Goal: Task Accomplishment & Management: Complete application form

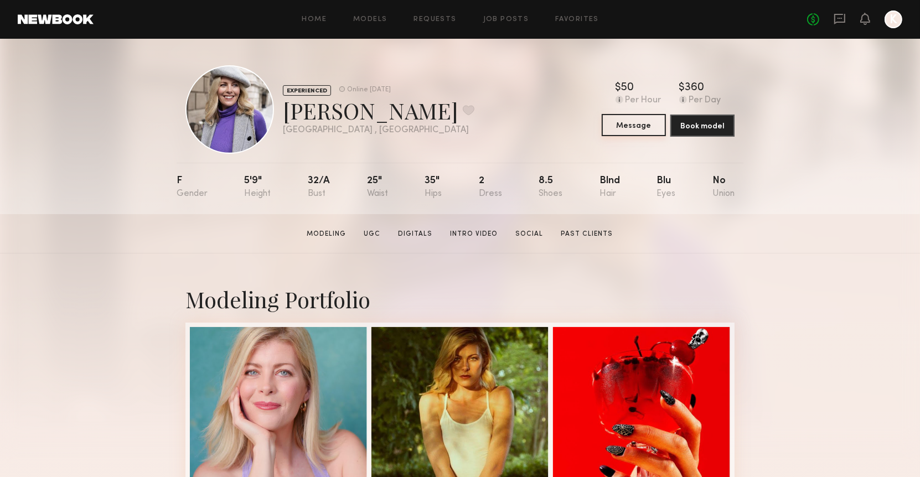
click at [616, 117] on button "Message" at bounding box center [634, 125] width 64 height 22
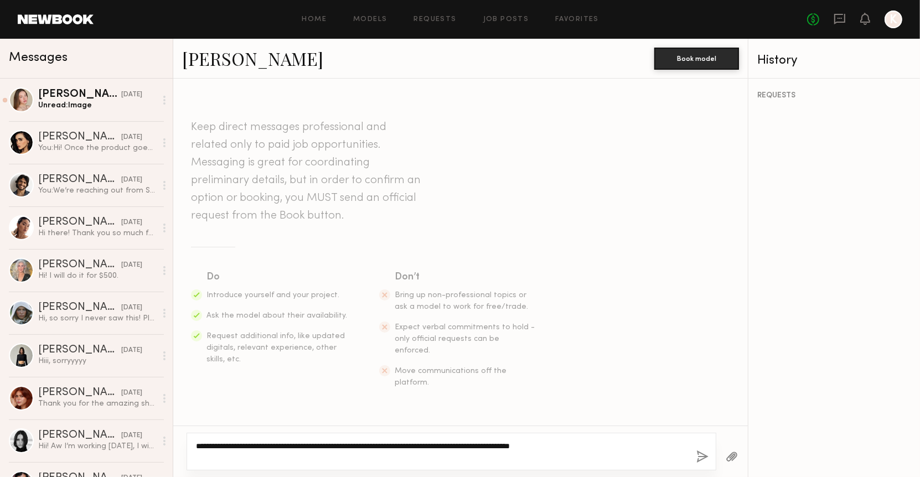
click at [686, 453] on textarea "**********" at bounding box center [442, 452] width 492 height 22
type textarea "**********"
click at [712, 453] on div "**********" at bounding box center [452, 452] width 530 height 38
click at [712, 455] on div "**********" at bounding box center [452, 452] width 530 height 38
click at [704, 455] on button "button" at bounding box center [703, 458] width 12 height 14
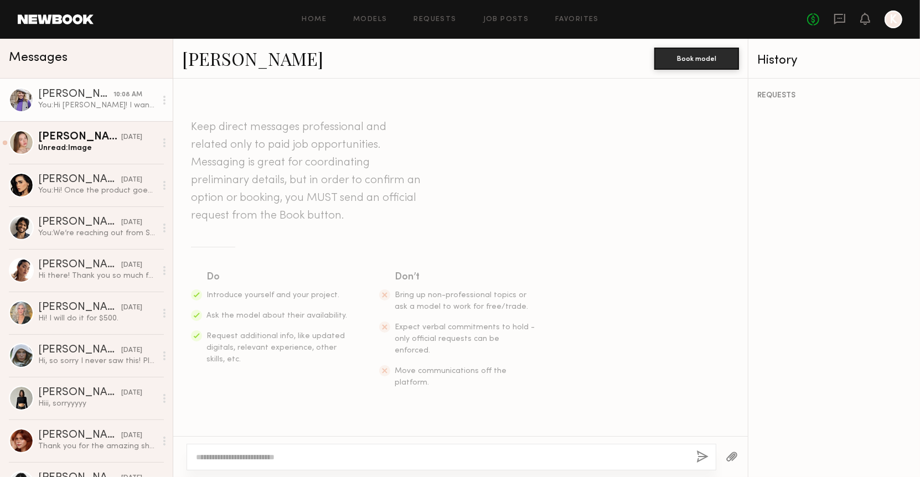
scroll to position [119, 0]
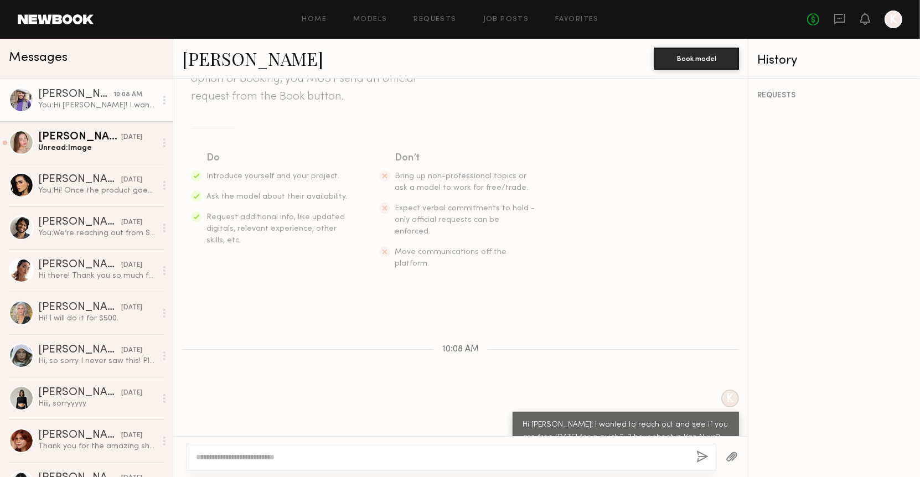
click at [704, 455] on button "button" at bounding box center [703, 458] width 12 height 14
click at [65, 132] on div "Kristina K." at bounding box center [79, 137] width 83 height 11
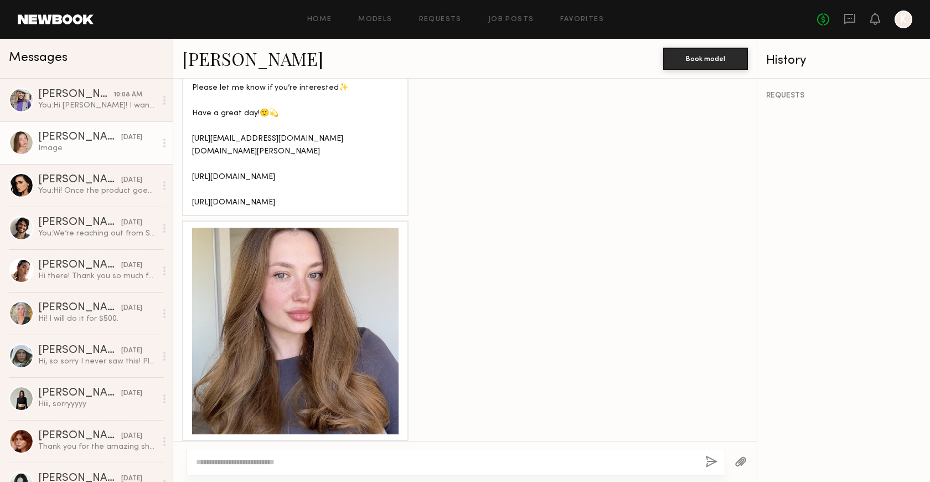
scroll to position [994, 0]
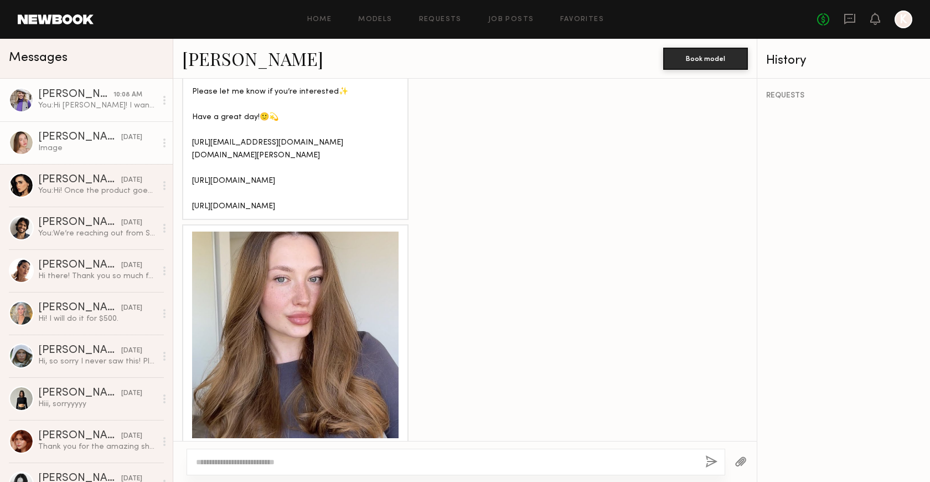
click at [107, 106] on div "You: Hi Danielle! I wanted to reach out and see if you are free this thursday f…" at bounding box center [97, 105] width 118 height 11
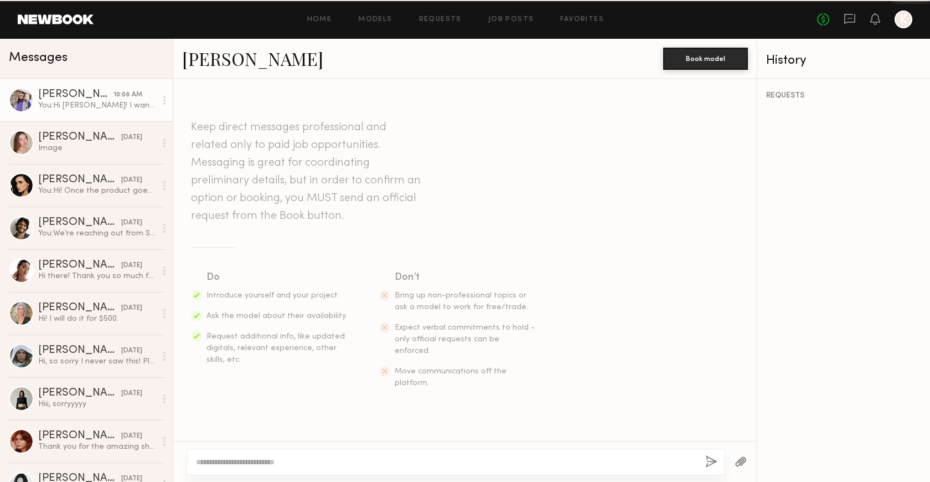
scroll to position [171, 0]
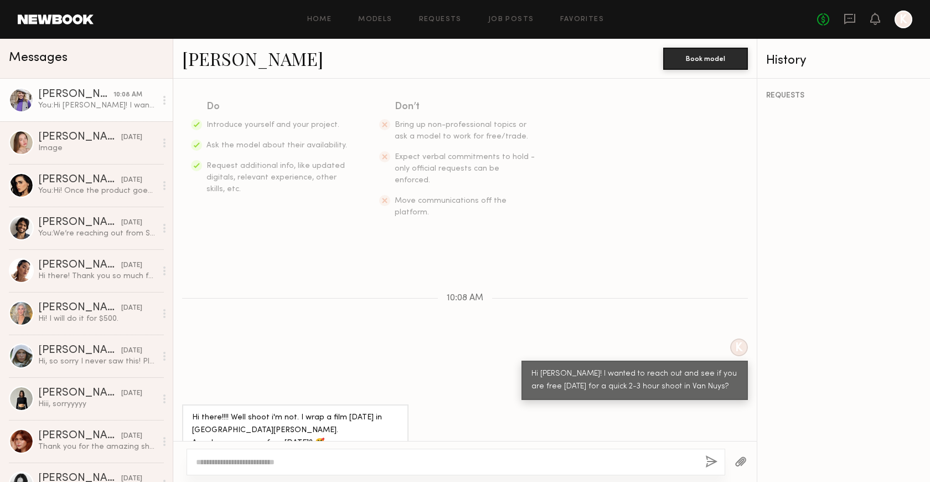
click at [426, 457] on textarea at bounding box center [446, 461] width 501 height 11
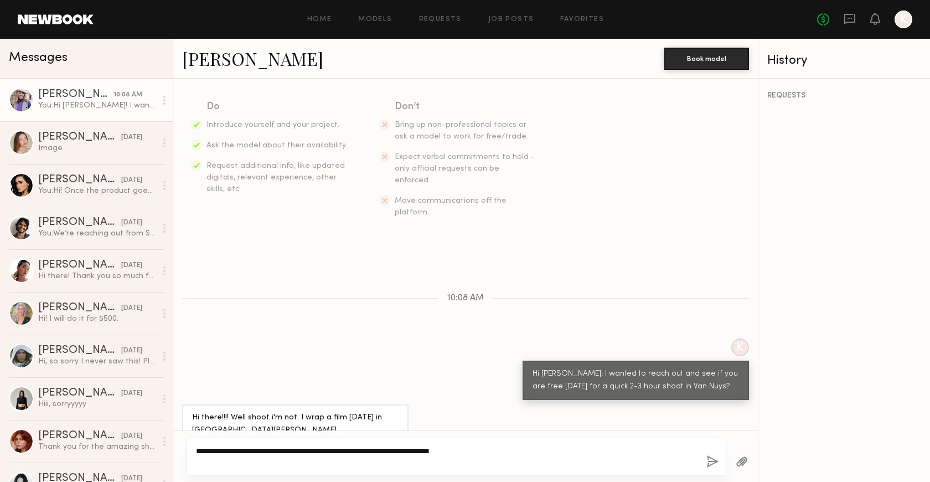
type textarea "**********"
click at [711, 457] on button "button" at bounding box center [713, 462] width 12 height 14
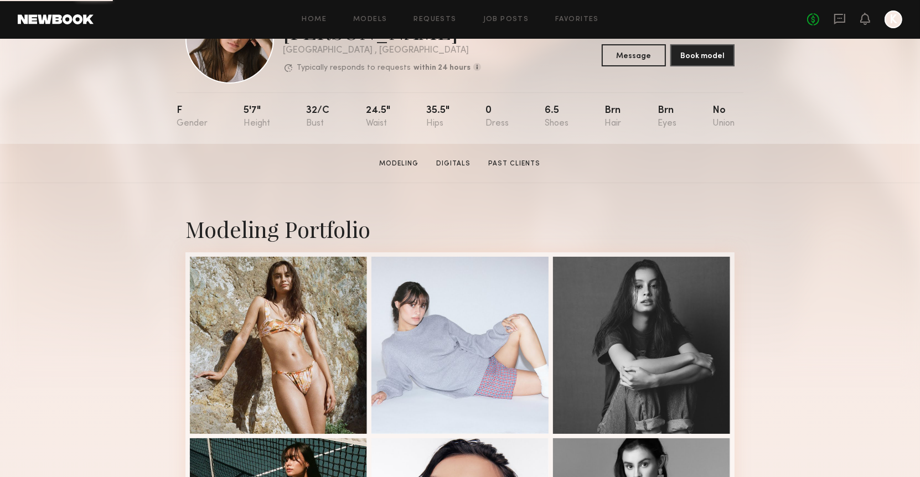
scroll to position [142, 0]
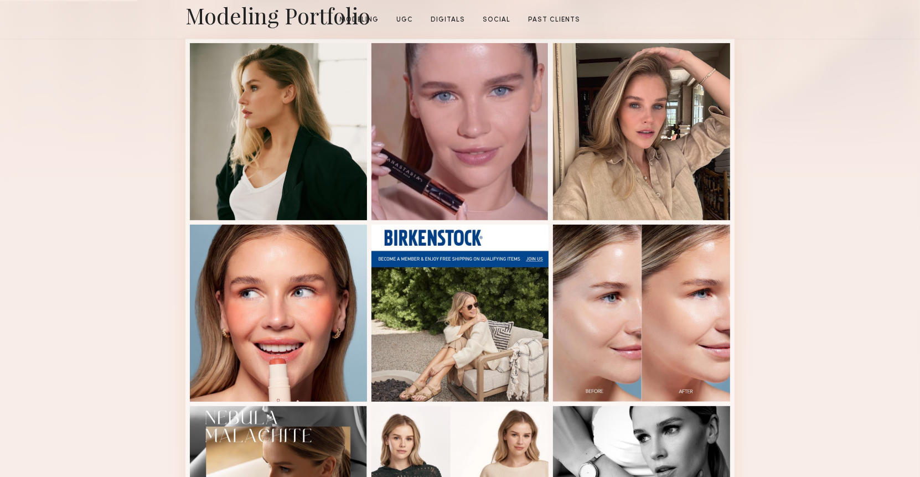
scroll to position [480, 0]
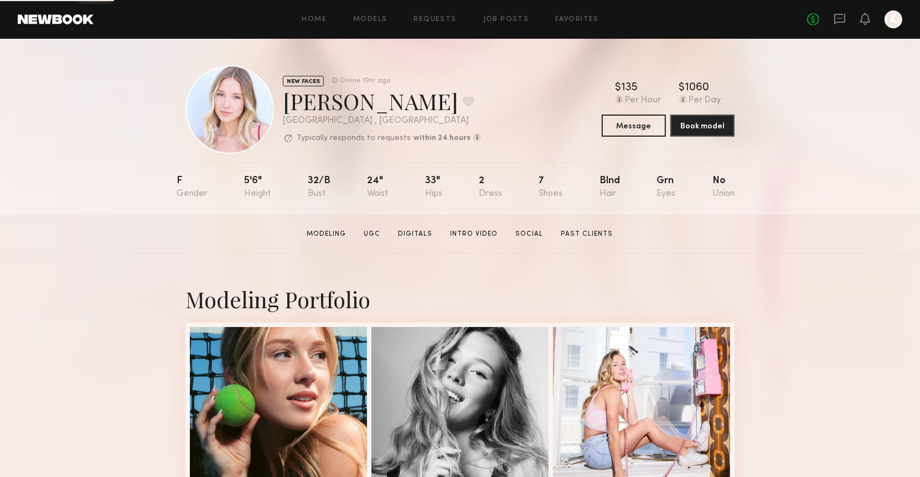
scroll to position [408, 0]
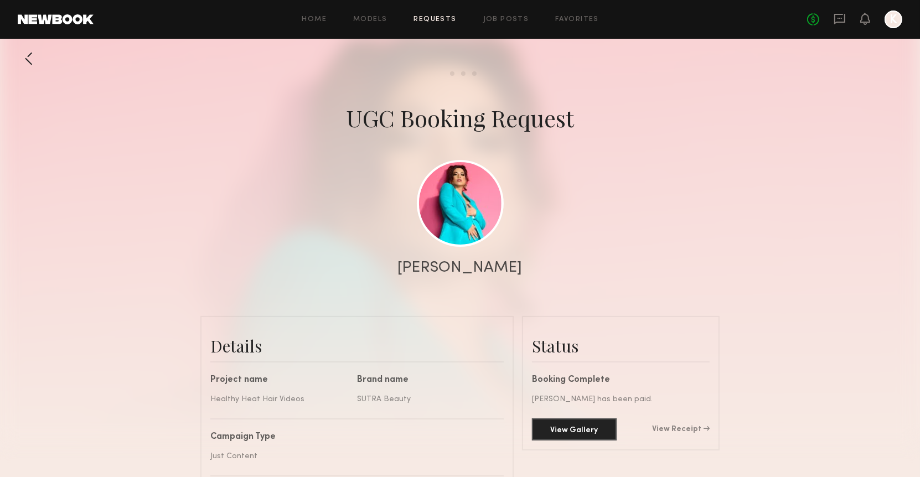
scroll to position [1114, 0]
click at [503, 22] on link "Job Posts" at bounding box center [506, 19] width 46 height 7
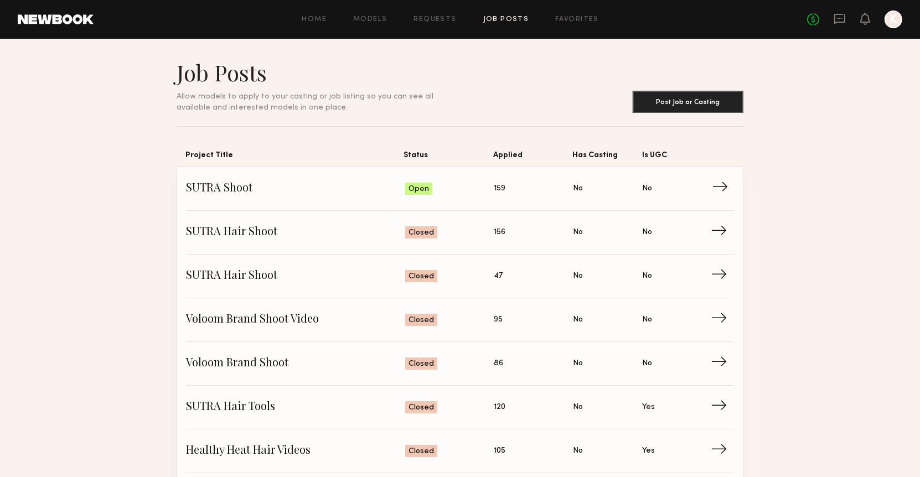
click at [461, 188] on span "Status: Open" at bounding box center [449, 189] width 89 height 17
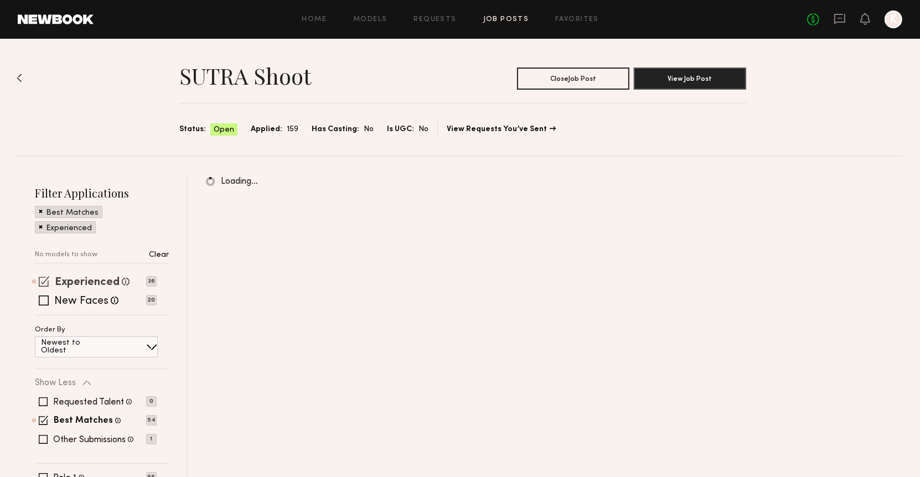
click at [81, 277] on label "Experienced" at bounding box center [87, 282] width 65 height 11
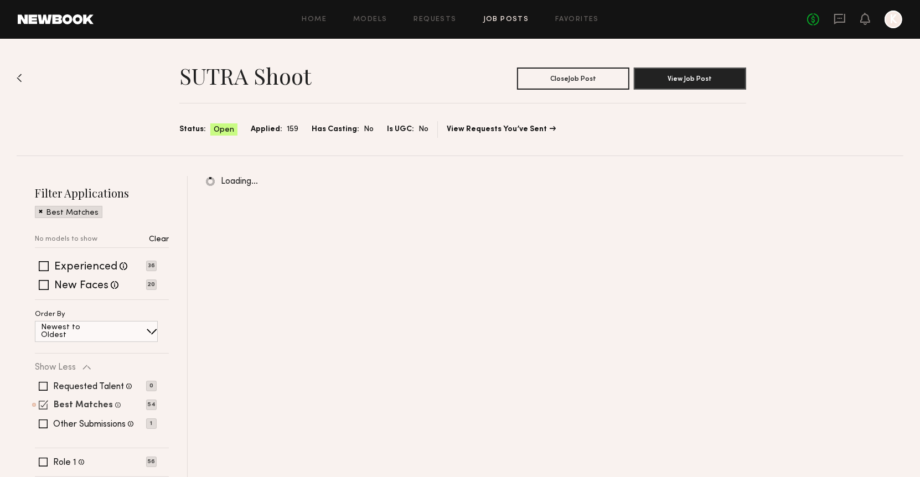
click at [80, 403] on label "Best Matches" at bounding box center [83, 406] width 59 height 9
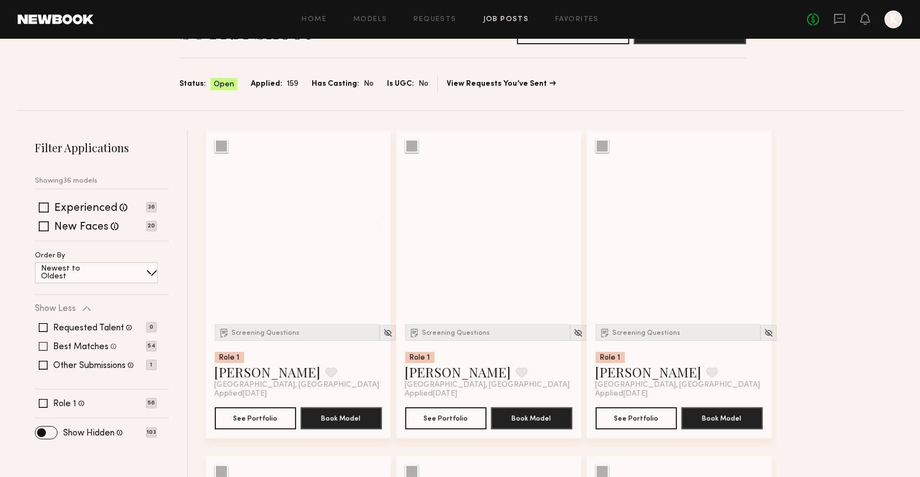
scroll to position [49, 0]
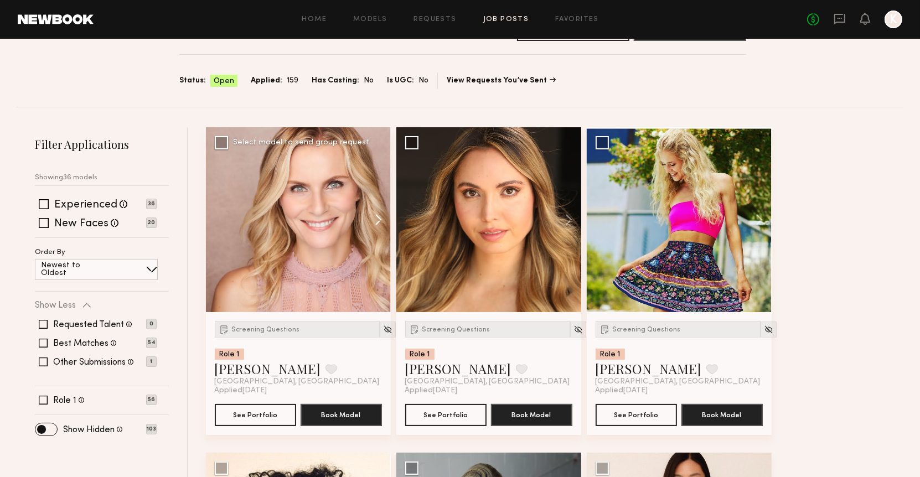
click at [374, 222] on button at bounding box center [373, 219] width 35 height 185
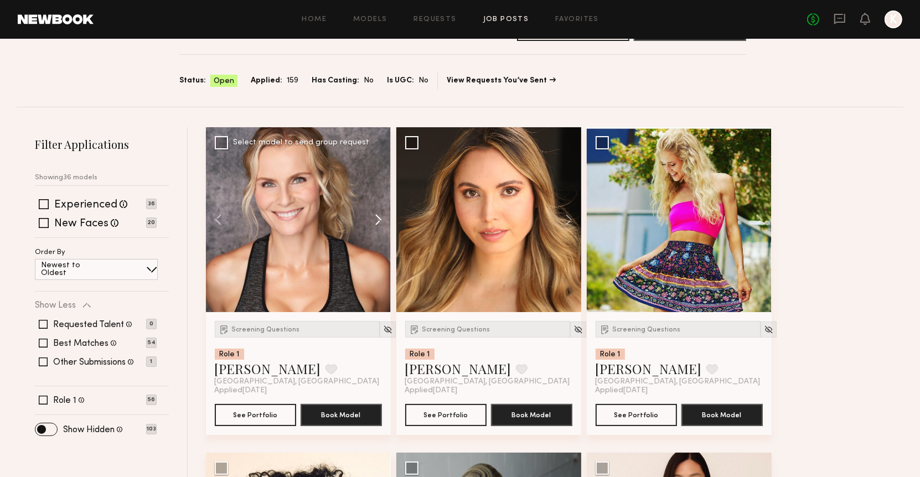
click at [374, 223] on button at bounding box center [373, 219] width 35 height 185
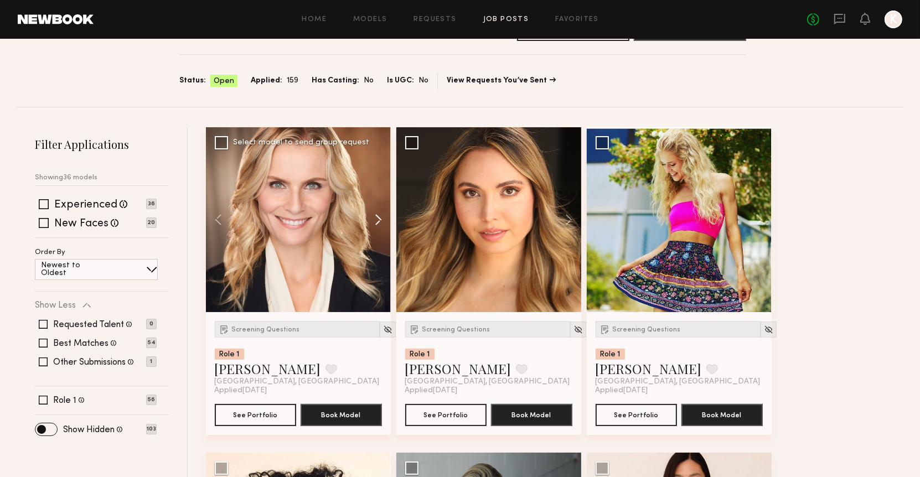
click at [375, 223] on button at bounding box center [373, 219] width 35 height 185
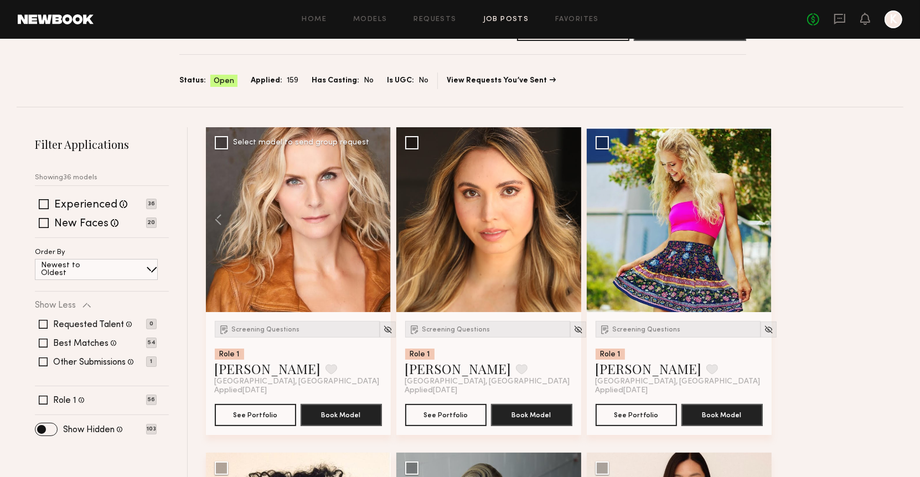
click at [375, 223] on div at bounding box center [298, 219] width 185 height 185
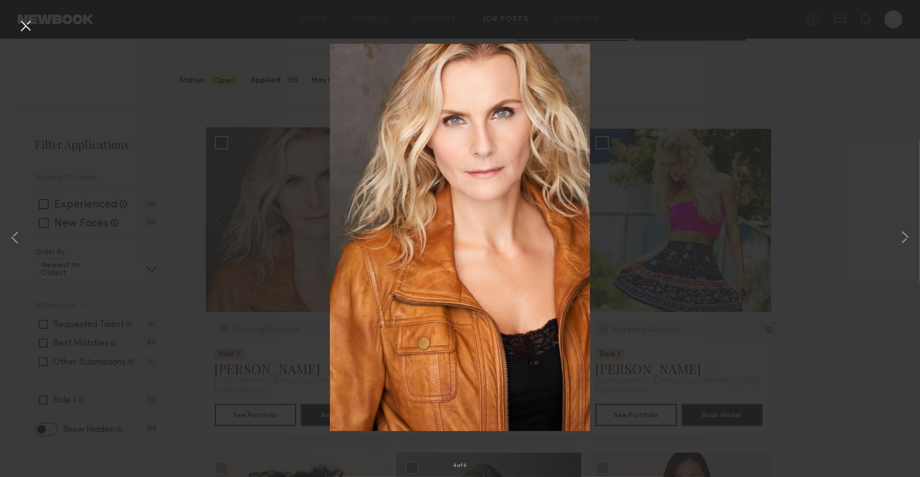
click at [30, 30] on button at bounding box center [26, 27] width 18 height 20
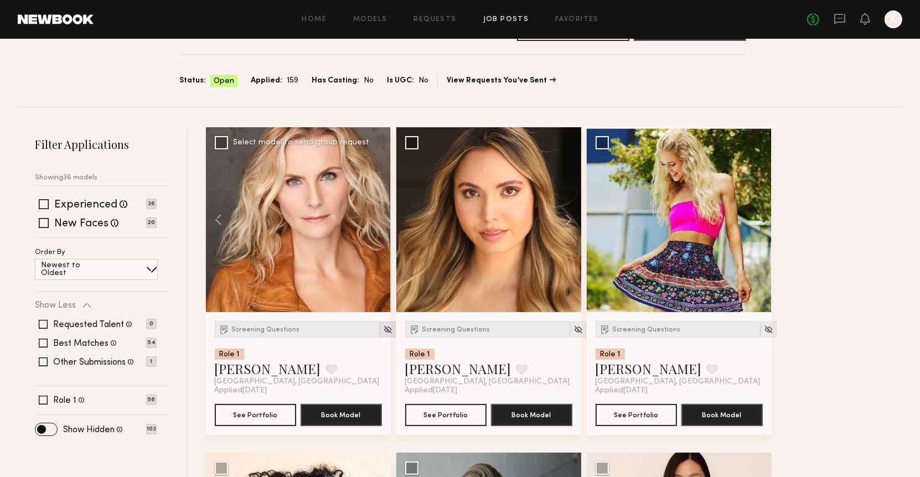
click at [383, 330] on img at bounding box center [387, 329] width 9 height 9
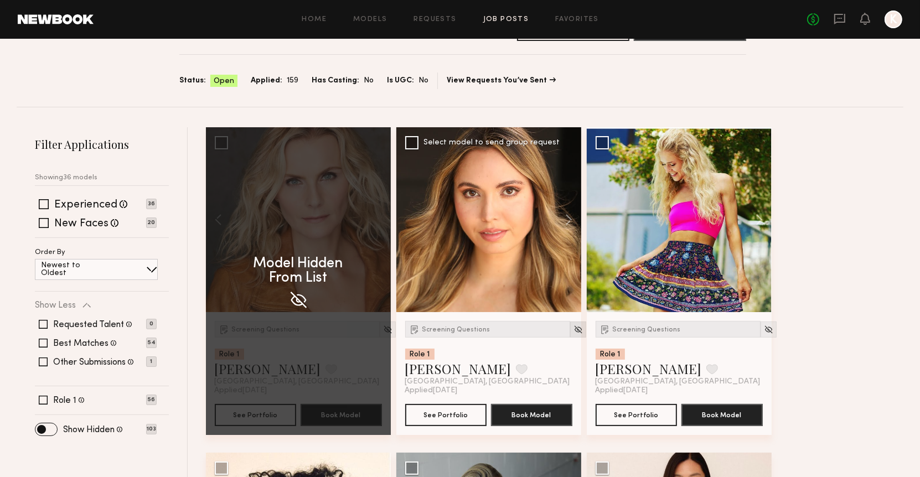
click at [570, 327] on div at bounding box center [578, 330] width 16 height 16
click at [574, 333] on img at bounding box center [578, 329] width 9 height 9
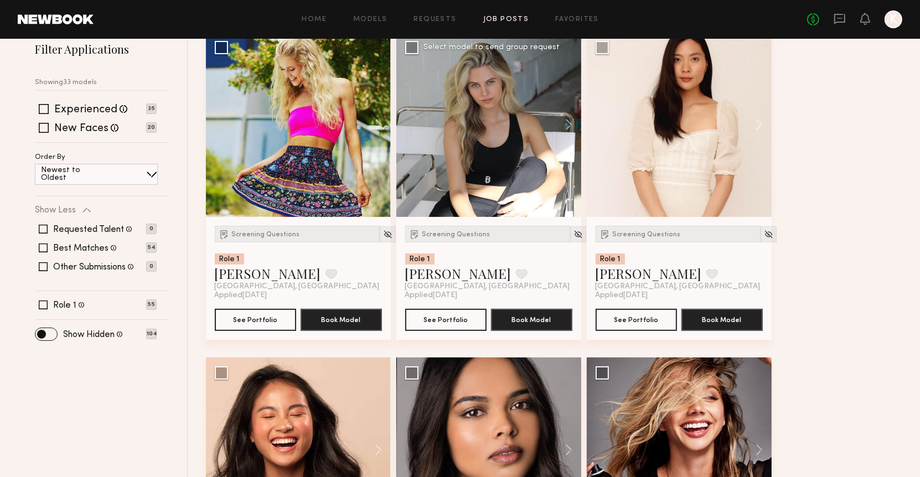
scroll to position [127, 0]
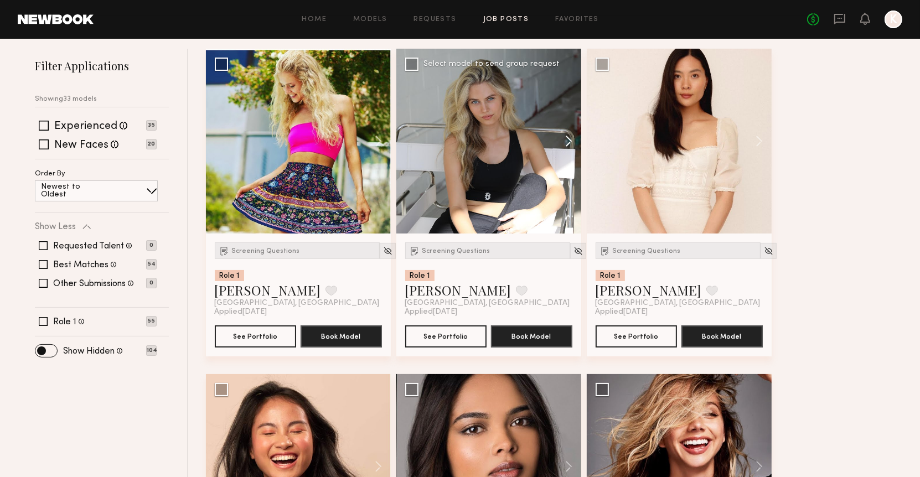
click at [566, 136] on button at bounding box center [563, 141] width 35 height 185
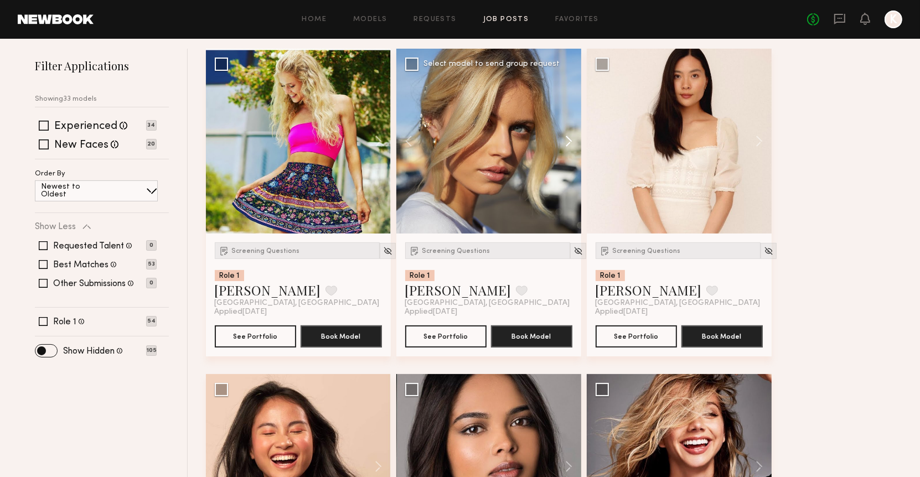
click at [568, 133] on button at bounding box center [563, 141] width 35 height 185
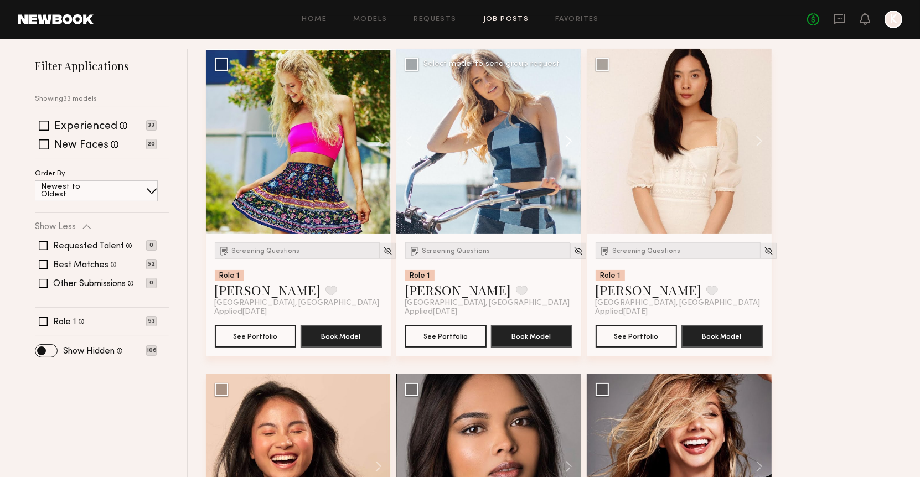
click at [568, 133] on button at bounding box center [563, 141] width 35 height 185
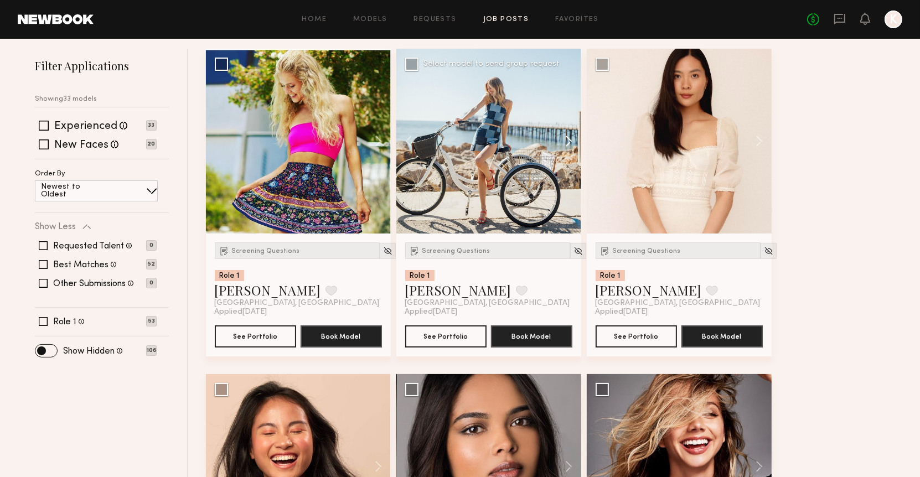
click at [568, 133] on button at bounding box center [563, 141] width 35 height 185
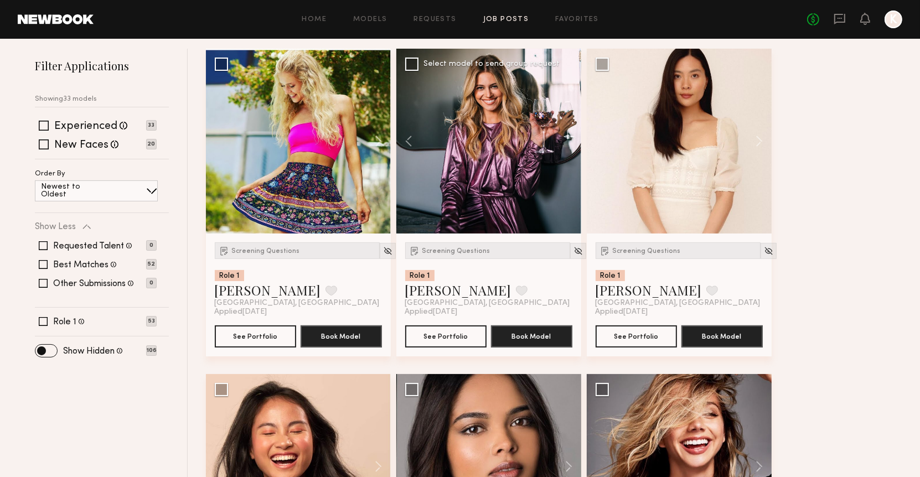
click at [568, 133] on div at bounding box center [489, 141] width 185 height 185
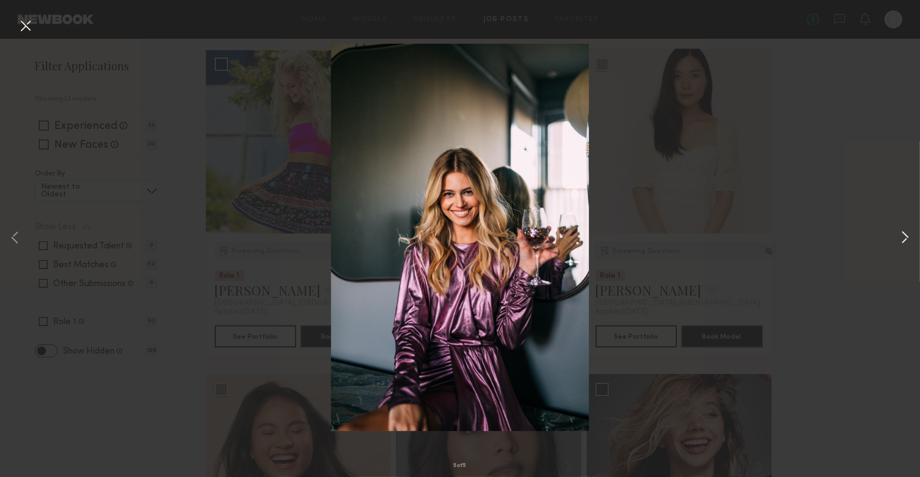
click at [906, 235] on button at bounding box center [905, 239] width 13 height 382
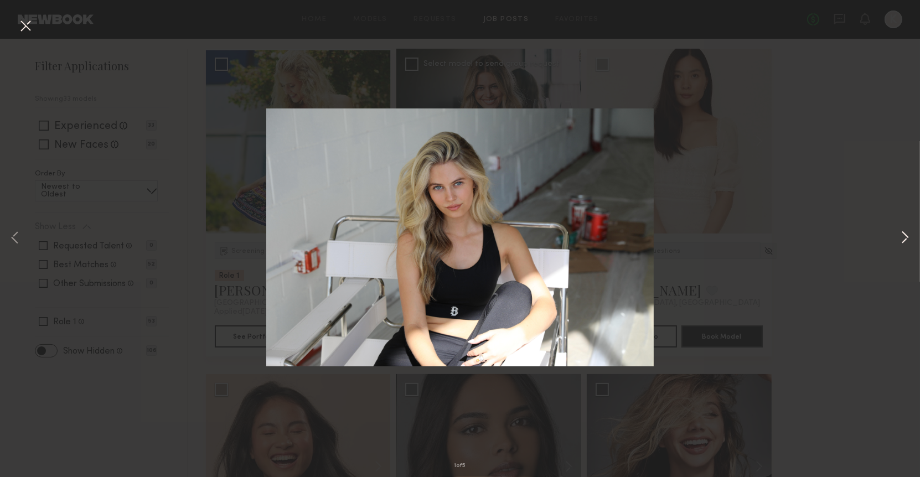
click at [904, 235] on button at bounding box center [905, 239] width 13 height 382
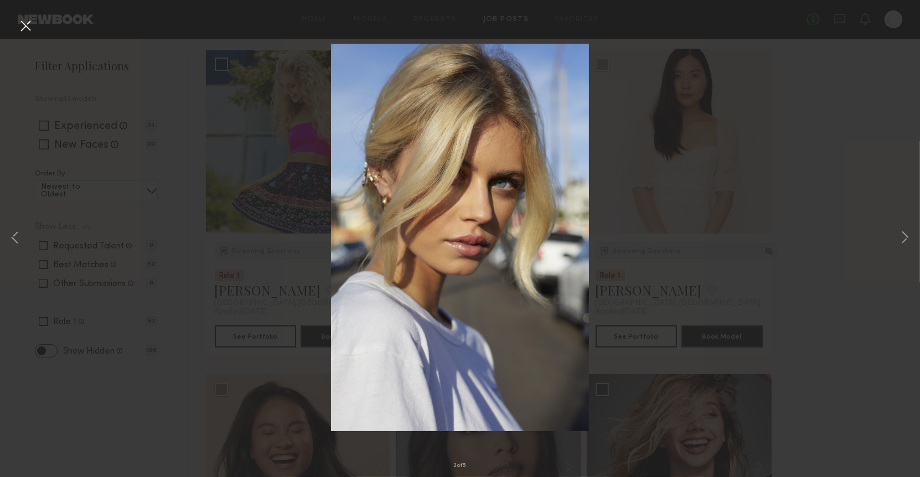
click at [842, 147] on div "2 of 5" at bounding box center [460, 238] width 920 height 477
click at [29, 27] on button at bounding box center [26, 27] width 18 height 20
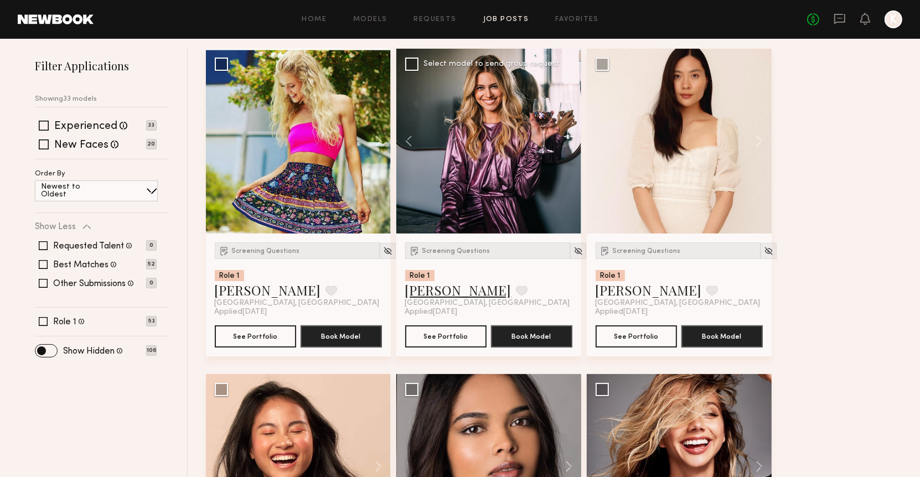
click at [445, 290] on link "[PERSON_NAME]" at bounding box center [458, 290] width 106 height 18
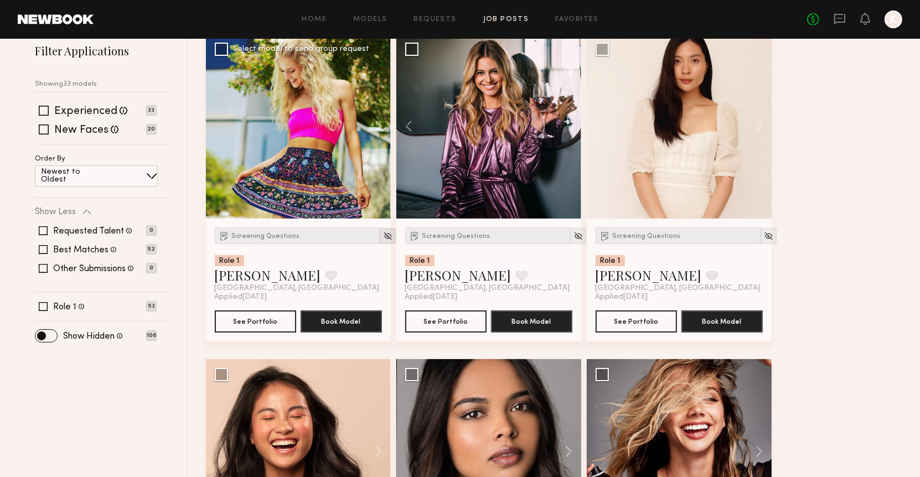
click at [383, 236] on img at bounding box center [387, 236] width 9 height 9
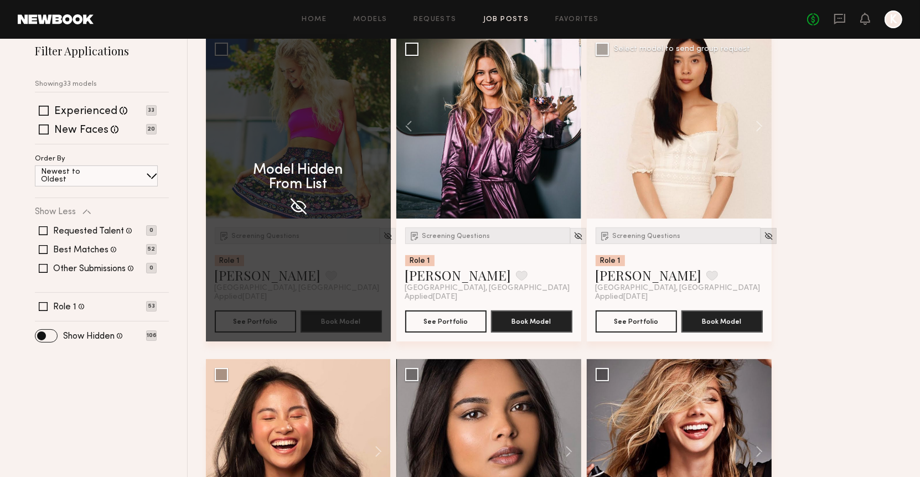
click at [761, 240] on div at bounding box center [769, 236] width 16 height 16
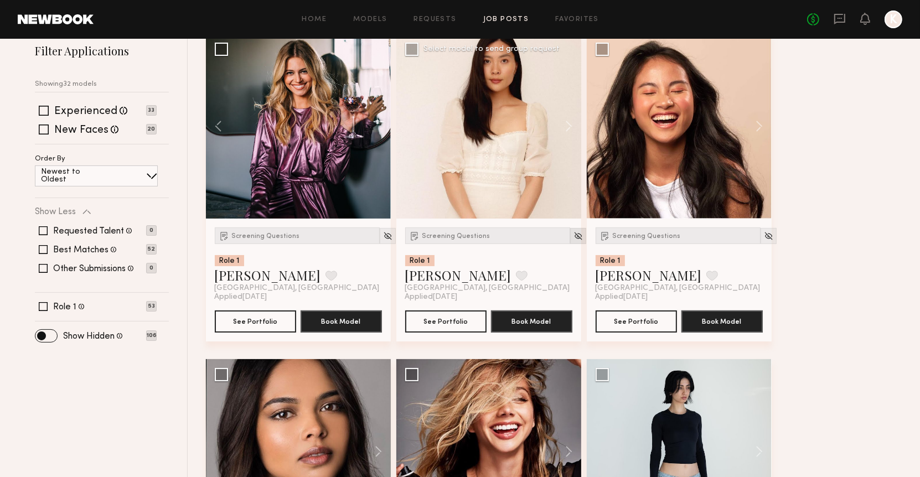
click at [574, 238] on img at bounding box center [578, 236] width 9 height 9
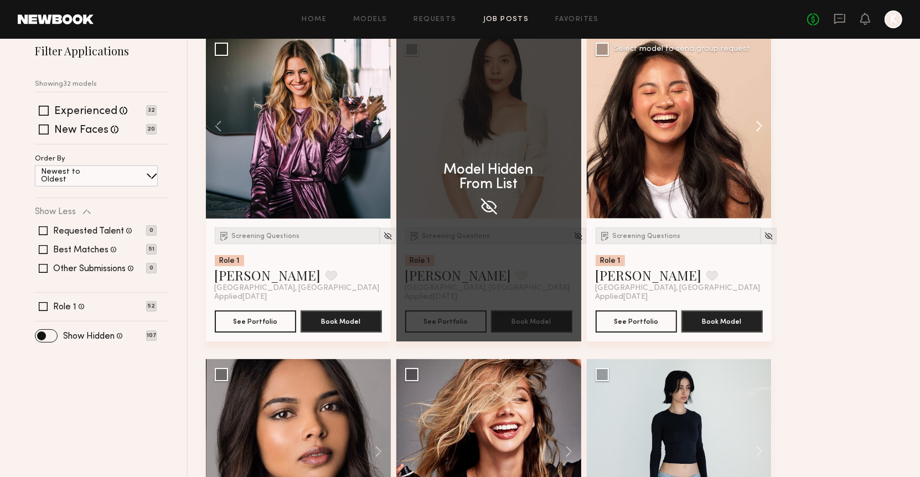
click at [742, 134] on button at bounding box center [754, 126] width 35 height 185
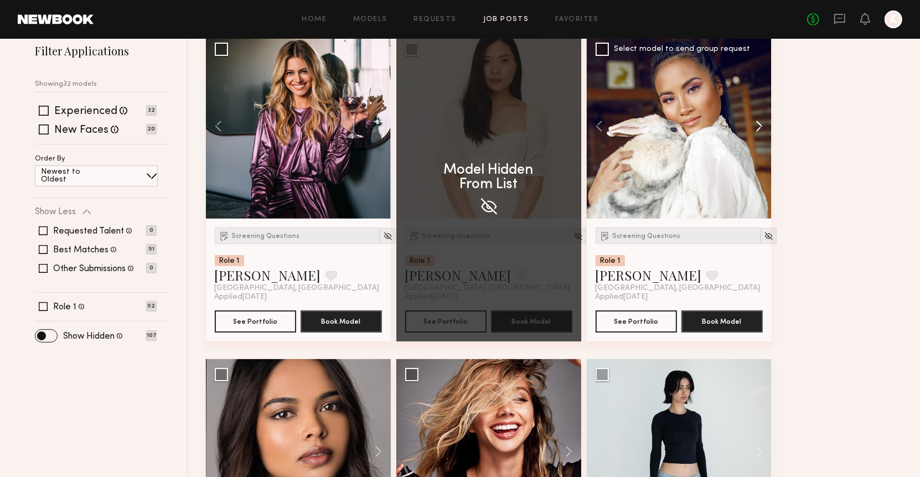
click at [753, 126] on button at bounding box center [754, 126] width 35 height 185
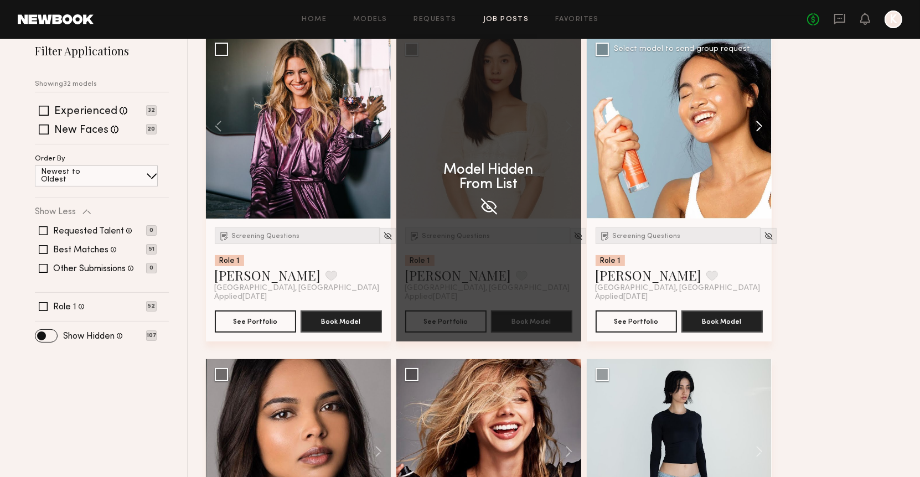
click at [391, 359] on button at bounding box center [373, 451] width 35 height 185
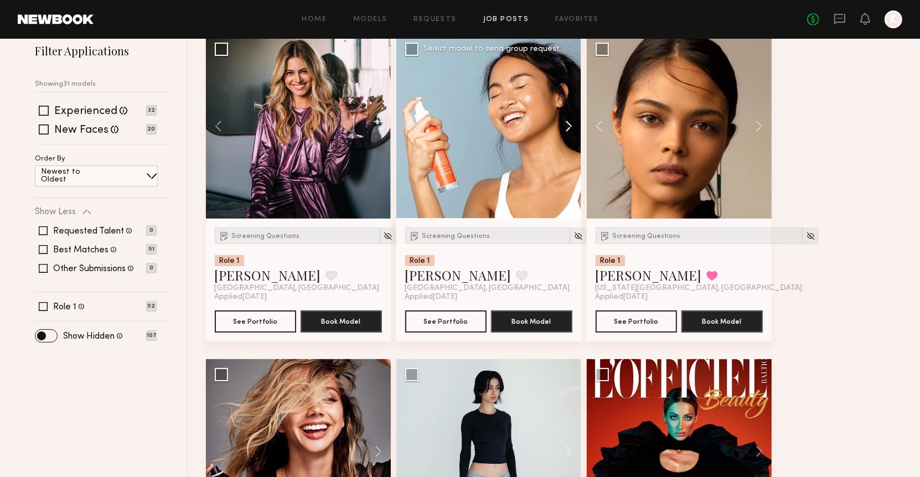
click at [577, 124] on button at bounding box center [563, 126] width 35 height 185
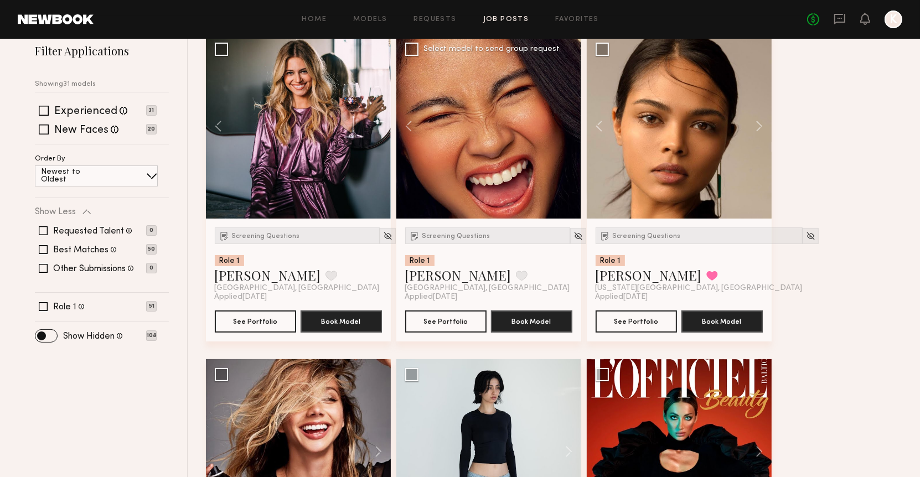
click at [572, 124] on div at bounding box center [489, 126] width 185 height 185
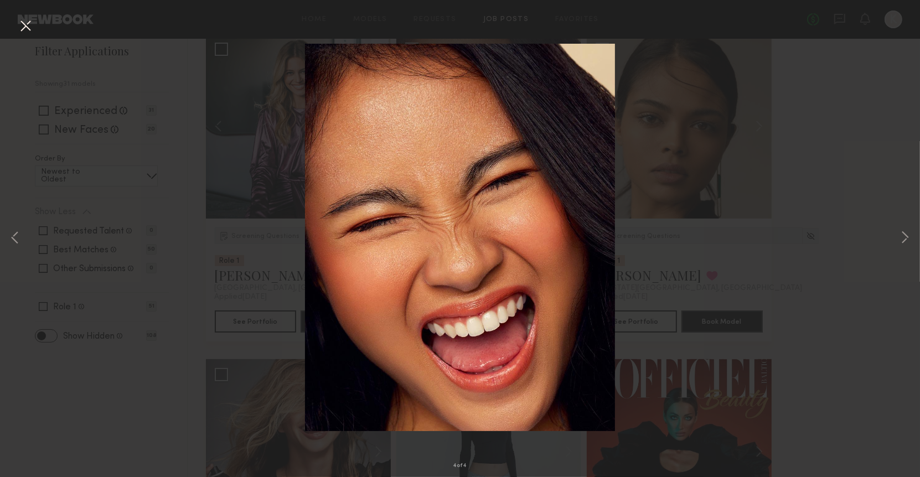
click at [762, 184] on div "4 of 4" at bounding box center [460, 238] width 920 height 477
click at [24, 27] on button at bounding box center [26, 27] width 18 height 20
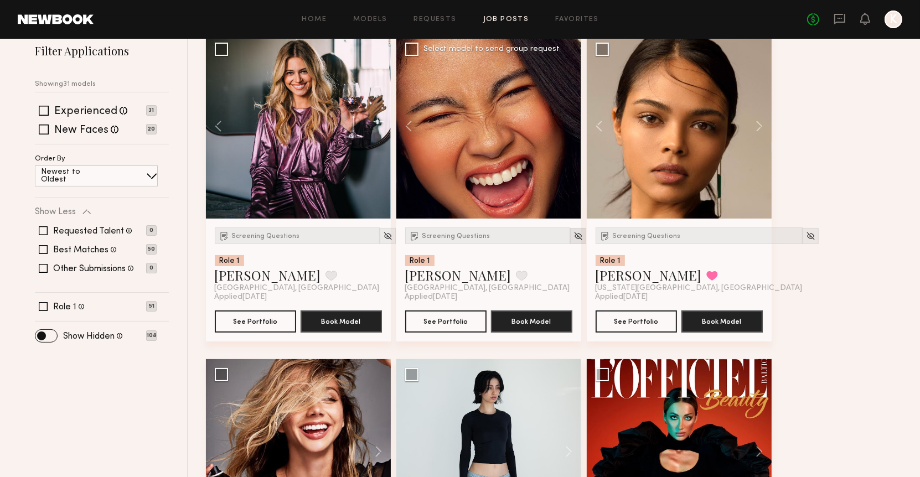
click at [574, 238] on img at bounding box center [578, 236] width 9 height 9
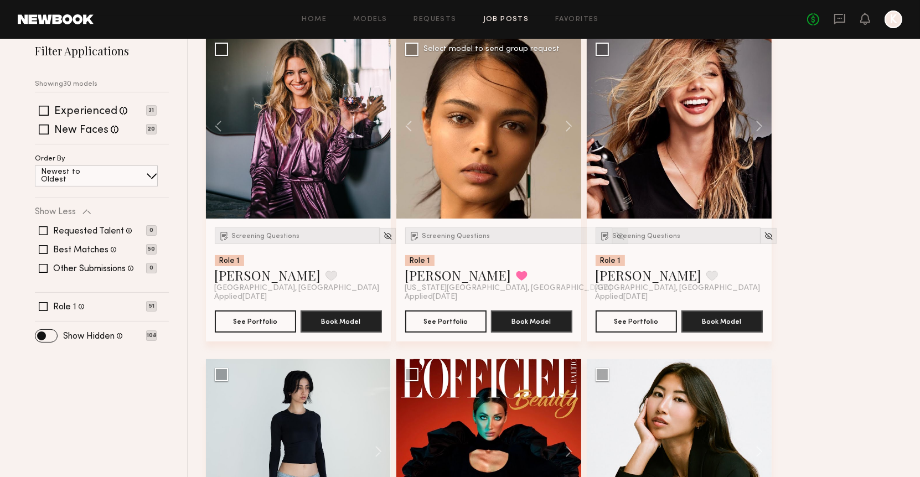
click at [616, 234] on img at bounding box center [620, 236] width 9 height 9
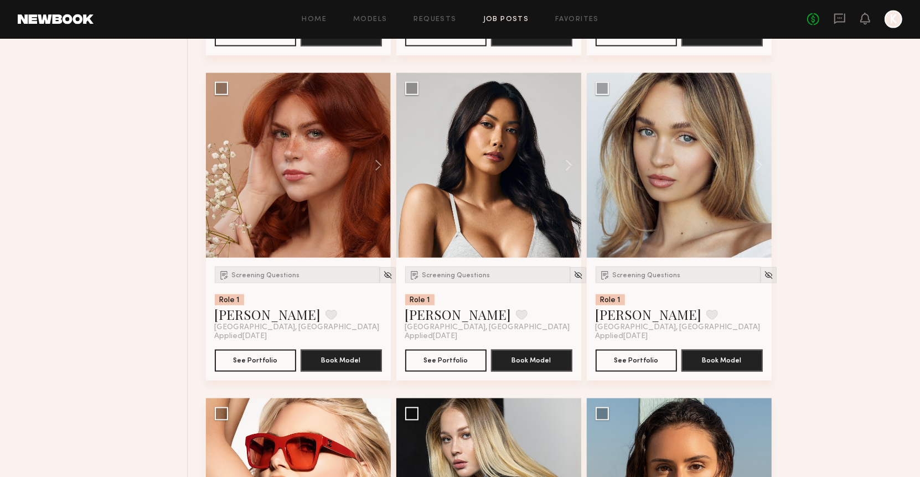
scroll to position [1764, 0]
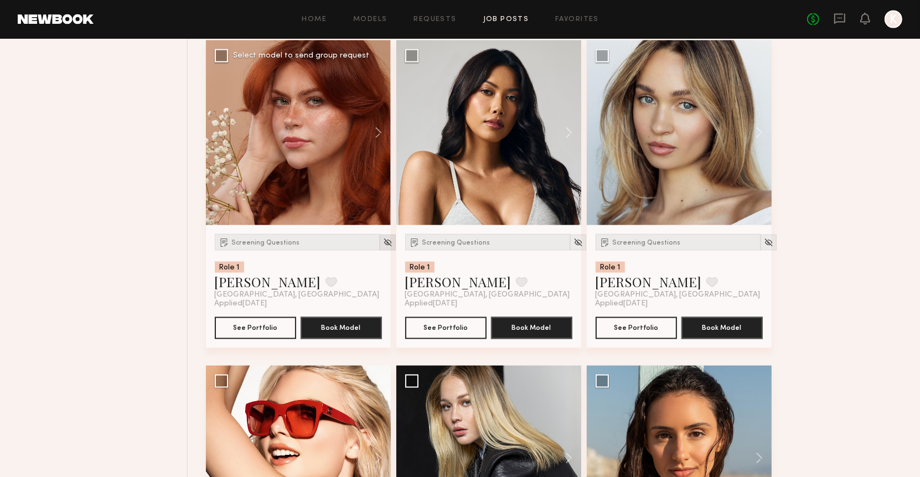
click at [380, 235] on div at bounding box center [388, 243] width 16 height 16
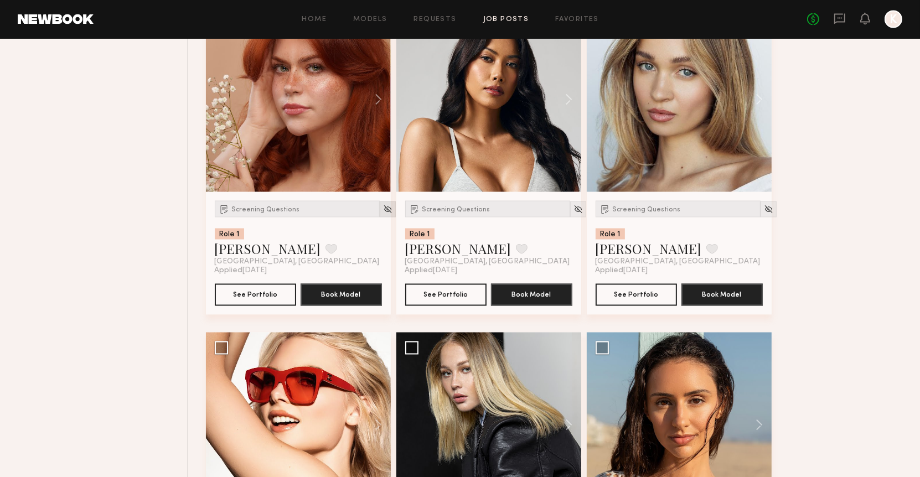
scroll to position [1798, 0]
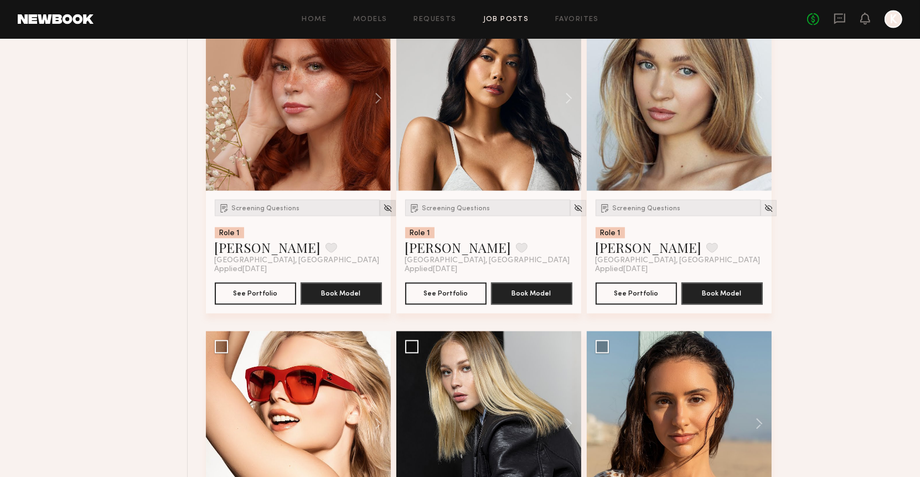
click at [383, 204] on img at bounding box center [387, 208] width 9 height 9
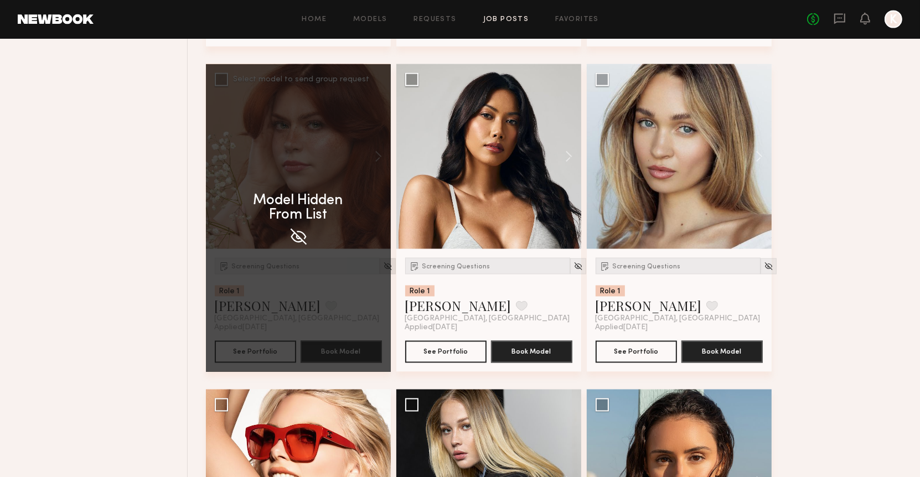
scroll to position [1724, 0]
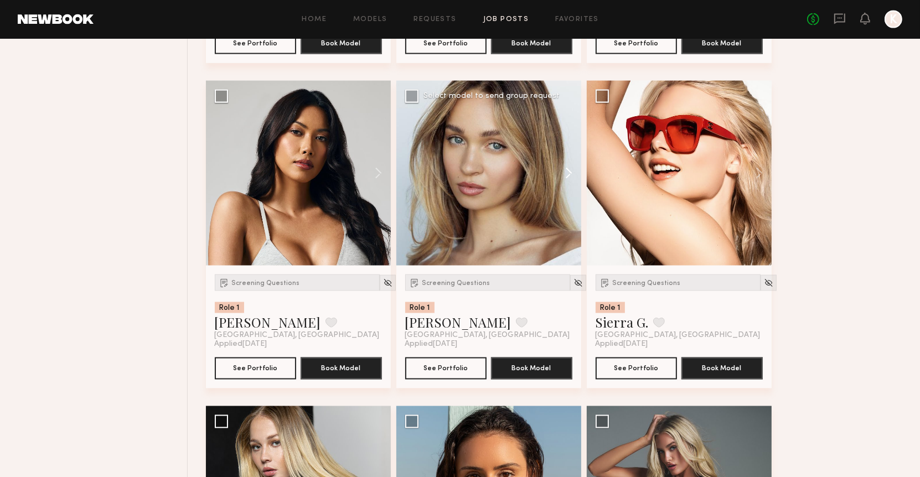
click at [562, 167] on button at bounding box center [563, 173] width 35 height 185
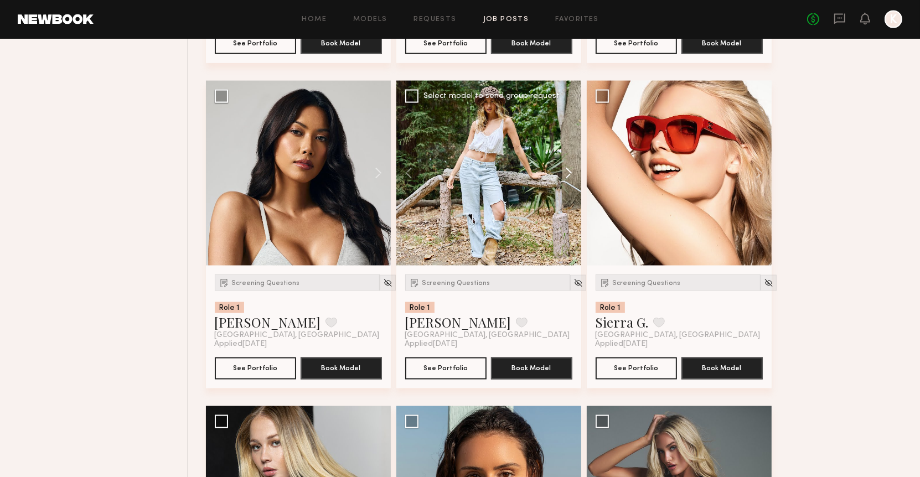
click at [563, 167] on button at bounding box center [563, 173] width 35 height 185
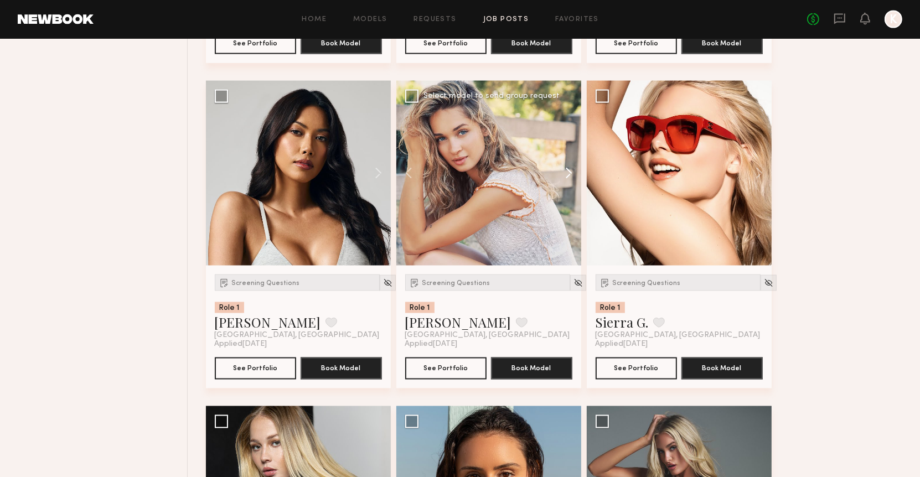
click at [563, 167] on button at bounding box center [563, 173] width 35 height 185
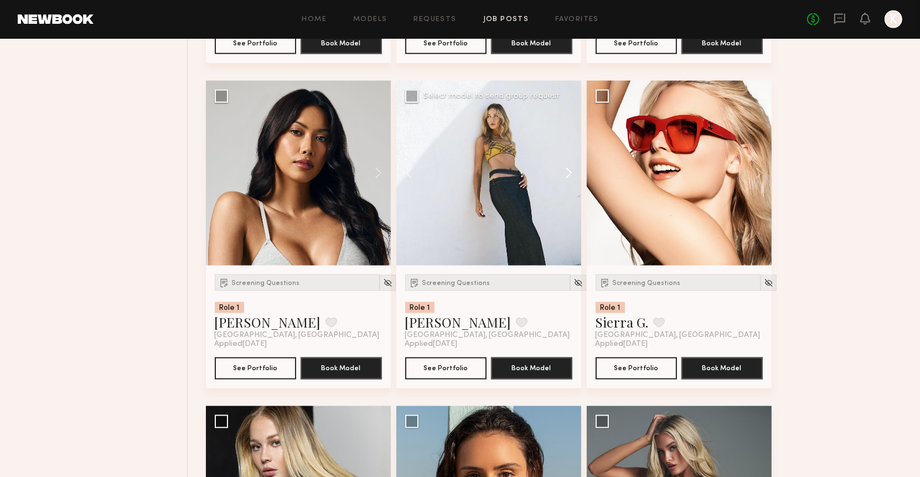
click at [563, 167] on button at bounding box center [563, 173] width 35 height 185
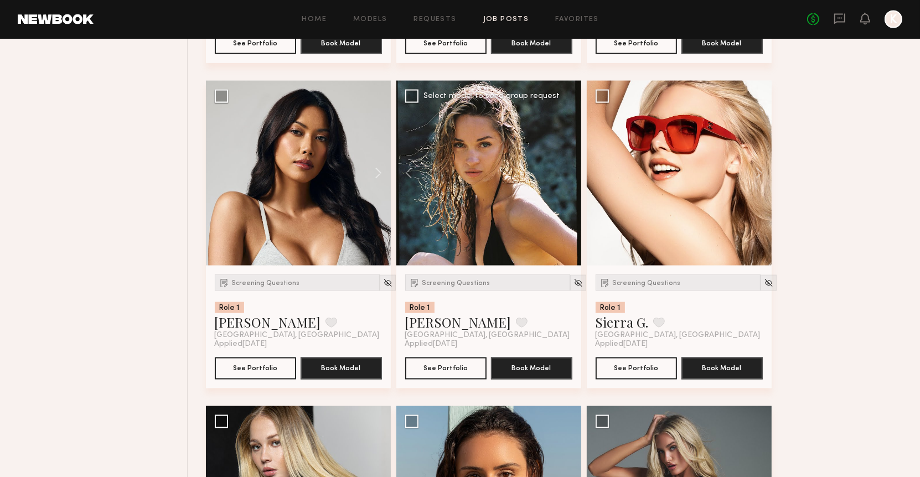
click at [563, 167] on div at bounding box center [489, 173] width 185 height 185
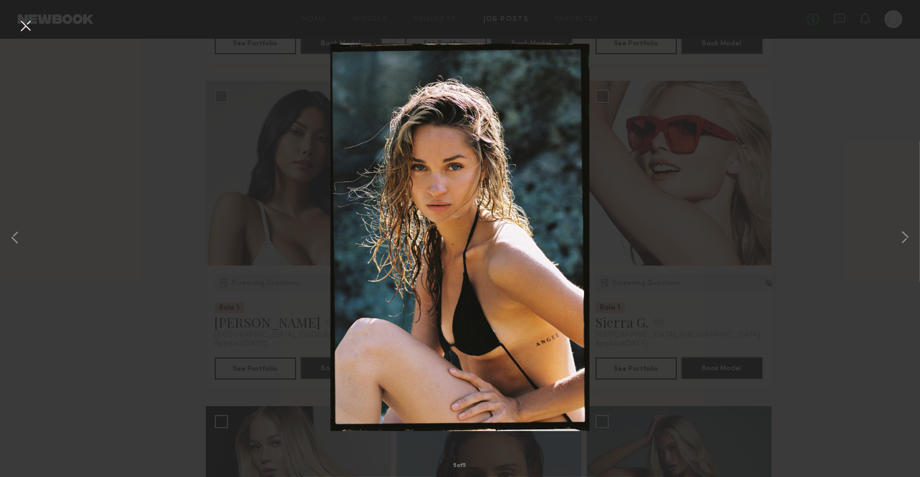
click at [891, 229] on div "5 of 5" at bounding box center [460, 238] width 920 height 477
click at [897, 230] on div "5 of 5" at bounding box center [460, 238] width 920 height 477
click at [903, 232] on button at bounding box center [905, 239] width 13 height 382
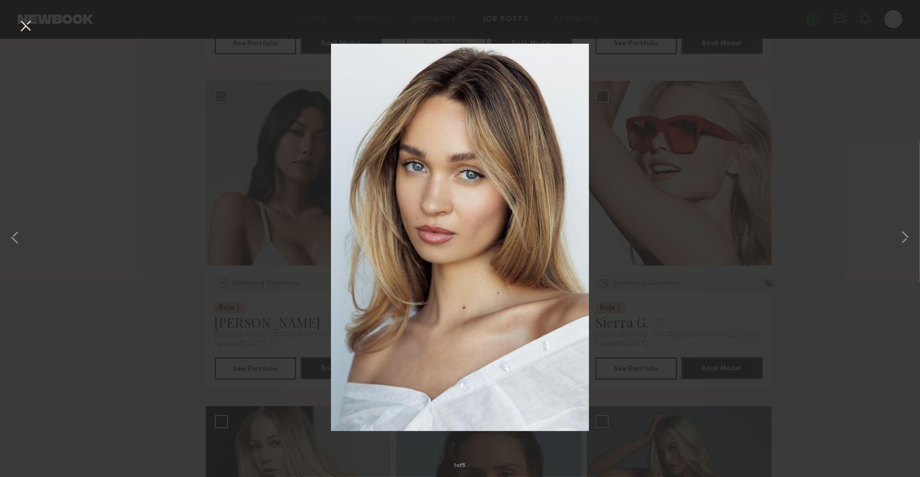
click at [862, 140] on div "1 of 5" at bounding box center [460, 238] width 920 height 477
click at [27, 23] on button at bounding box center [26, 27] width 18 height 20
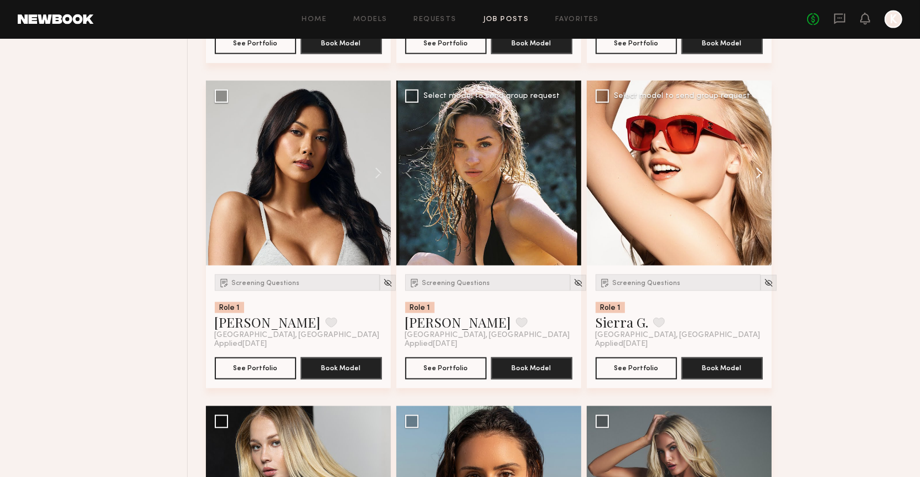
click at [755, 172] on button at bounding box center [754, 173] width 35 height 185
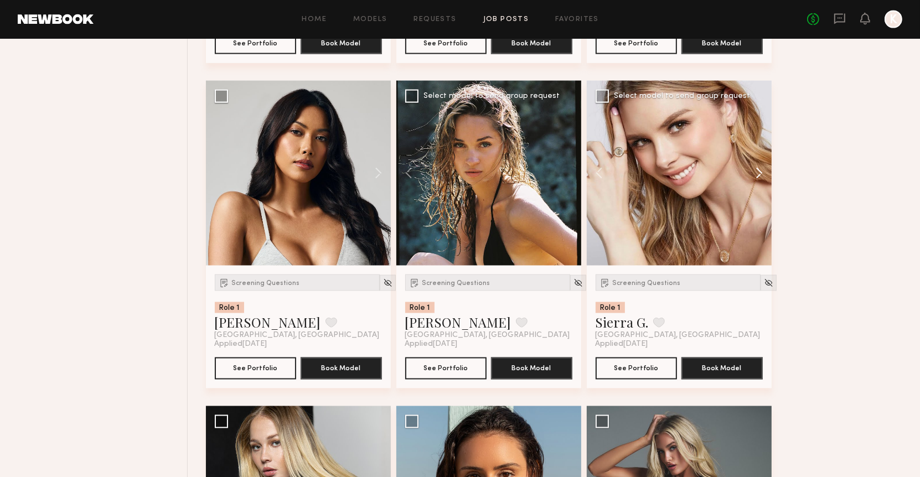
click at [755, 172] on button at bounding box center [754, 173] width 35 height 185
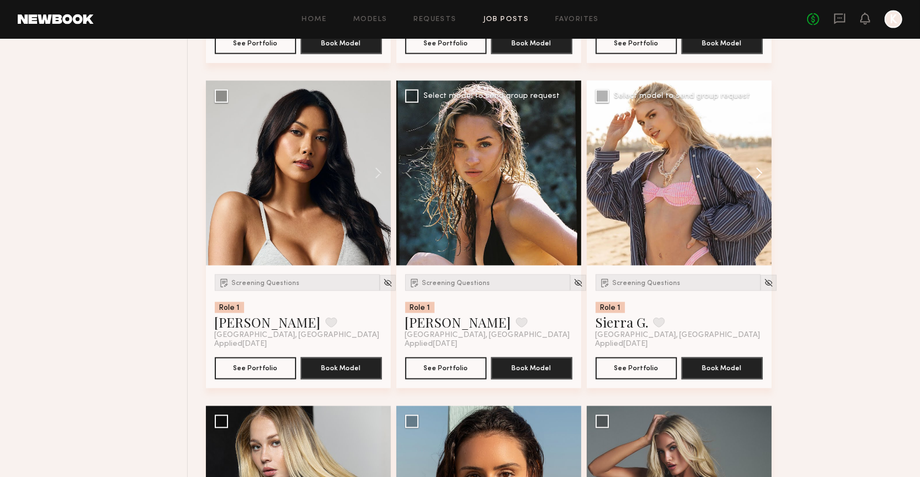
click at [755, 172] on button at bounding box center [754, 173] width 35 height 185
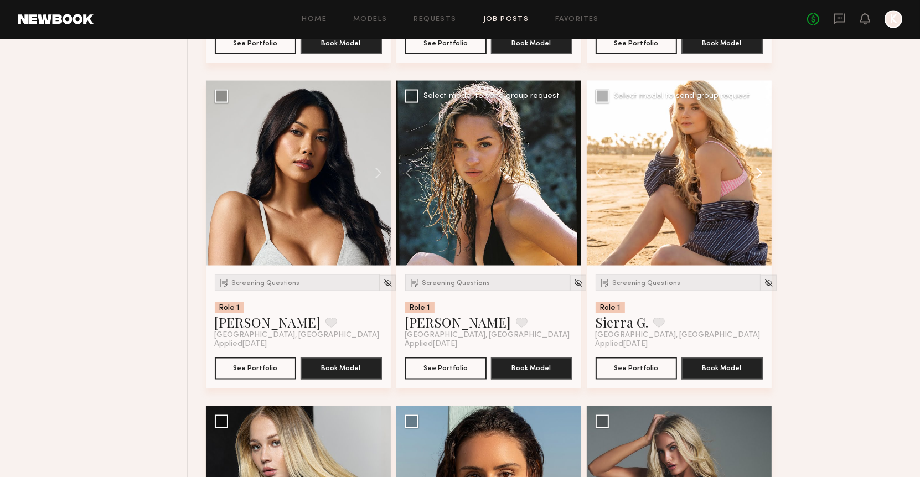
click at [755, 172] on button at bounding box center [754, 173] width 35 height 185
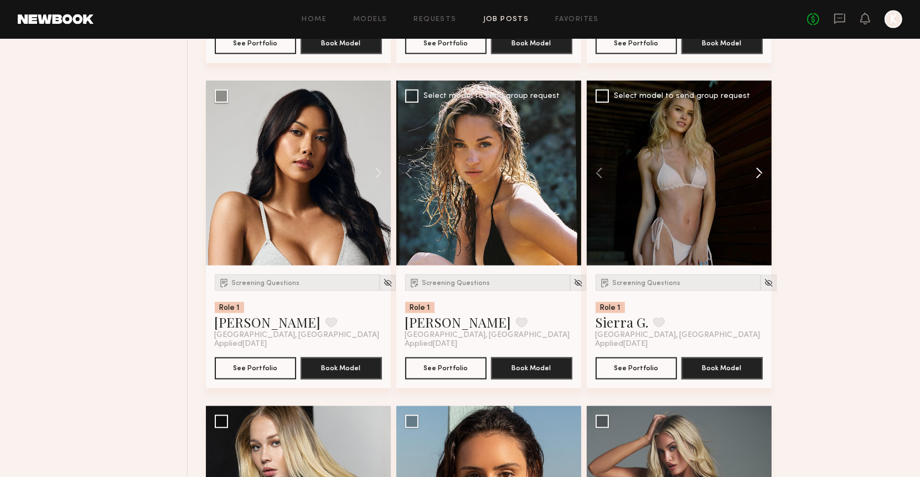
click at [755, 172] on button at bounding box center [754, 173] width 35 height 185
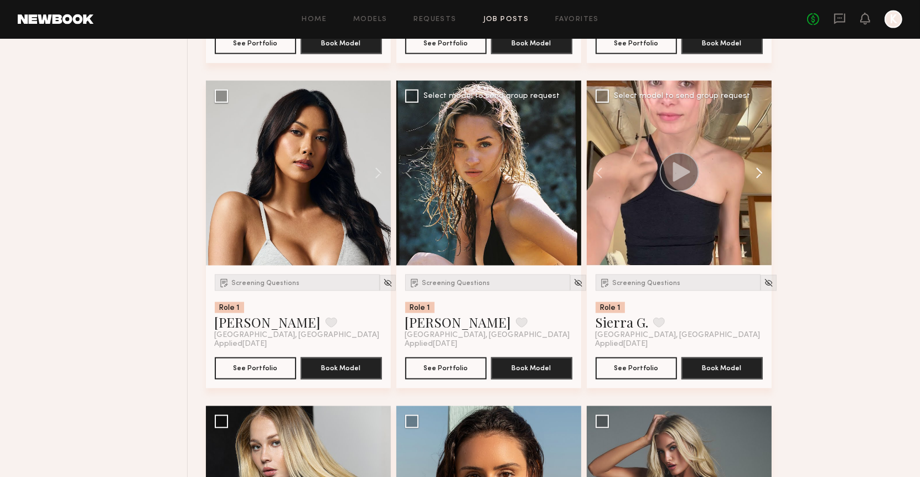
click at [755, 172] on button at bounding box center [754, 173] width 35 height 185
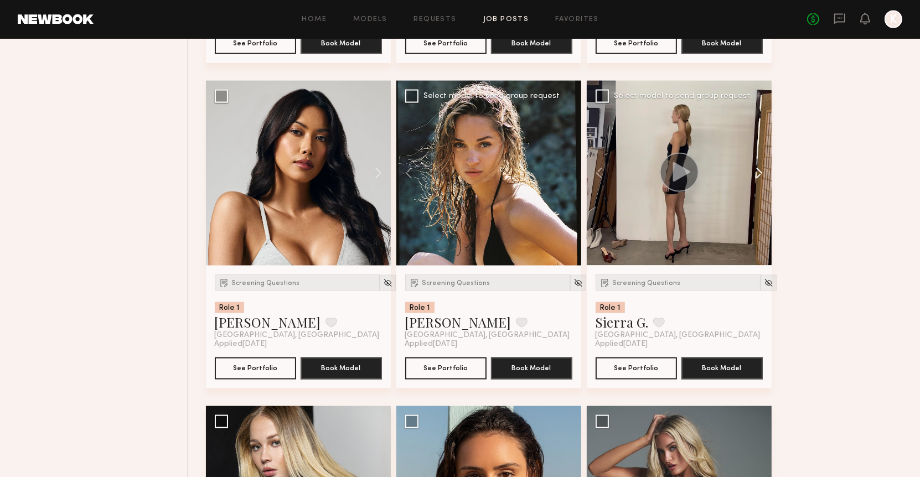
click at [756, 174] on button at bounding box center [754, 173] width 35 height 185
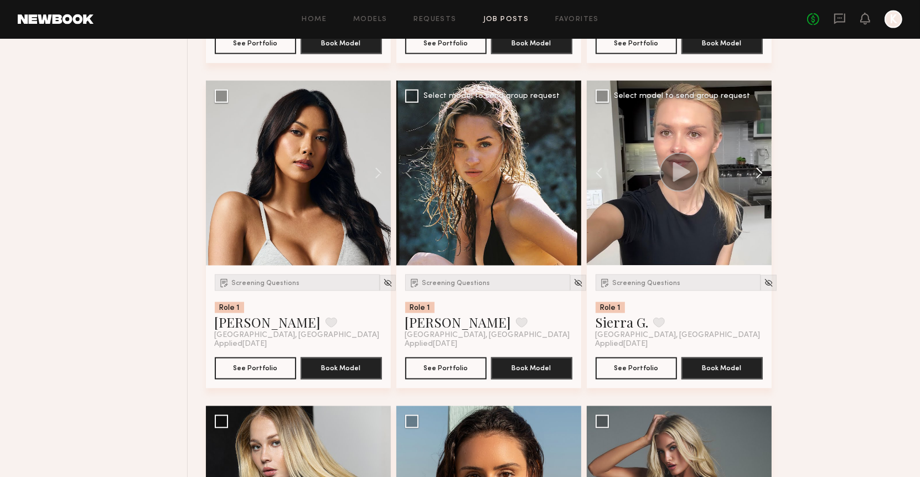
click at [756, 174] on button at bounding box center [754, 173] width 35 height 185
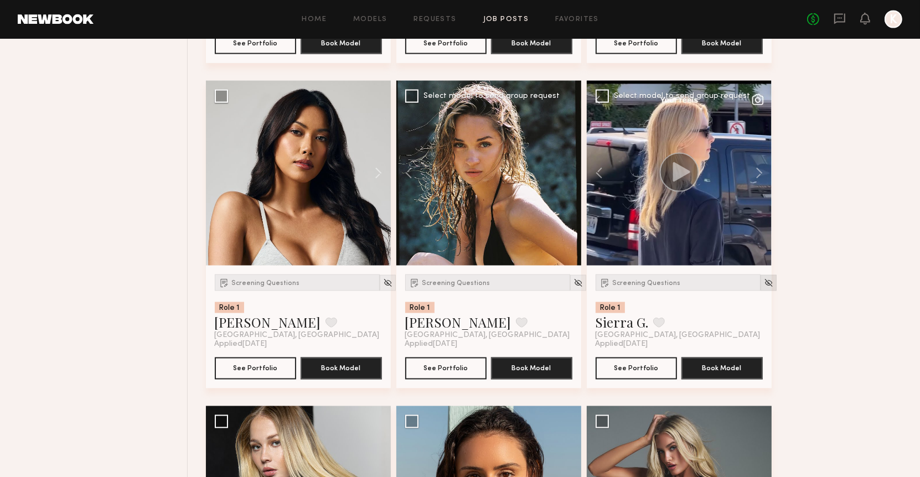
click at [764, 279] on img at bounding box center [768, 283] width 9 height 9
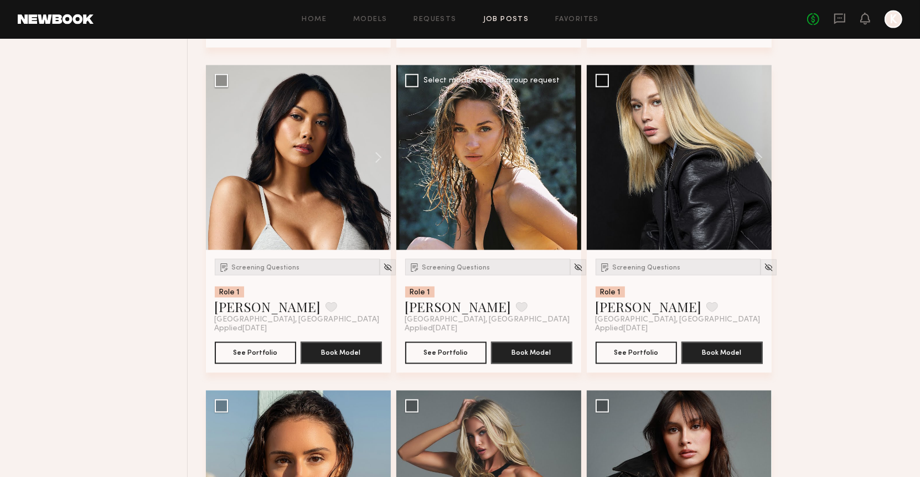
scroll to position [1737, 0]
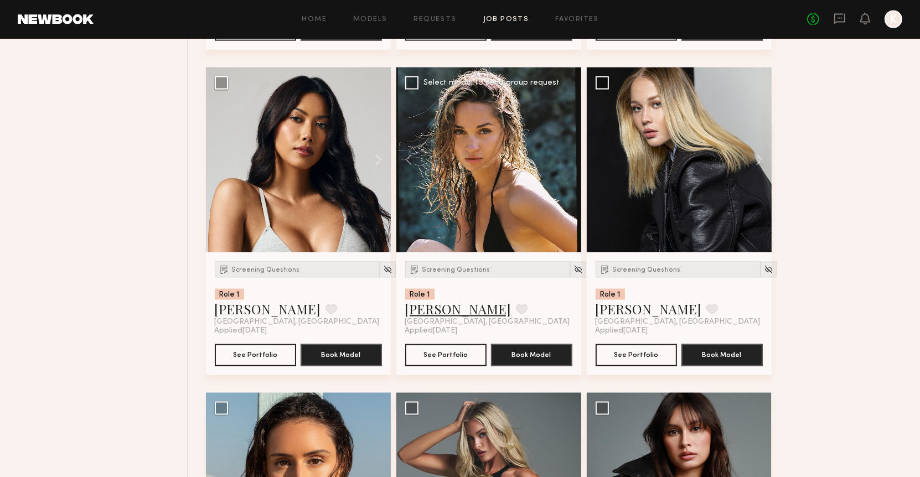
click at [436, 307] on link "Chloe C." at bounding box center [458, 309] width 106 height 18
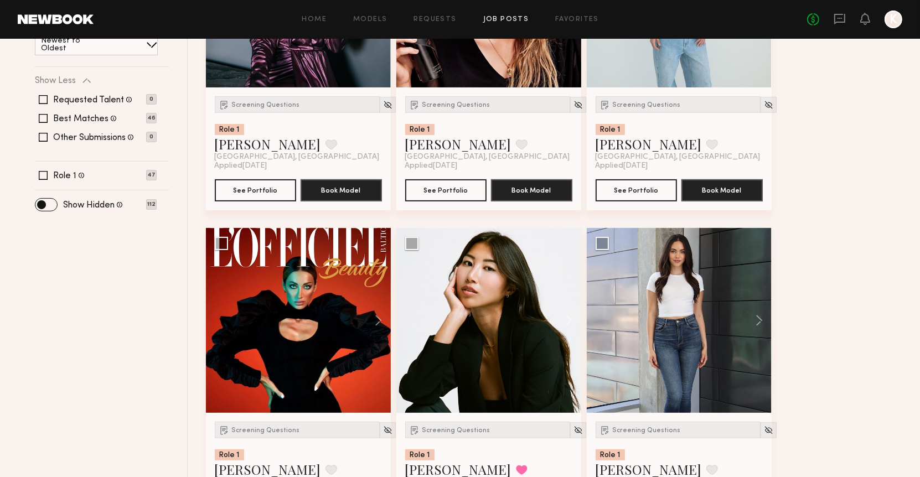
scroll to position [394, 0]
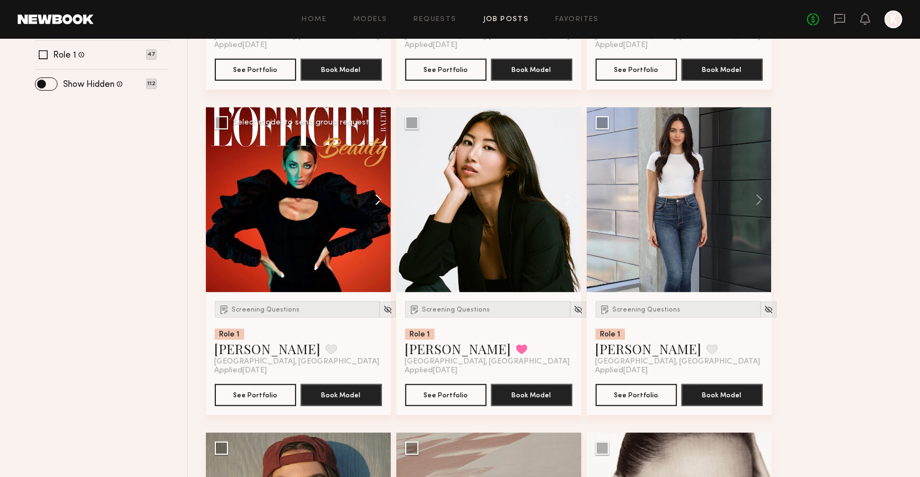
click at [372, 196] on button at bounding box center [373, 199] width 35 height 185
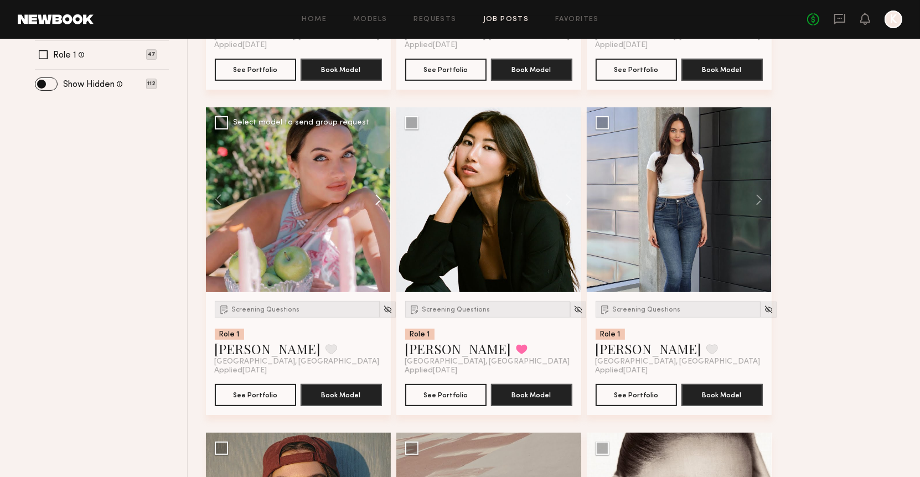
click at [372, 196] on button at bounding box center [373, 199] width 35 height 185
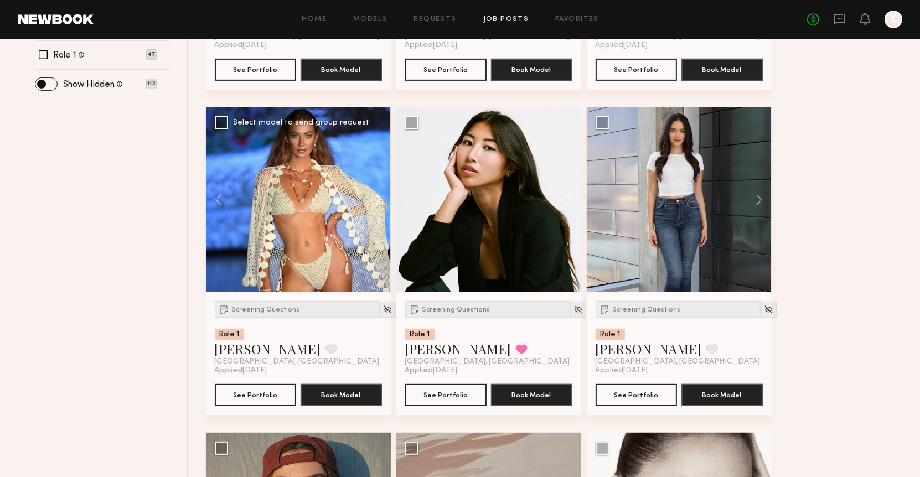
click at [373, 196] on button at bounding box center [373, 199] width 35 height 185
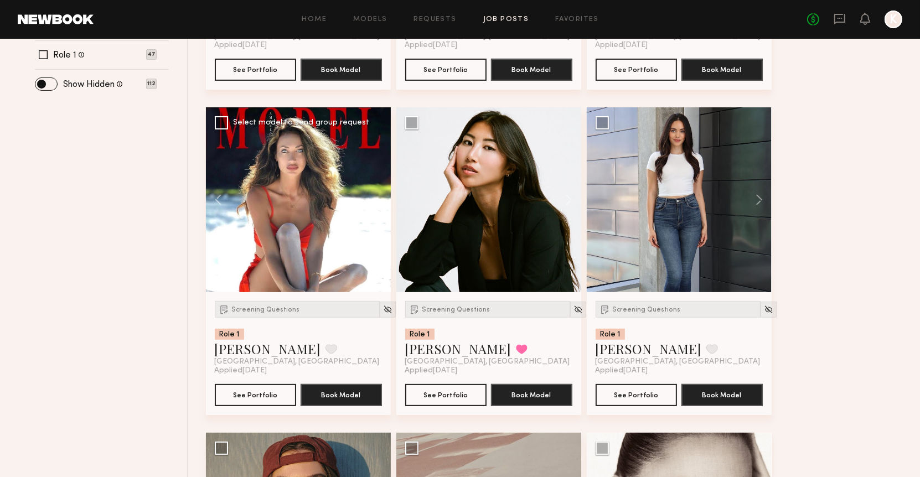
click at [373, 196] on div at bounding box center [298, 199] width 185 height 185
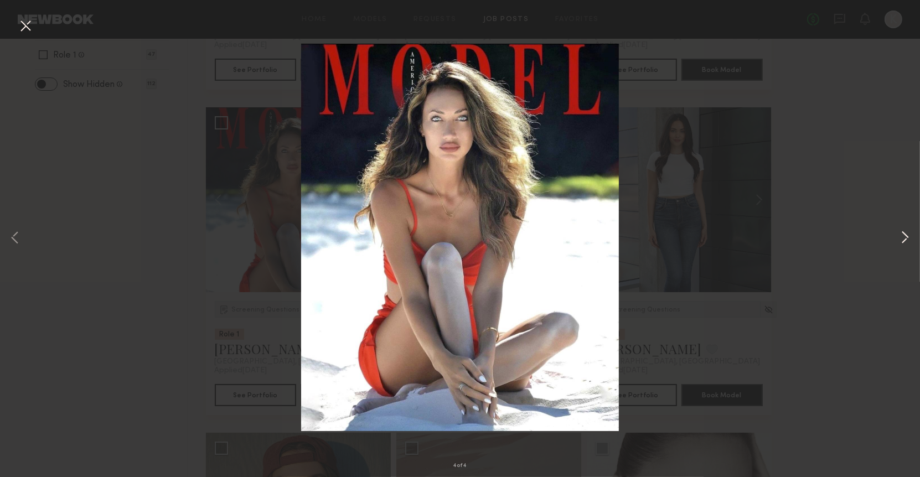
click at [901, 233] on button at bounding box center [905, 239] width 13 height 382
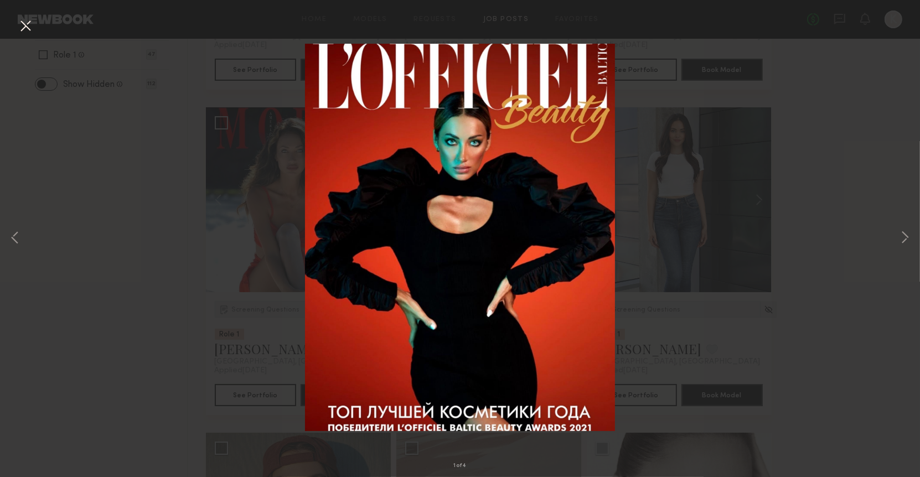
click at [879, 105] on div "1 of 4" at bounding box center [460, 238] width 920 height 477
click at [25, 23] on button at bounding box center [26, 27] width 18 height 20
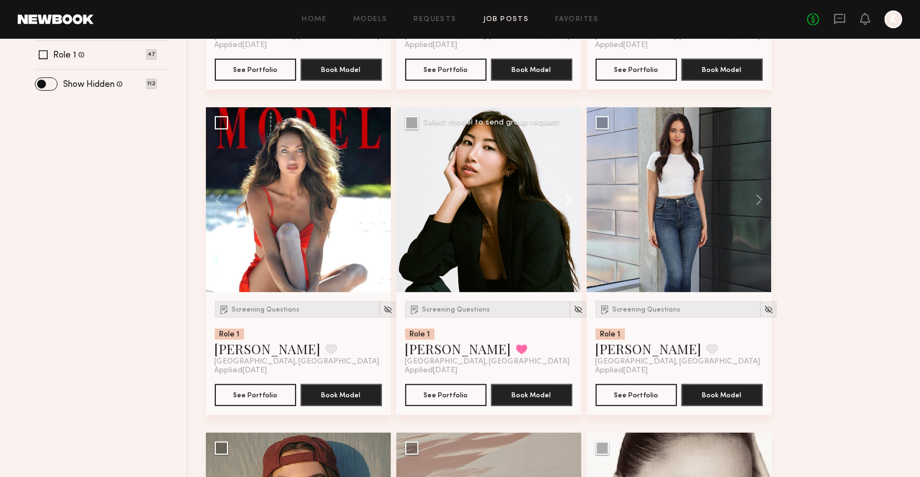
click at [565, 198] on button at bounding box center [563, 199] width 35 height 185
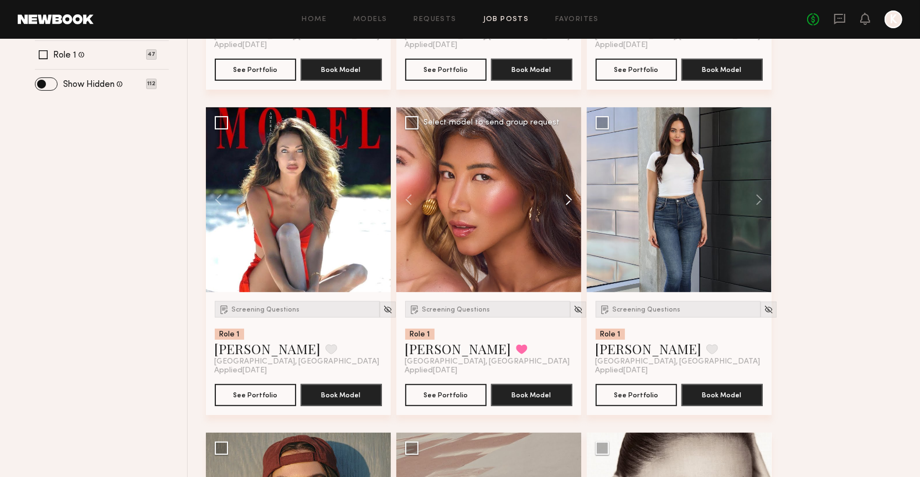
click at [565, 198] on button at bounding box center [563, 199] width 35 height 185
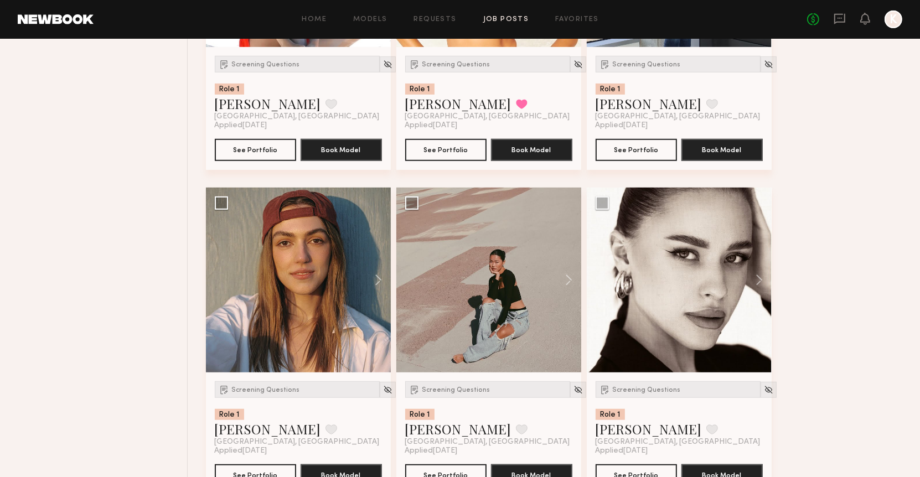
scroll to position [658, 0]
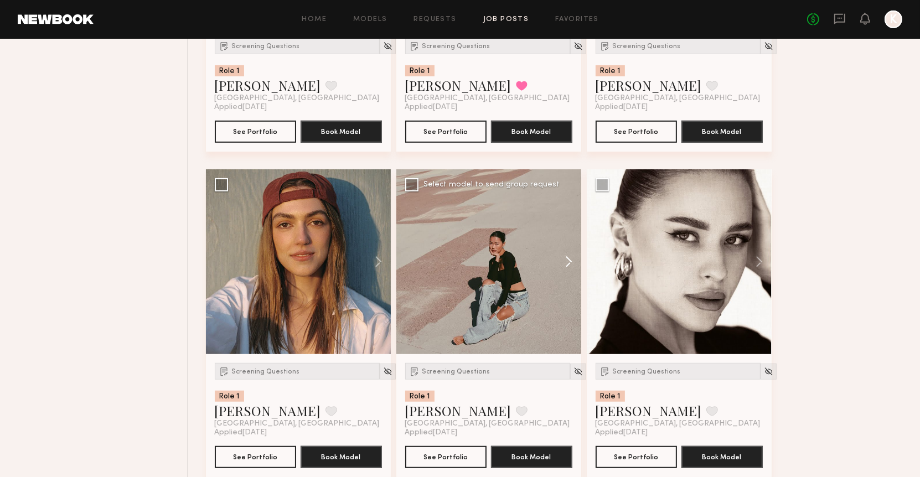
click at [564, 258] on button at bounding box center [563, 261] width 35 height 185
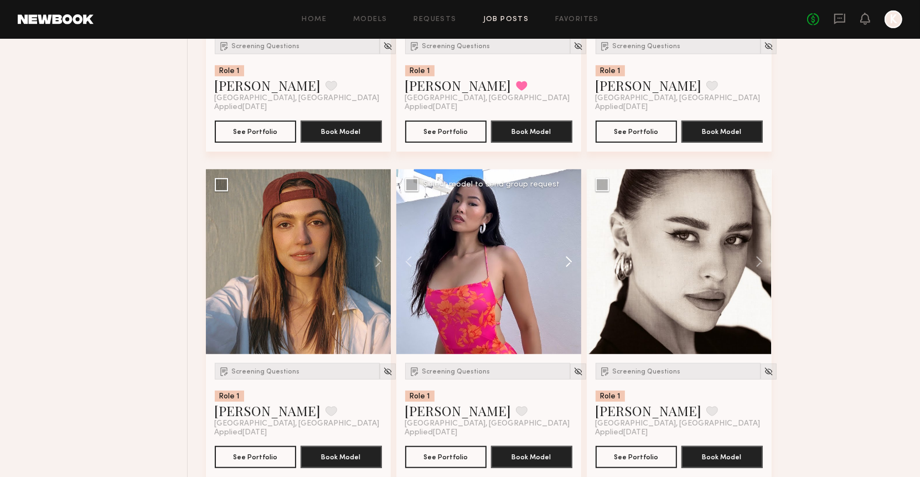
click at [564, 258] on button at bounding box center [563, 261] width 35 height 185
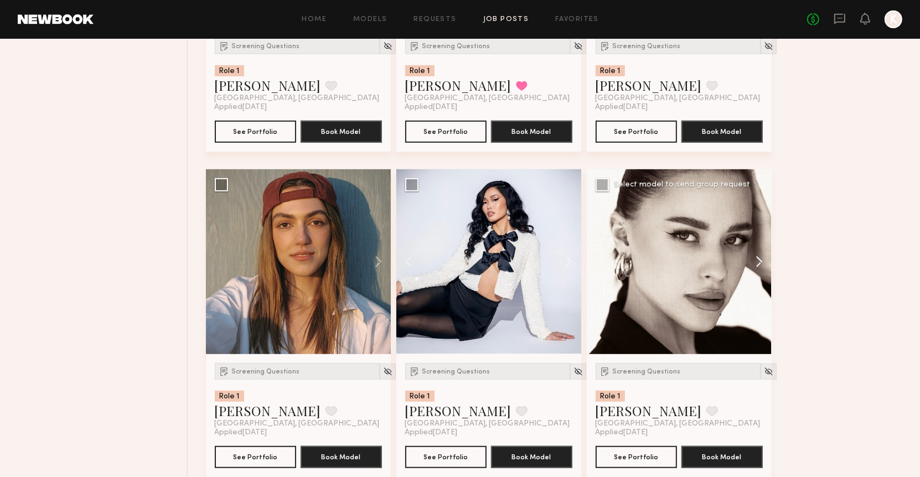
click at [762, 250] on button at bounding box center [754, 261] width 35 height 185
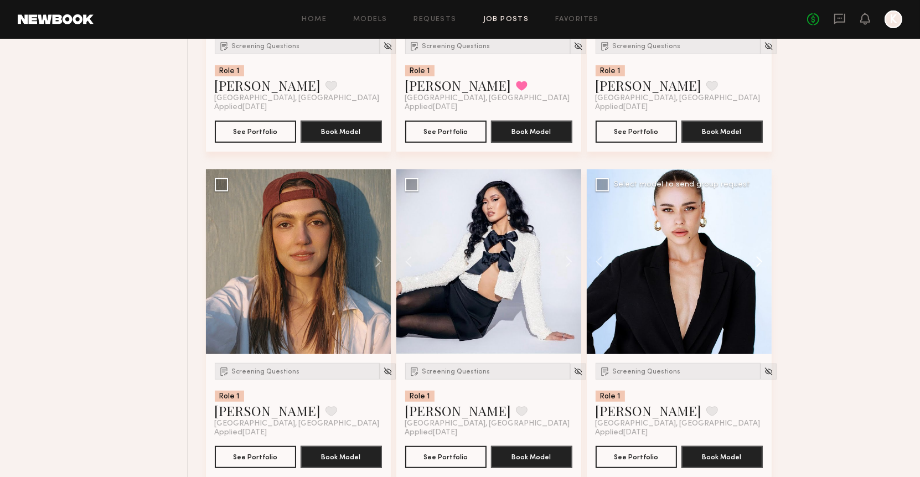
click at [762, 253] on button at bounding box center [754, 261] width 35 height 185
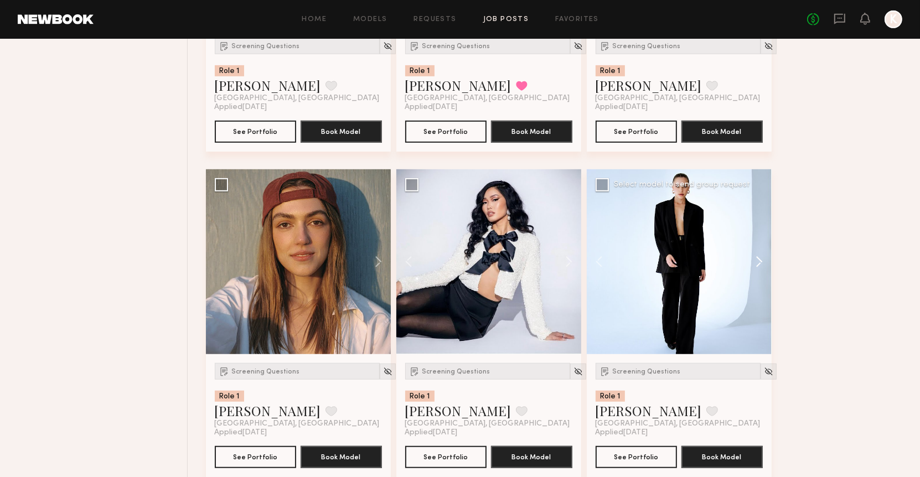
click at [762, 253] on button at bounding box center [754, 261] width 35 height 185
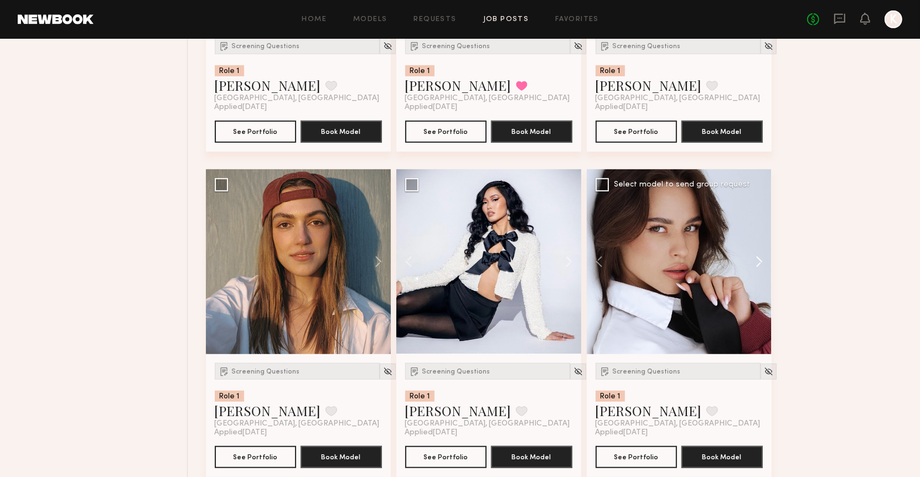
click at [762, 253] on button at bounding box center [754, 261] width 35 height 185
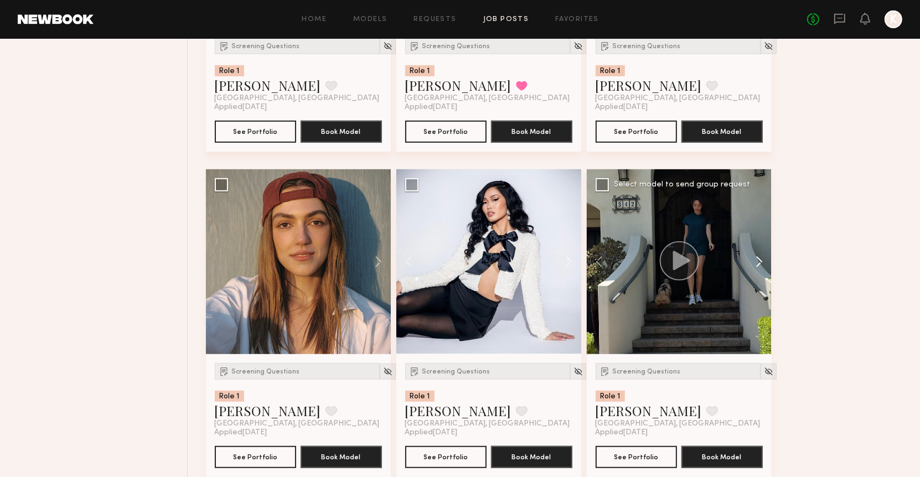
click at [762, 253] on button at bounding box center [754, 261] width 35 height 185
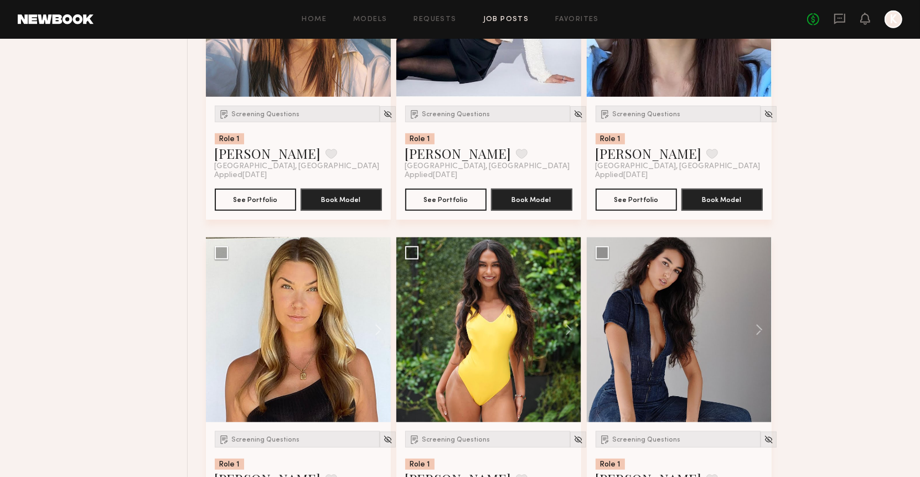
scroll to position [1012, 0]
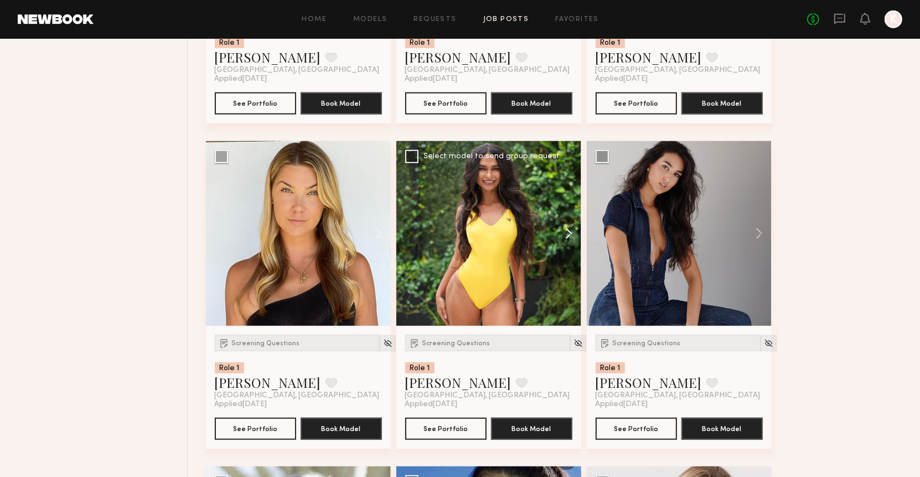
click at [570, 237] on button at bounding box center [563, 233] width 35 height 185
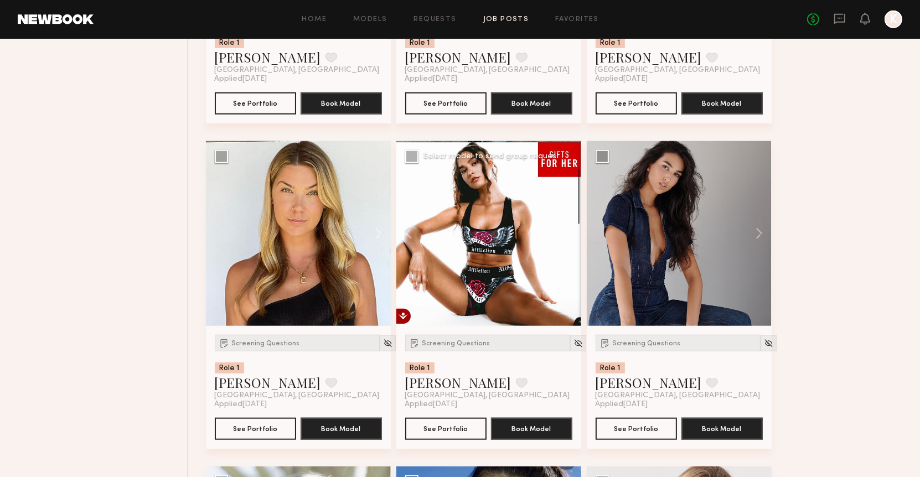
click at [570, 233] on button at bounding box center [563, 233] width 35 height 185
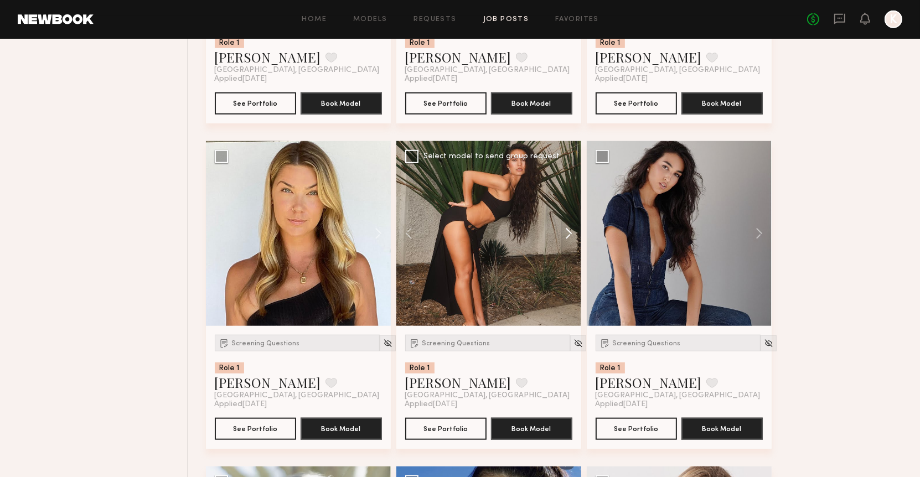
click at [570, 233] on button at bounding box center [563, 233] width 35 height 185
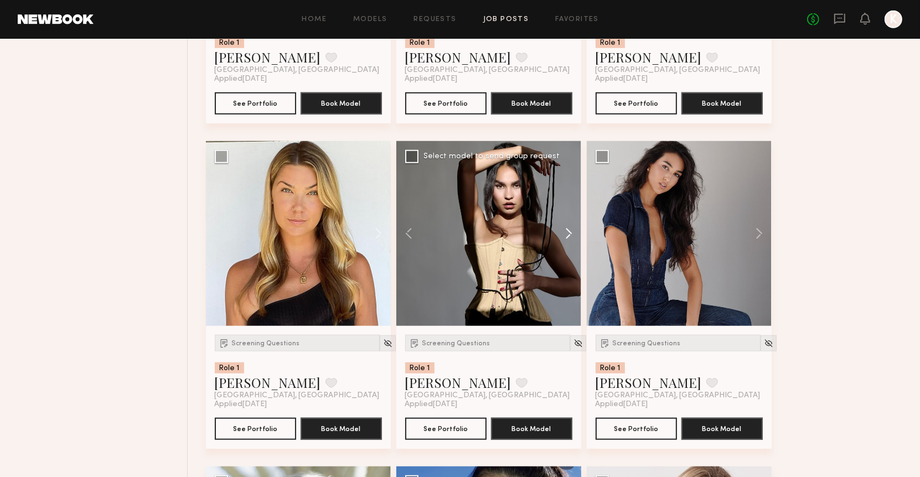
click at [570, 233] on button at bounding box center [563, 233] width 35 height 185
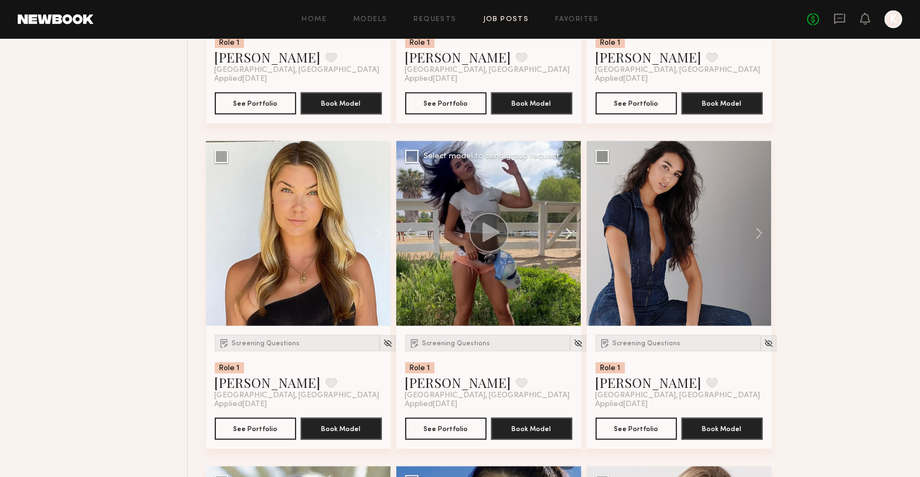
click at [570, 232] on button at bounding box center [563, 233] width 35 height 185
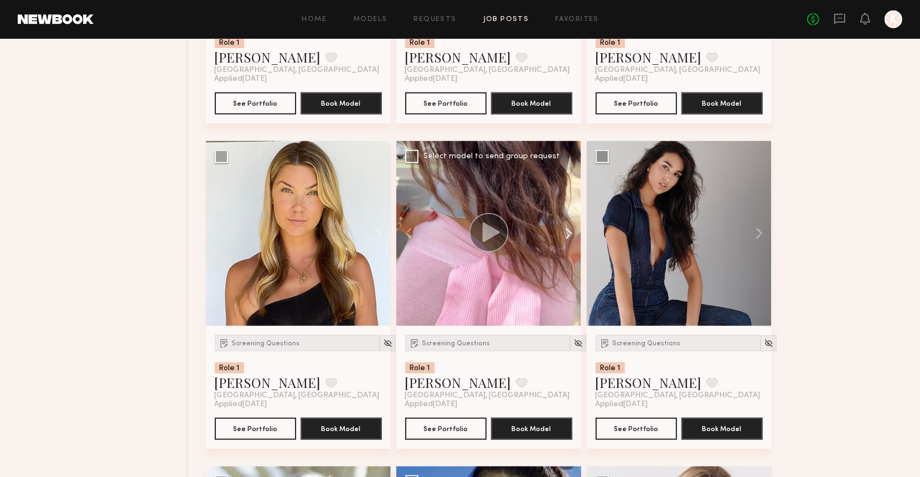
click at [570, 232] on button at bounding box center [563, 233] width 35 height 185
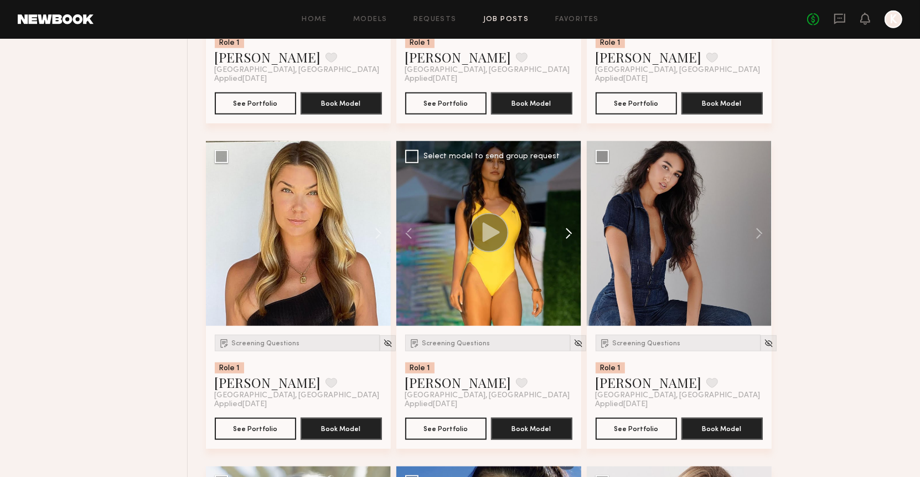
click at [570, 232] on button at bounding box center [563, 233] width 35 height 185
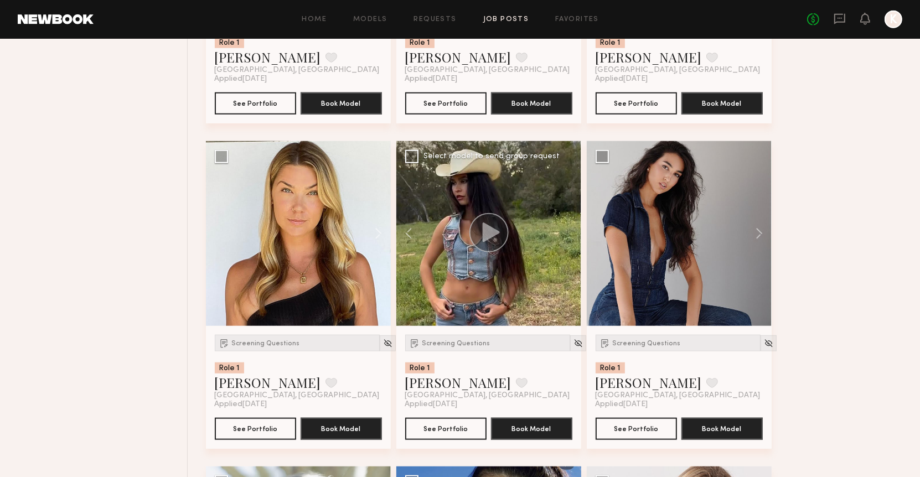
click at [570, 232] on div at bounding box center [489, 233] width 185 height 185
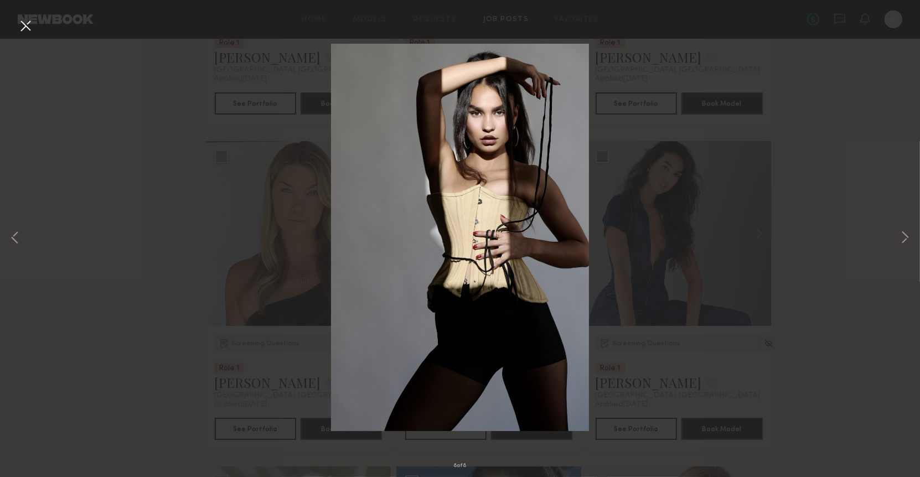
click at [731, 151] on div "8 of 8" at bounding box center [460, 238] width 920 height 477
click at [33, 24] on button at bounding box center [26, 27] width 18 height 20
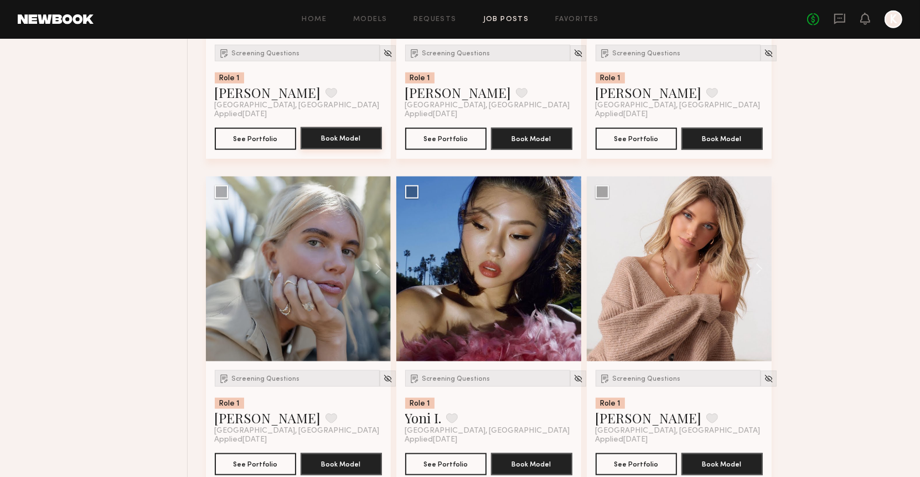
scroll to position [1269, 0]
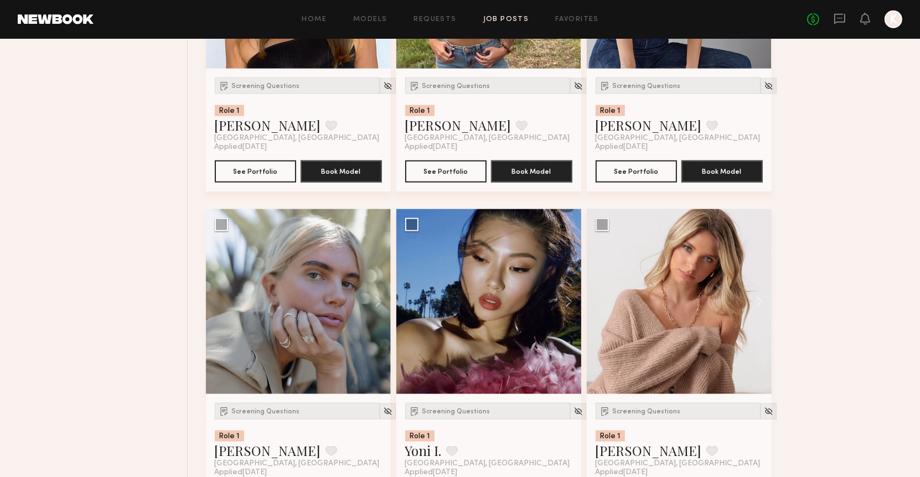
click at [384, 84] on div "Screening Questions Role 1 Kelli R. Favorite Los Angeles, CA Applied 08/06/2025…" at bounding box center [298, 130] width 185 height 123
click at [381, 79] on div at bounding box center [388, 86] width 16 height 16
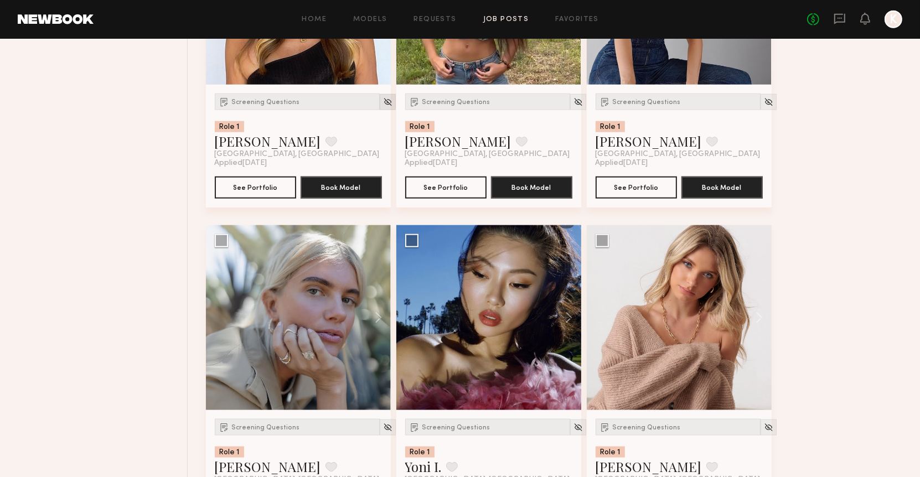
click at [383, 97] on img at bounding box center [387, 101] width 9 height 9
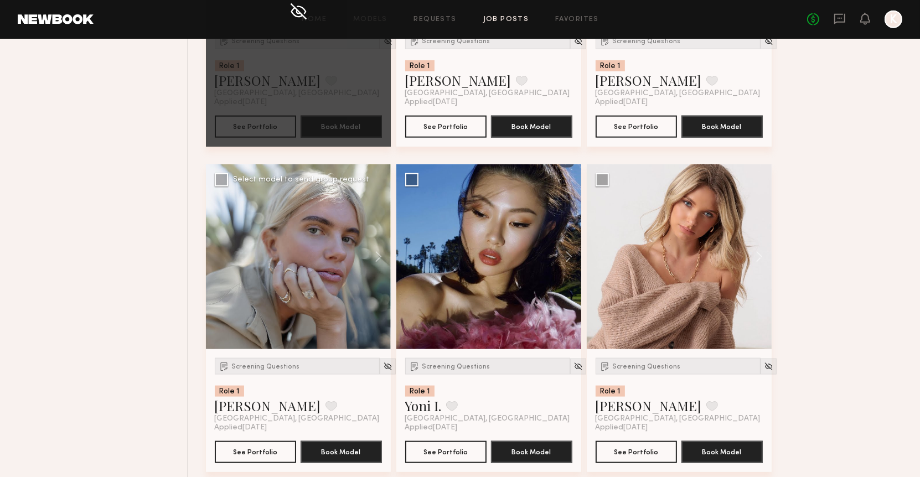
scroll to position [1330, 0]
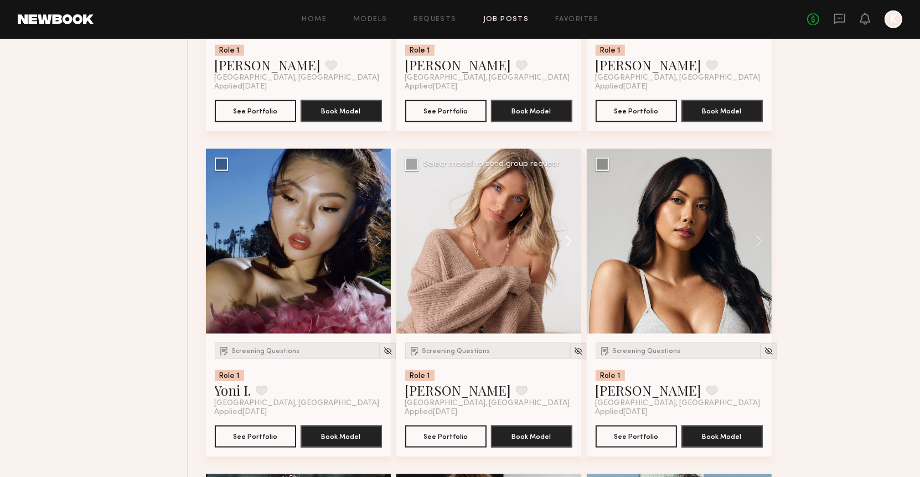
click at [560, 241] on button at bounding box center [563, 241] width 35 height 185
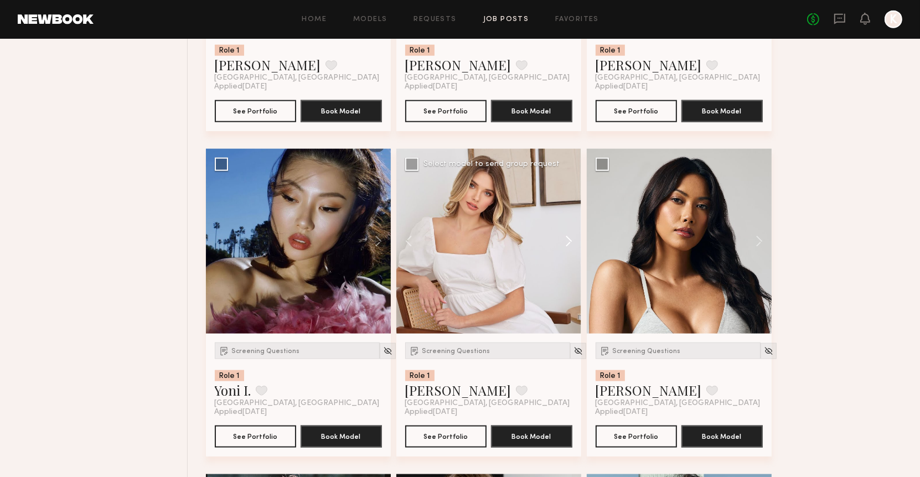
click at [570, 234] on button at bounding box center [563, 241] width 35 height 185
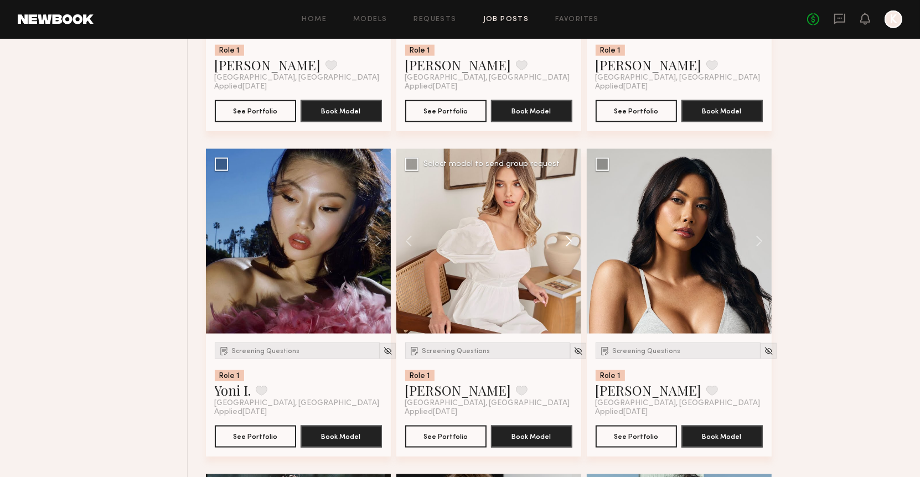
click at [570, 234] on button at bounding box center [563, 241] width 35 height 185
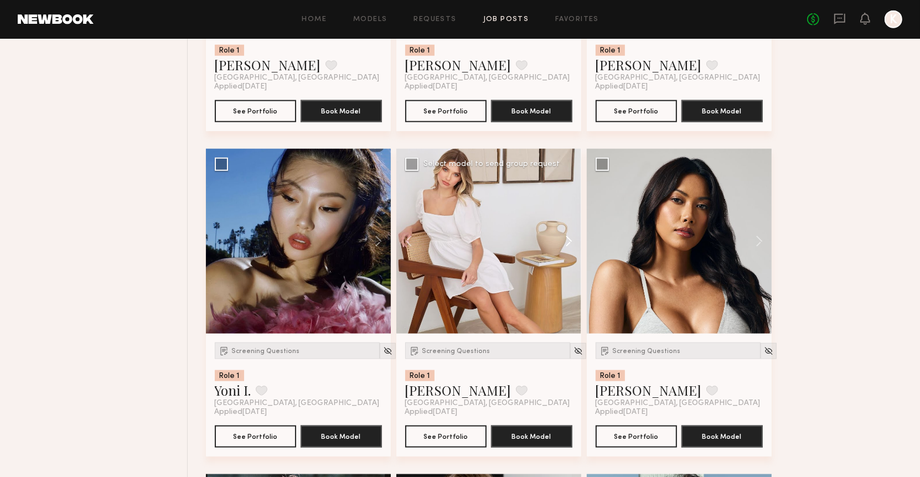
click at [570, 234] on button at bounding box center [563, 241] width 35 height 185
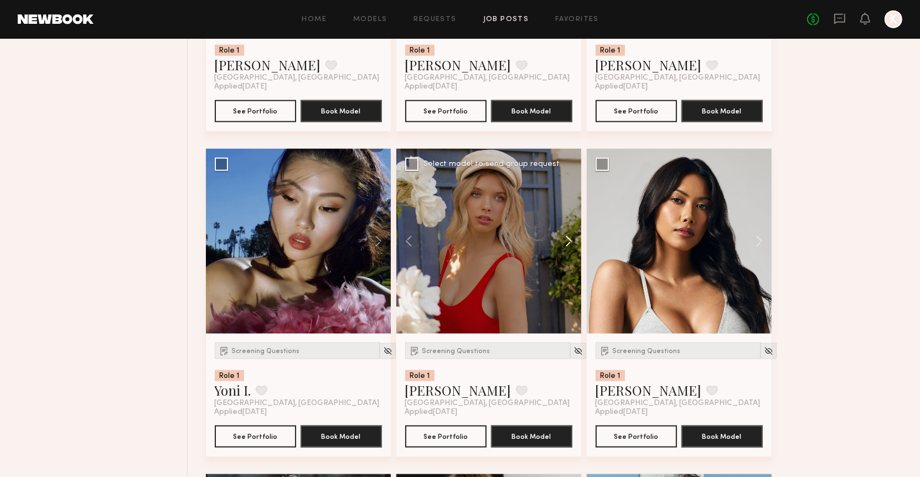
click at [570, 234] on button at bounding box center [563, 241] width 35 height 185
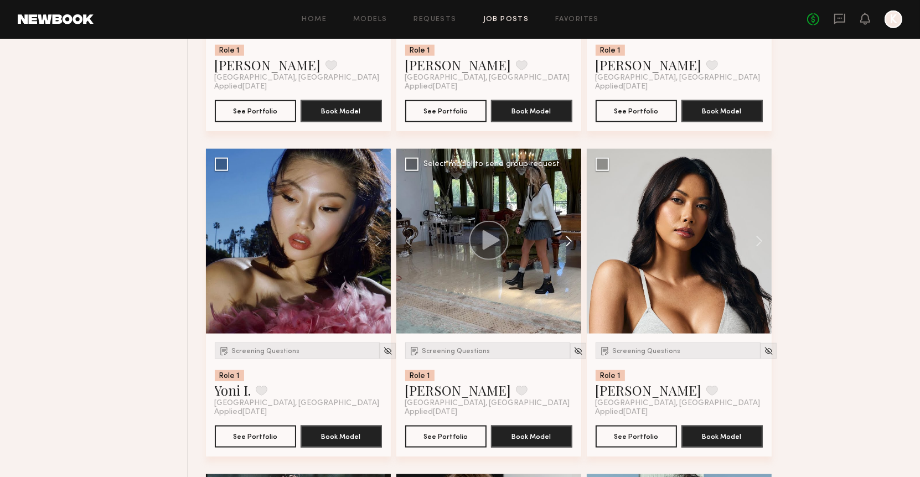
click at [570, 234] on button at bounding box center [563, 241] width 35 height 185
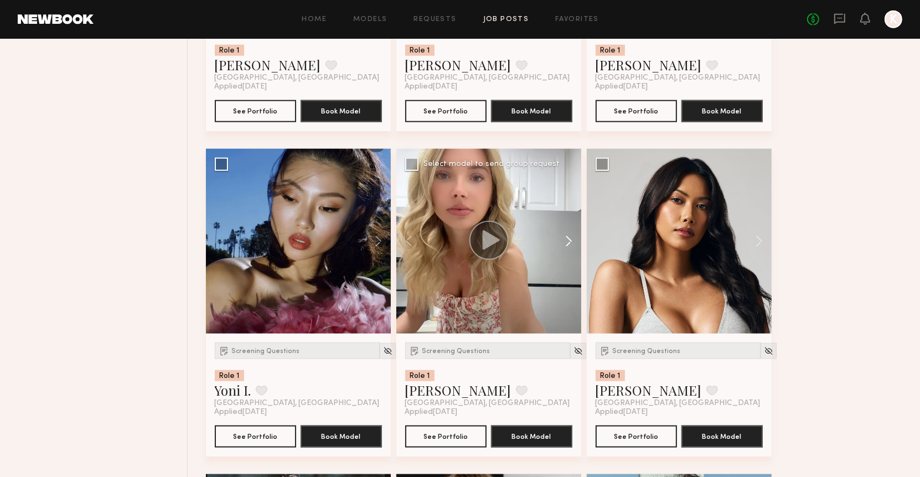
click at [570, 234] on button at bounding box center [563, 241] width 35 height 185
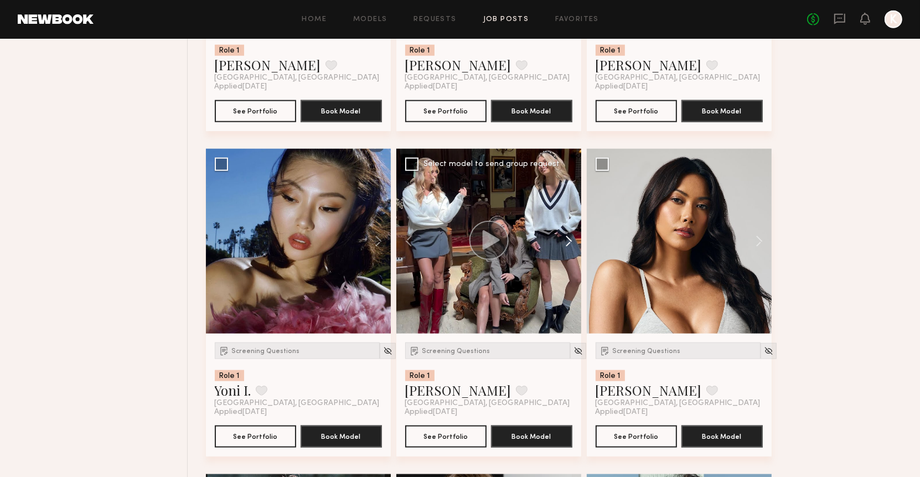
click at [570, 234] on button at bounding box center [563, 241] width 35 height 185
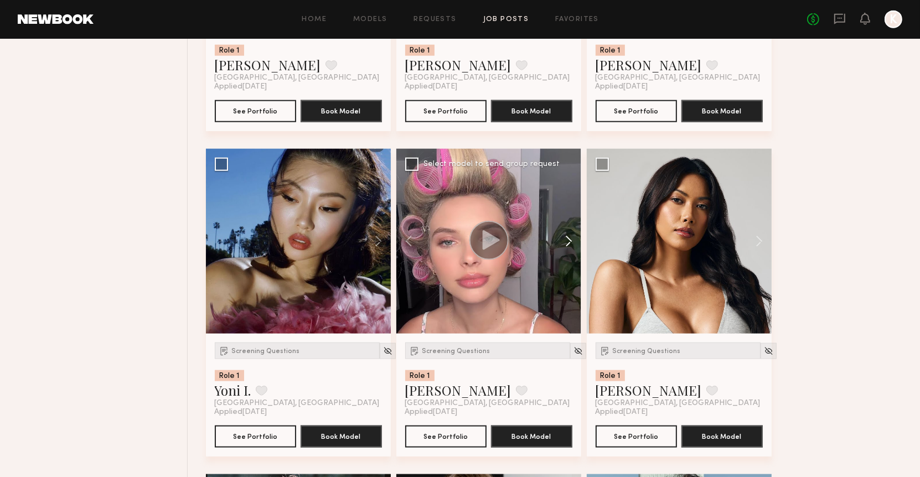
click at [570, 234] on button at bounding box center [563, 241] width 35 height 185
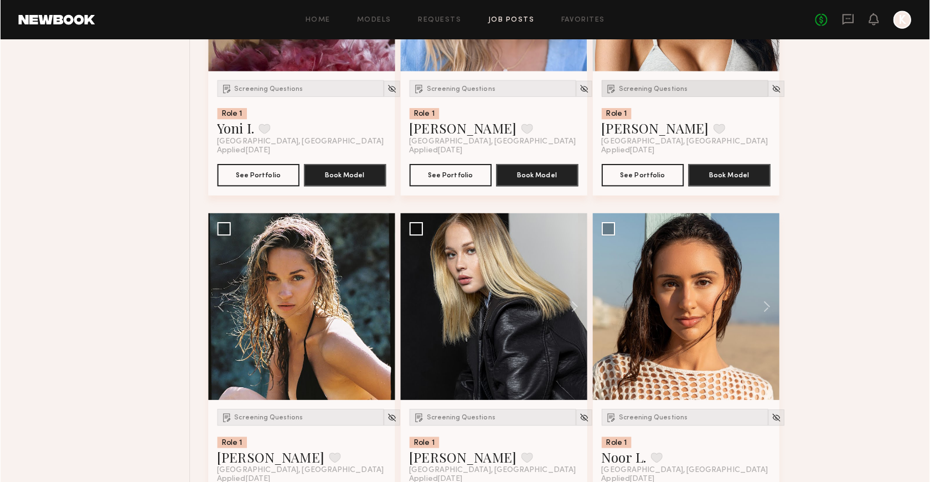
scroll to position [1704, 0]
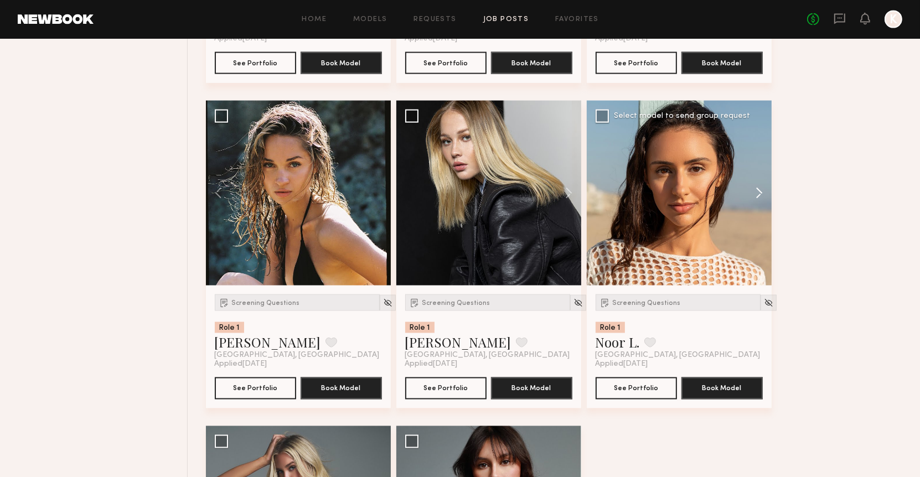
click at [768, 184] on button at bounding box center [754, 193] width 35 height 185
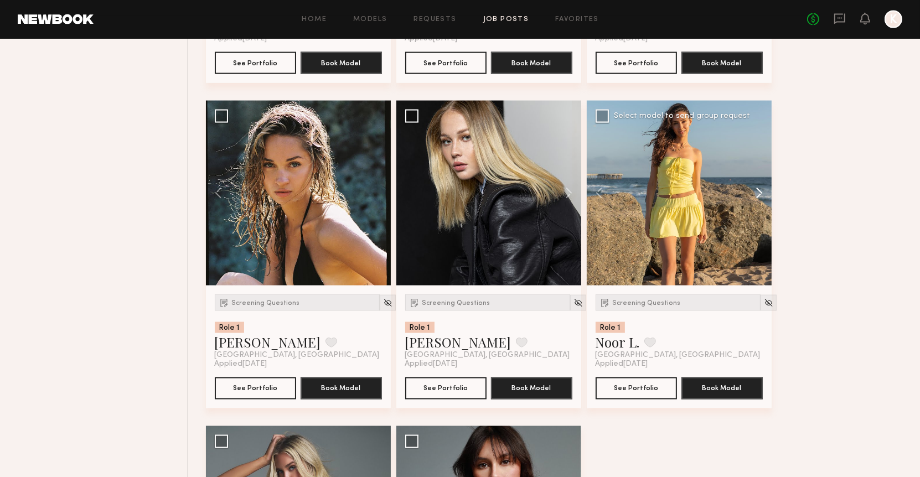
click at [759, 184] on button at bounding box center [754, 193] width 35 height 185
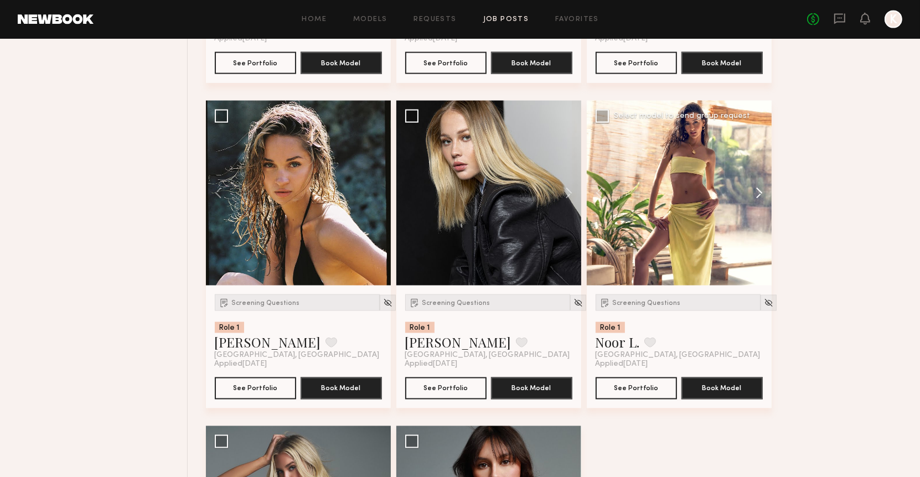
click at [759, 184] on button at bounding box center [754, 193] width 35 height 185
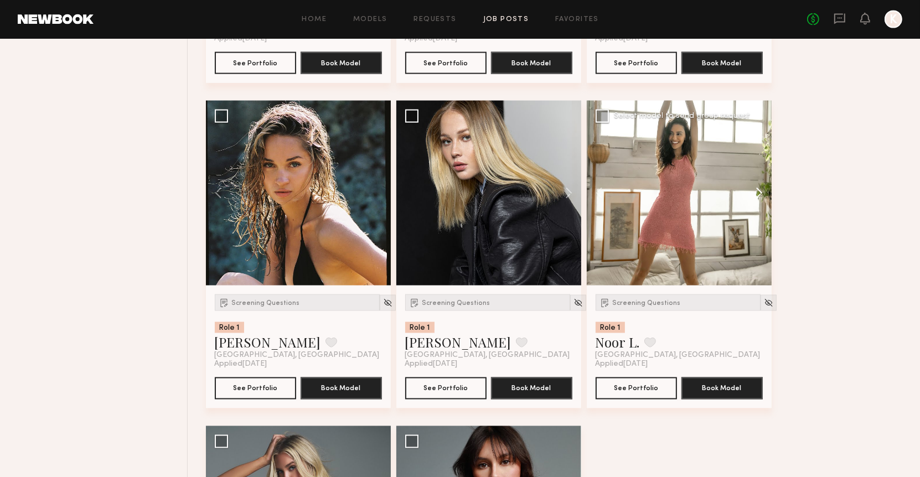
click at [759, 184] on button at bounding box center [754, 193] width 35 height 185
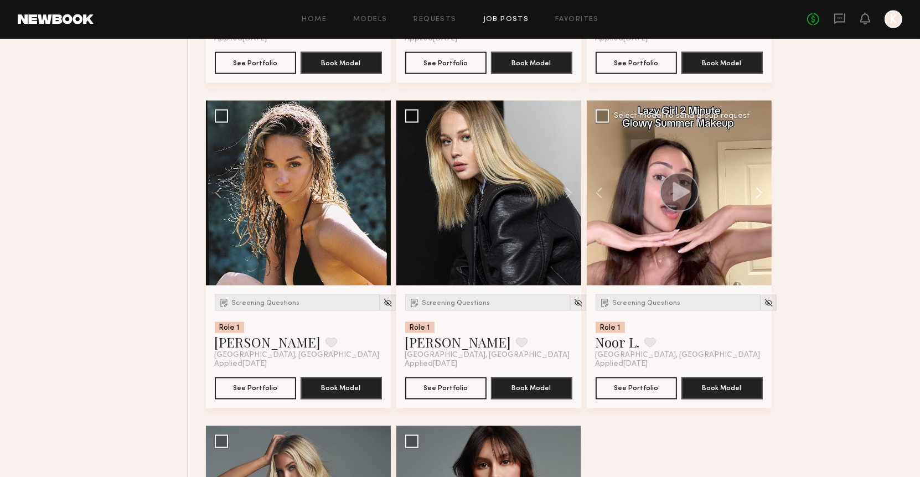
click at [764, 185] on button at bounding box center [754, 193] width 35 height 185
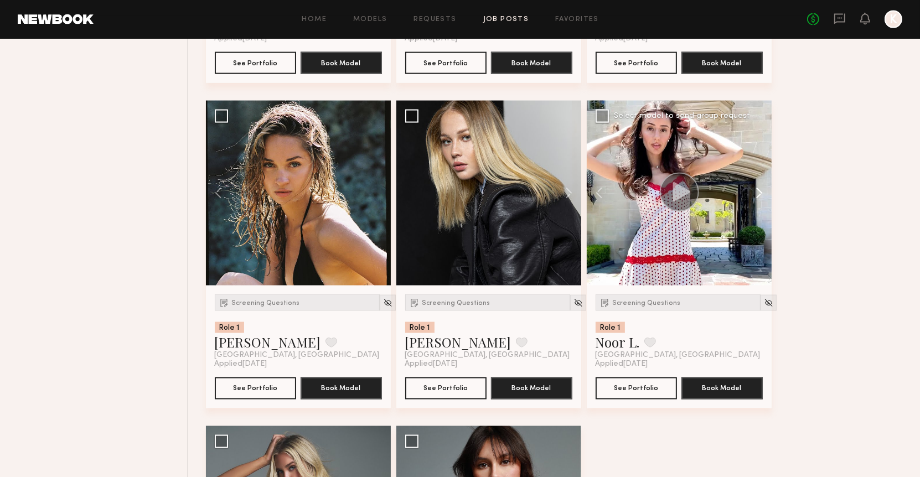
click at [754, 193] on button at bounding box center [754, 193] width 35 height 185
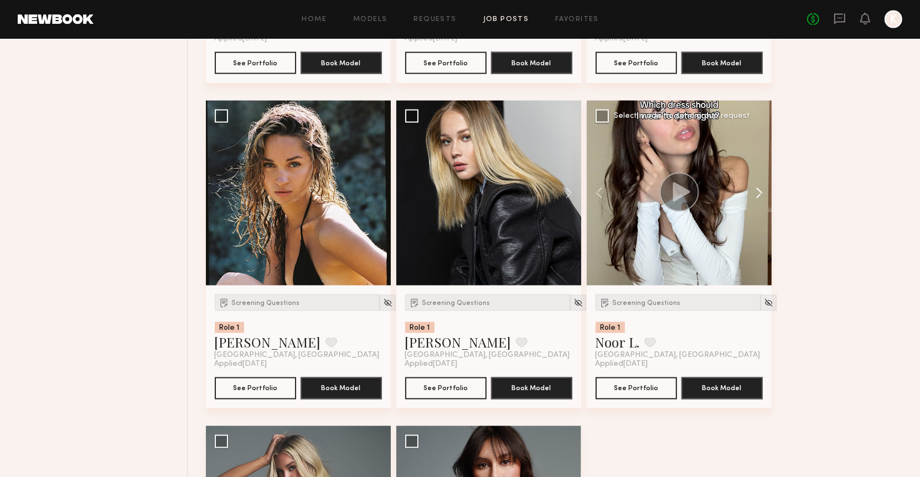
click at [754, 193] on button at bounding box center [754, 193] width 35 height 185
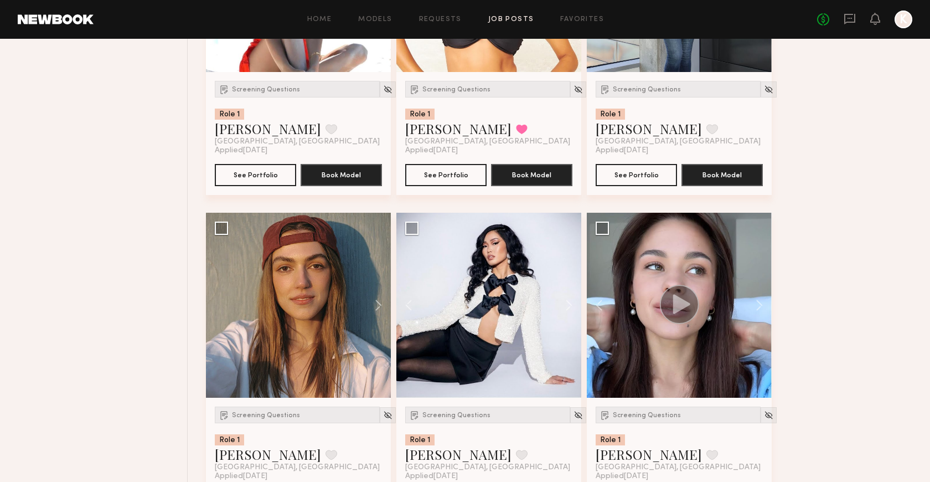
scroll to position [0, 0]
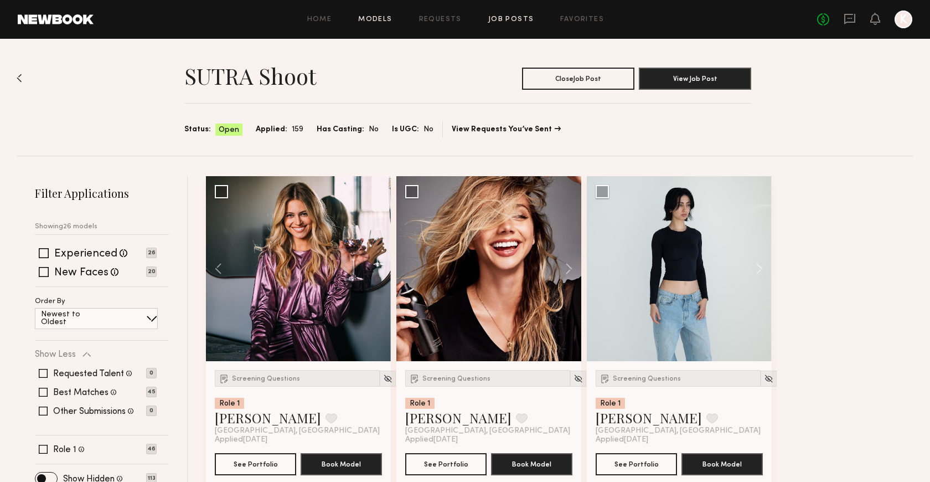
click at [380, 20] on link "Models" at bounding box center [375, 19] width 34 height 7
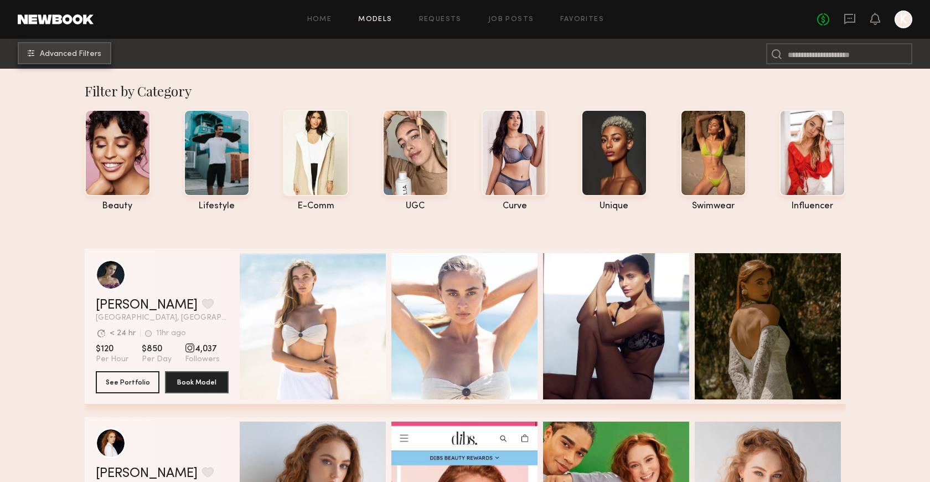
click at [83, 59] on button "Advanced Filters" at bounding box center [65, 53] width 94 height 22
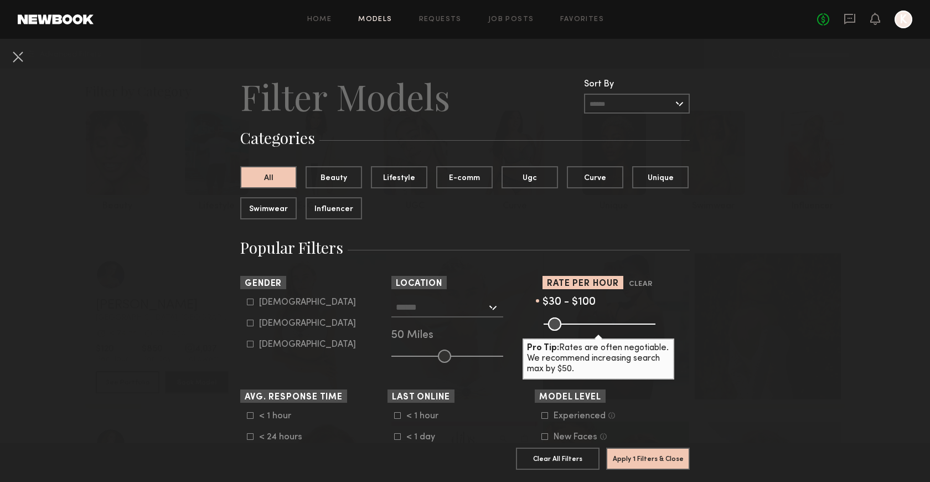
drag, startPoint x: 642, startPoint y: 326, endPoint x: 565, endPoint y: 327, distance: 77.0
type input "***"
click at [565, 327] on input "range" at bounding box center [600, 323] width 112 height 13
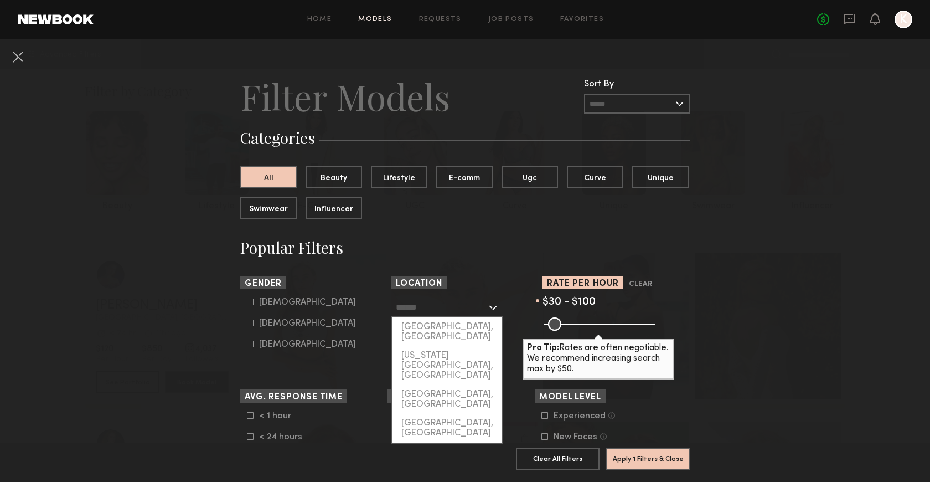
click at [447, 311] on input "text" at bounding box center [441, 306] width 91 height 19
click at [447, 327] on div "[GEOGRAPHIC_DATA], [GEOGRAPHIC_DATA]" at bounding box center [448, 331] width 110 height 29
type input "**********"
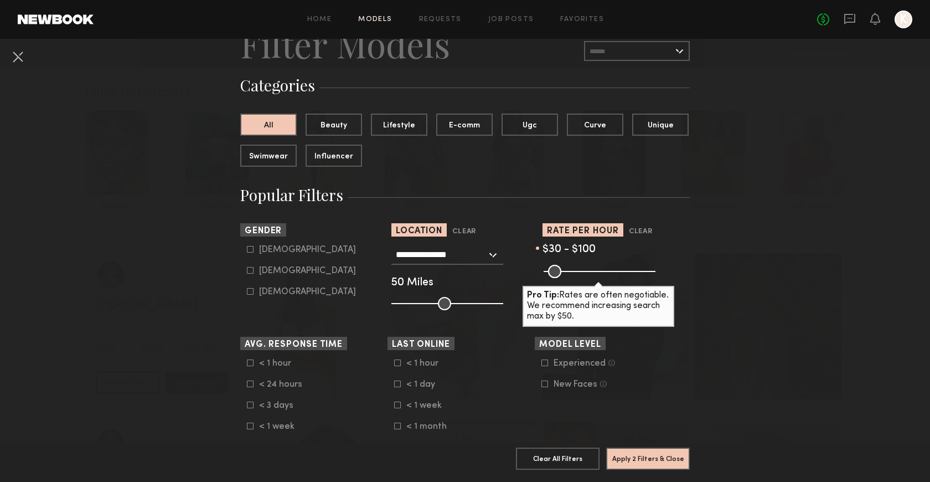
scroll to position [57, 0]
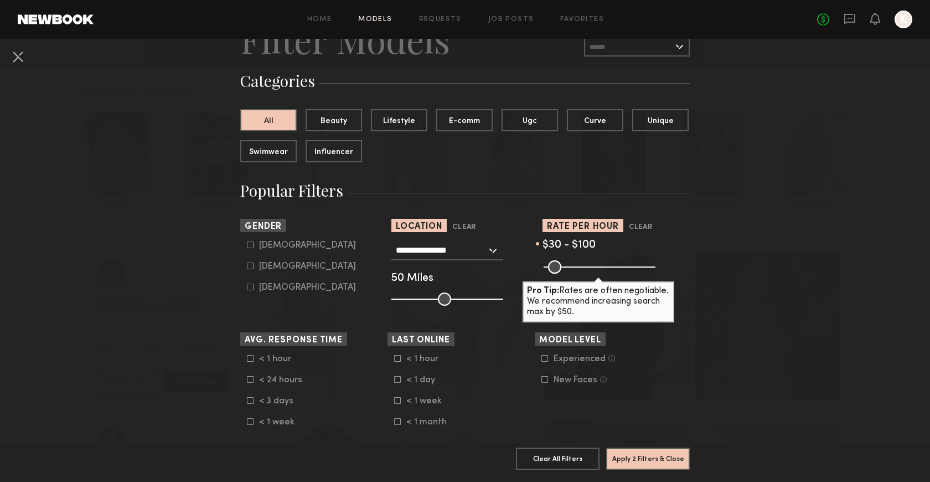
click at [272, 263] on div "Female" at bounding box center [307, 266] width 97 height 7
type input "**"
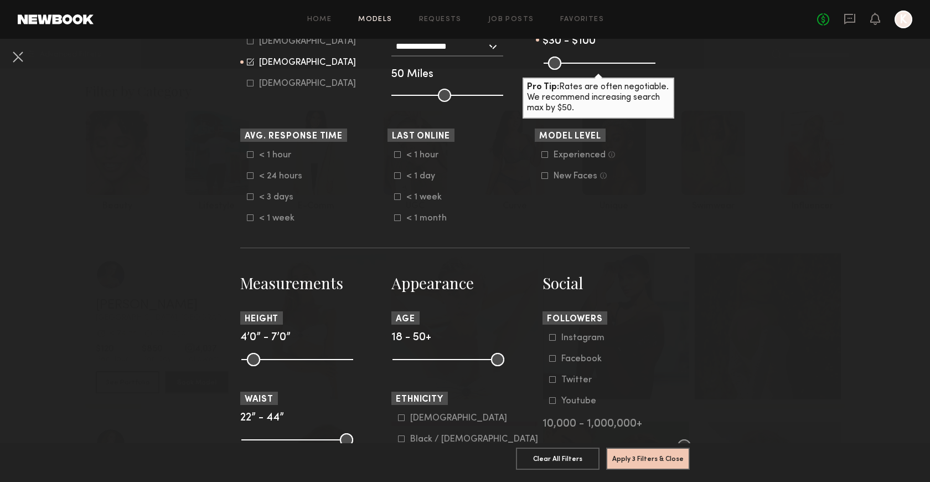
scroll to position [262, 0]
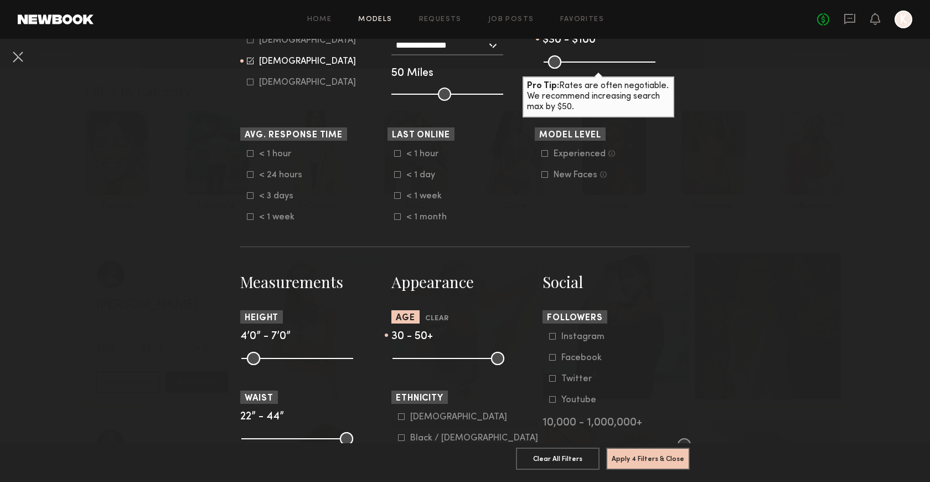
drag, startPoint x: 398, startPoint y: 355, endPoint x: 436, endPoint y: 354, distance: 38.2
type input "**"
click at [436, 354] on input "range" at bounding box center [449, 358] width 112 height 13
click at [621, 459] on button "Apply 4 Filters & Close" at bounding box center [648, 458] width 84 height 22
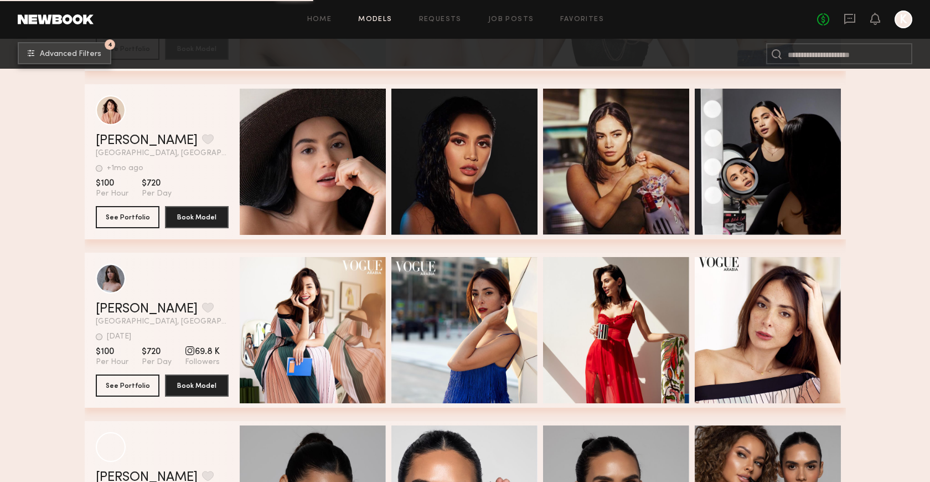
scroll to position [15968, 0]
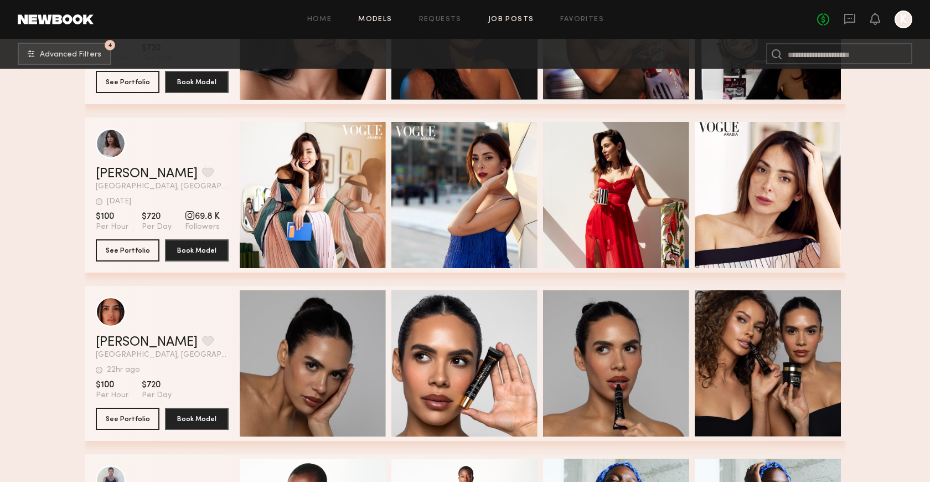
click at [508, 18] on link "Job Posts" at bounding box center [511, 19] width 46 height 7
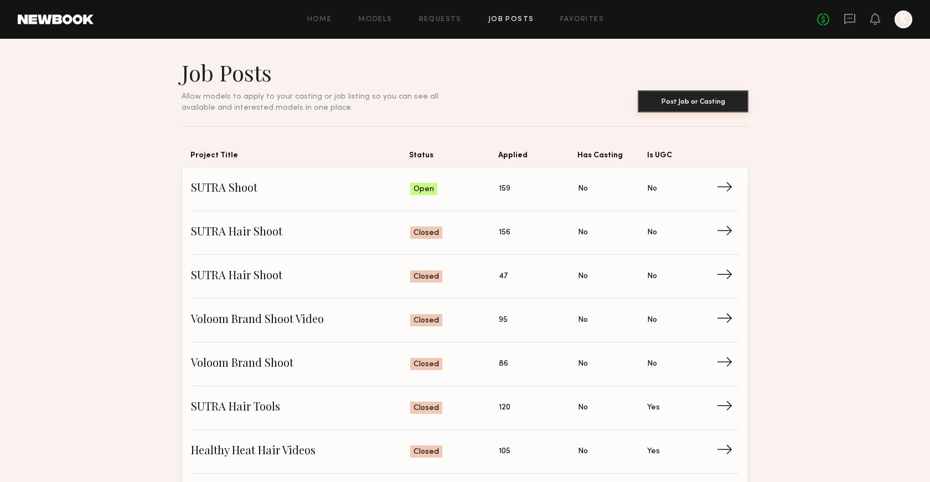
click at [690, 105] on button "Post Job or Casting" at bounding box center [693, 101] width 111 height 22
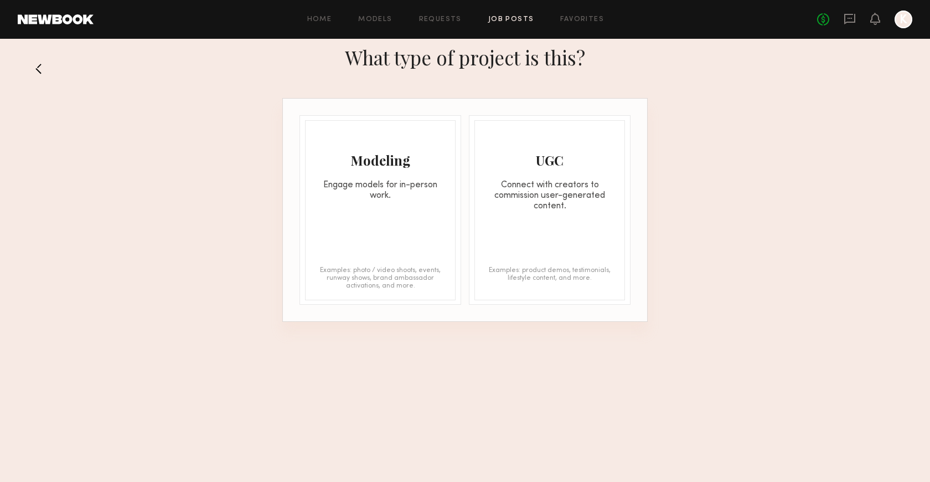
click at [379, 158] on div "Modeling" at bounding box center [381, 160] width 150 height 18
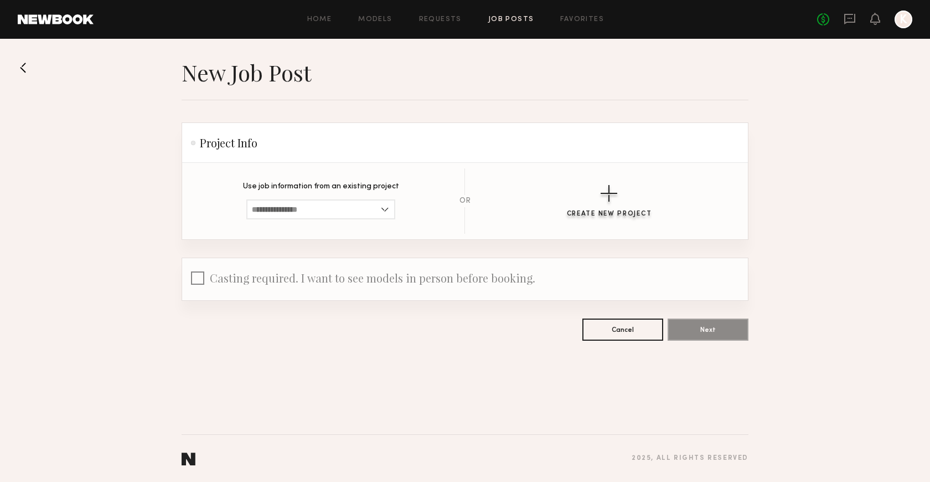
click at [616, 192] on div "button" at bounding box center [609, 193] width 17 height 17
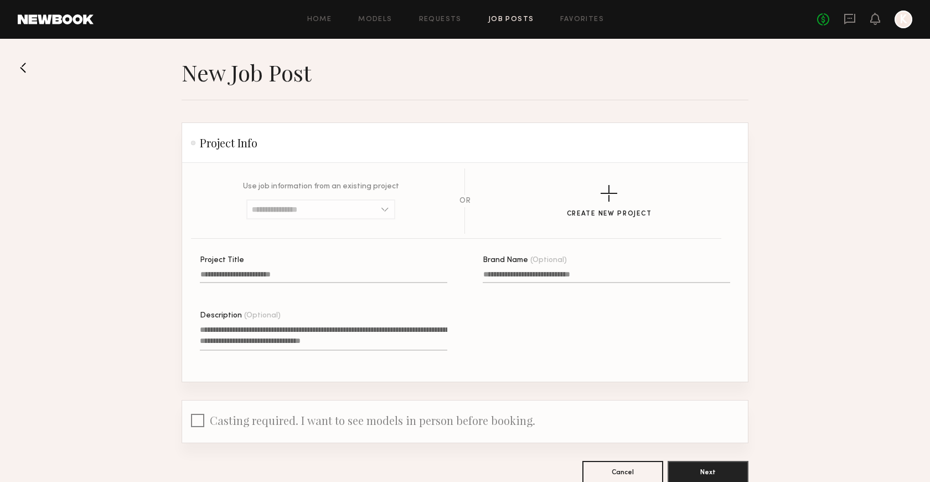
click at [286, 268] on label "Project Title" at bounding box center [324, 275] width 248 height 38
click at [286, 270] on input "Project Title" at bounding box center [324, 276] width 248 height 13
type input "*"
type input "**********"
click at [499, 270] on label "Brand Name (Optional)" at bounding box center [607, 275] width 248 height 38
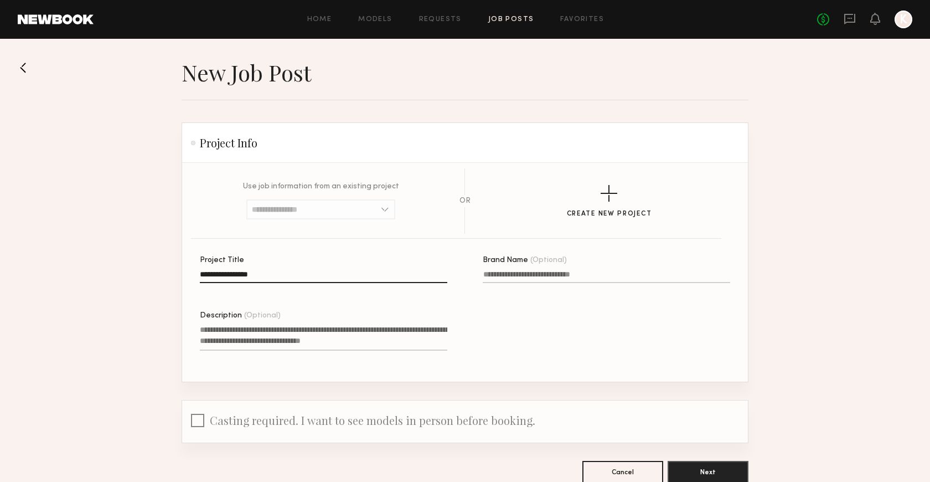
click at [499, 270] on input "Brand Name (Optional)" at bounding box center [607, 276] width 248 height 13
type input "******"
click at [421, 327] on textarea "Description (Optional)" at bounding box center [324, 337] width 248 height 27
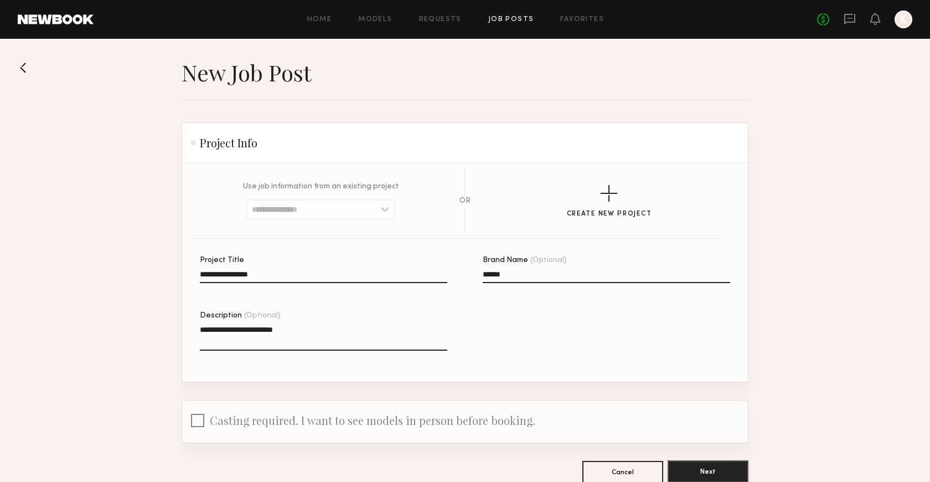
type textarea "**********"
click at [725, 464] on button "Next" at bounding box center [708, 471] width 81 height 22
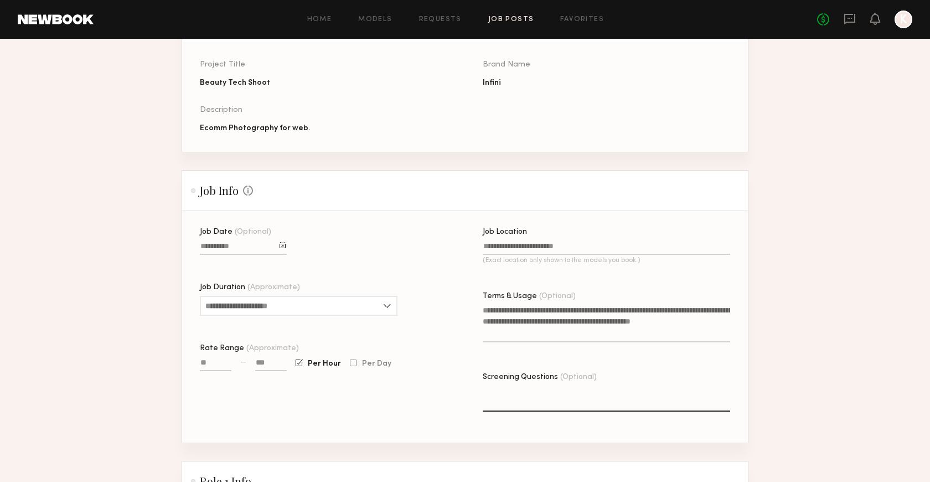
scroll to position [146, 0]
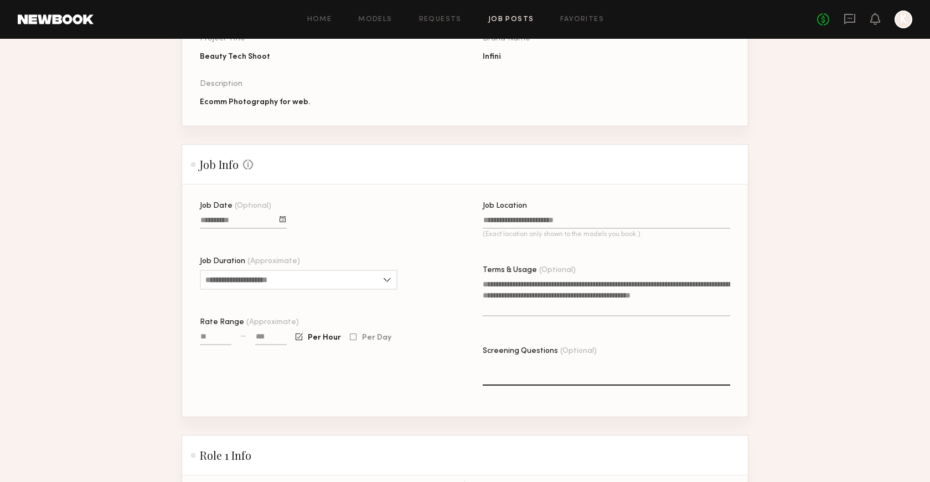
click at [280, 217] on div at bounding box center [283, 219] width 6 height 6
click at [286, 291] on button "14" at bounding box center [285, 292] width 18 height 11
click at [285, 280] on input "Job Duration (Approximate)" at bounding box center [299, 280] width 198 height 20
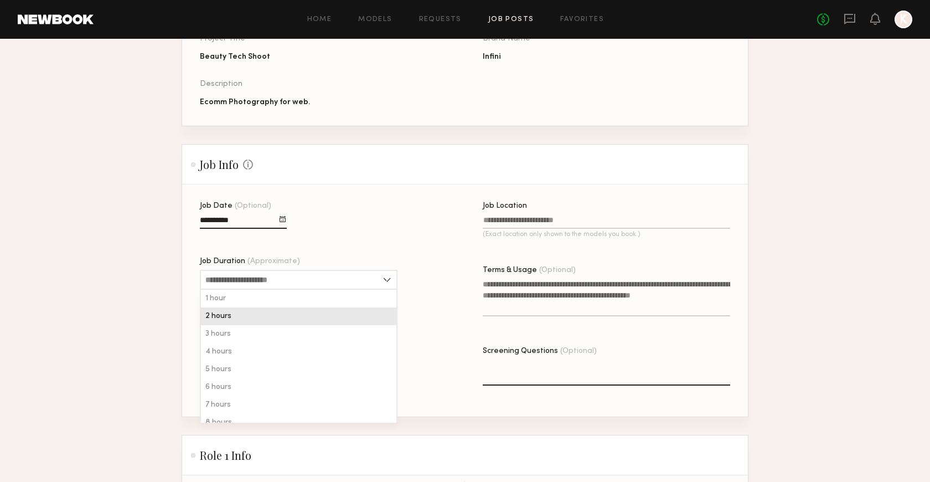
click at [275, 317] on div "2 hours" at bounding box center [299, 316] width 196 height 18
type input "*******"
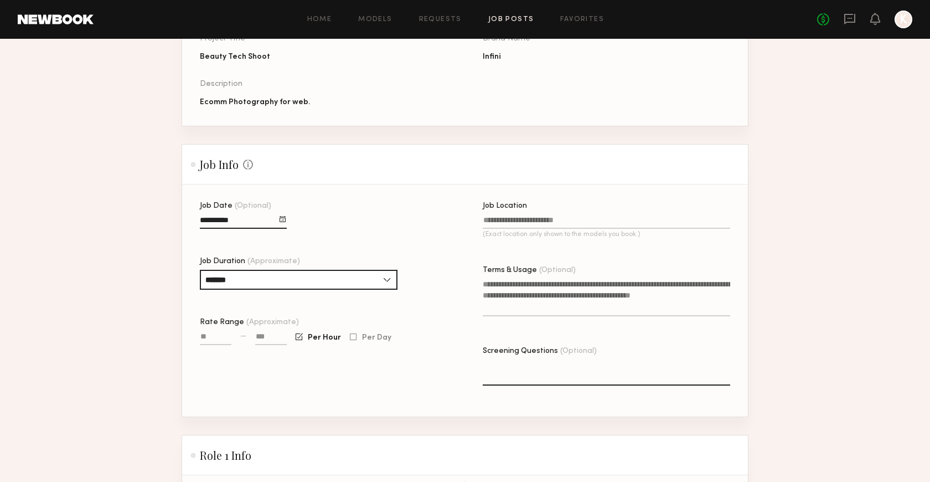
click at [219, 335] on input "Rate Range (Approximate)" at bounding box center [216, 338] width 32 height 13
type input "***"
click at [282, 338] on input at bounding box center [271, 338] width 32 height 13
type input "***"
click at [553, 219] on input "Job Location (Exact location only shown to the models you book.)" at bounding box center [607, 222] width 248 height 13
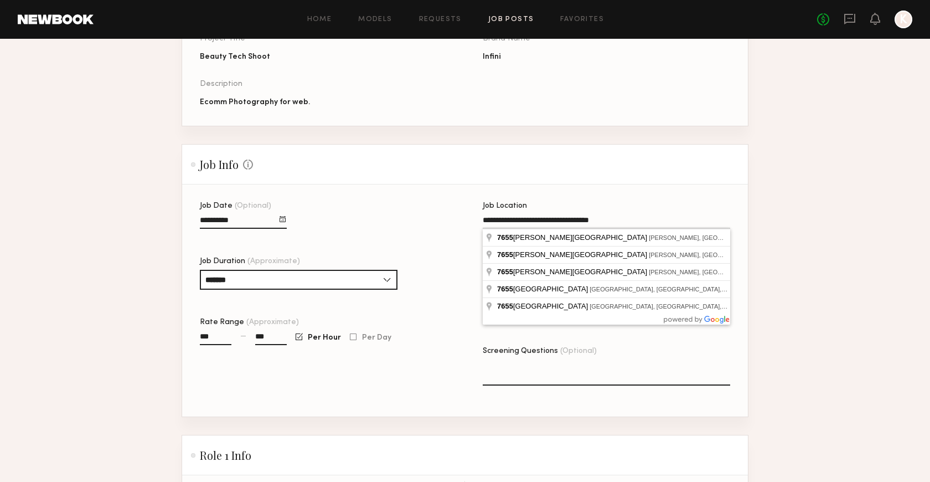
type input "**********"
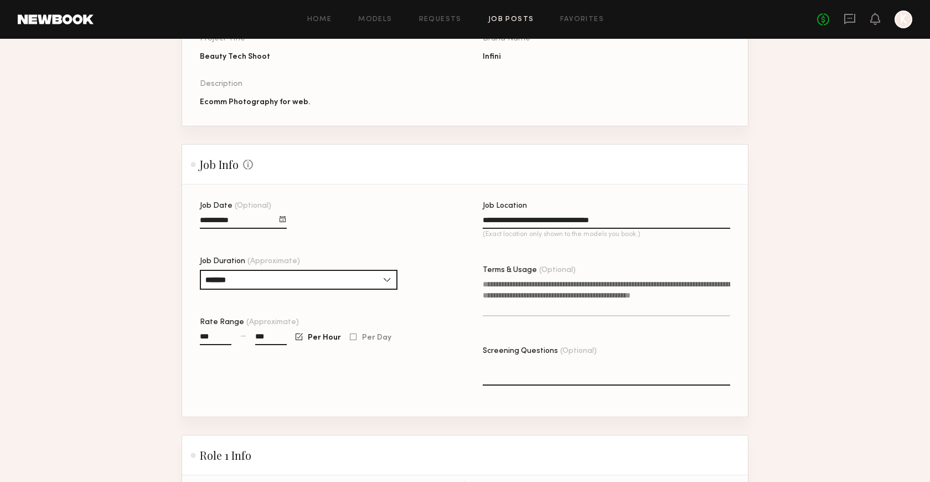
click at [570, 294] on textarea "Terms & Usage (Optional)" at bounding box center [607, 298] width 248 height 38
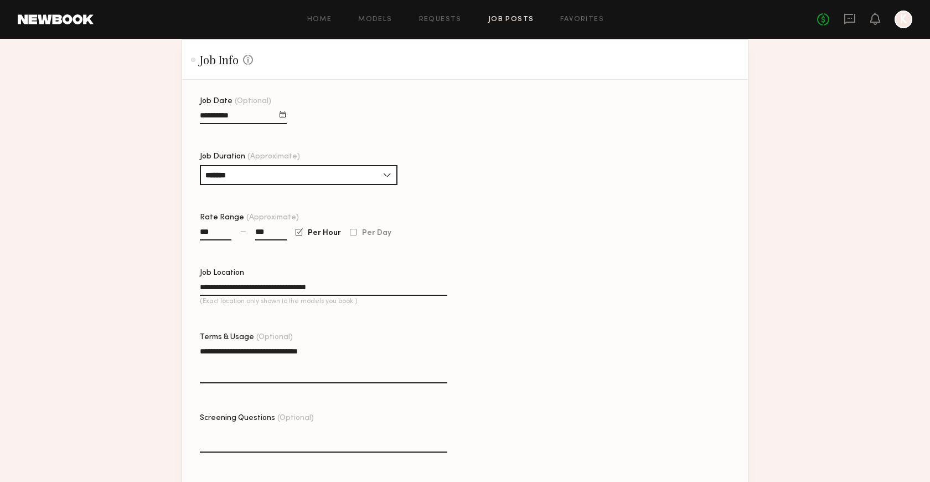
scroll to position [377, 0]
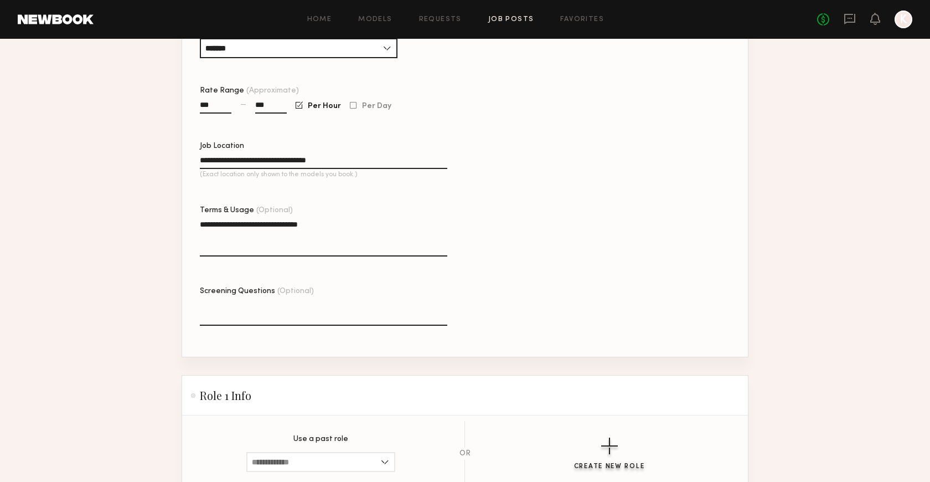
type textarea "**********"
click at [598, 438] on button "Create New Role" at bounding box center [609, 454] width 71 height 33
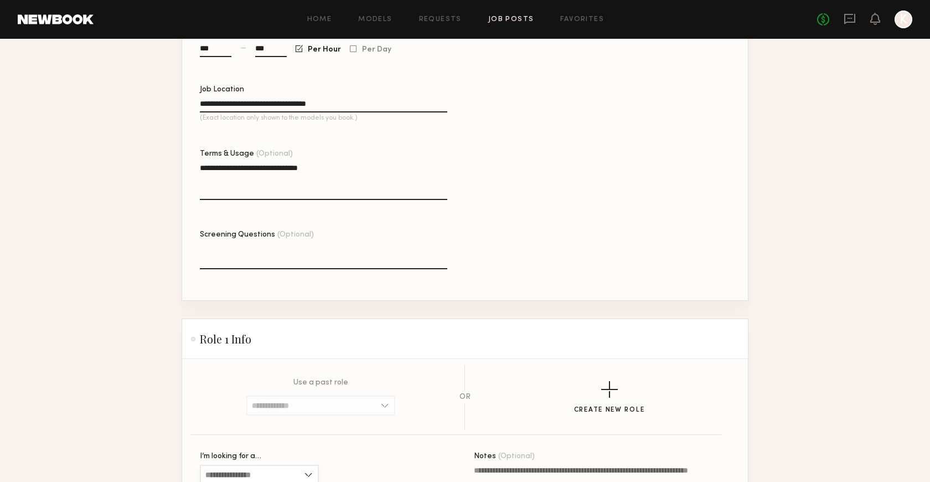
scroll to position [450, 0]
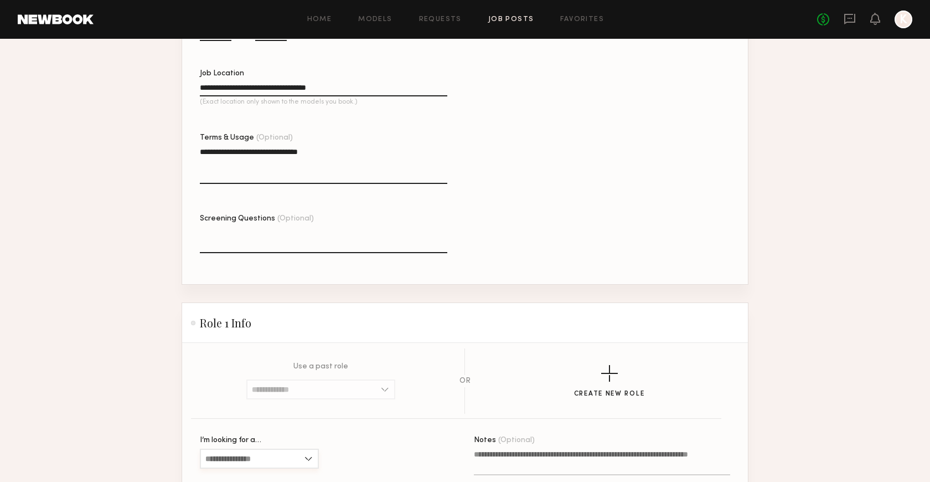
click at [280, 449] on input "I’m looking for a…" at bounding box center [259, 459] width 119 height 20
click at [250, 469] on div "Female" at bounding box center [259, 478] width 117 height 18
type input "******"
type input "**"
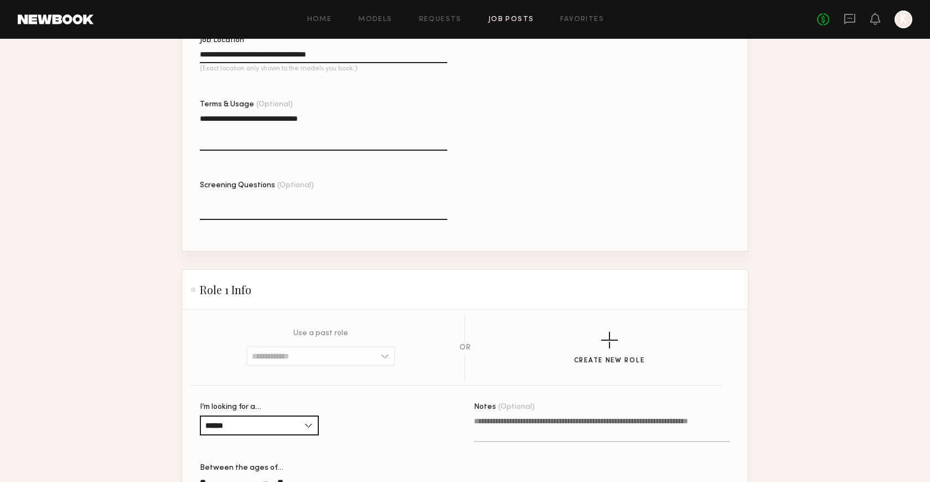
scroll to position [483, 0]
type input "**"
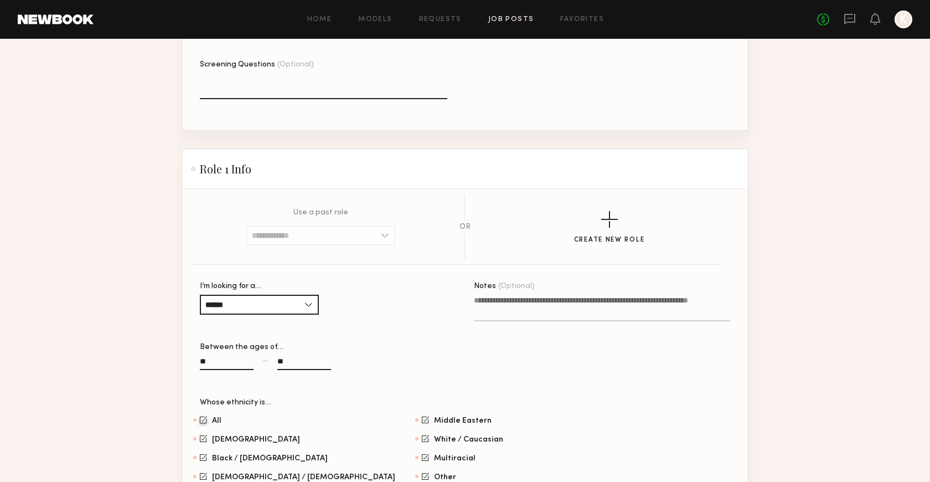
scroll to position [595, 0]
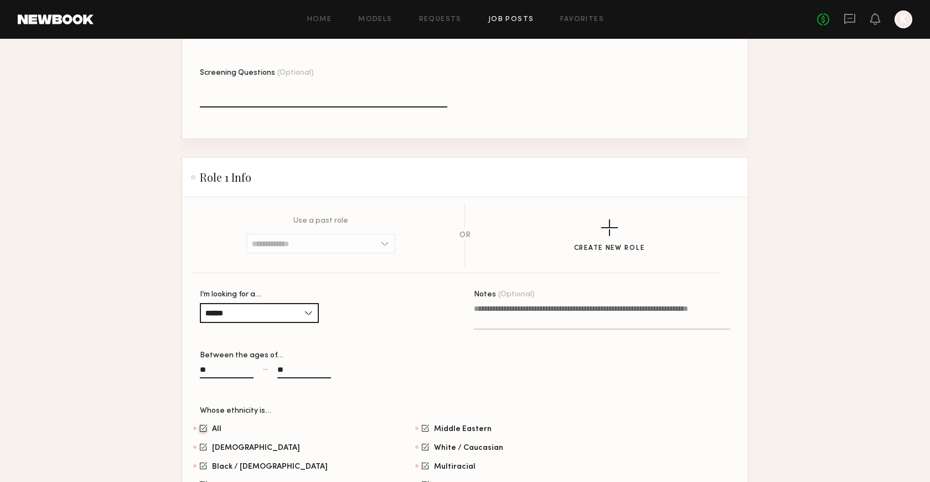
click at [206, 366] on input "**" at bounding box center [227, 372] width 54 height 13
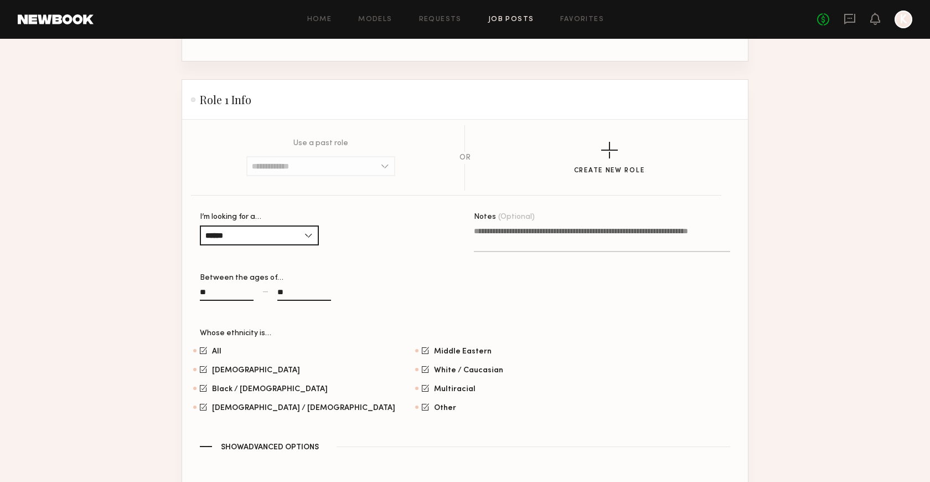
type input "**"
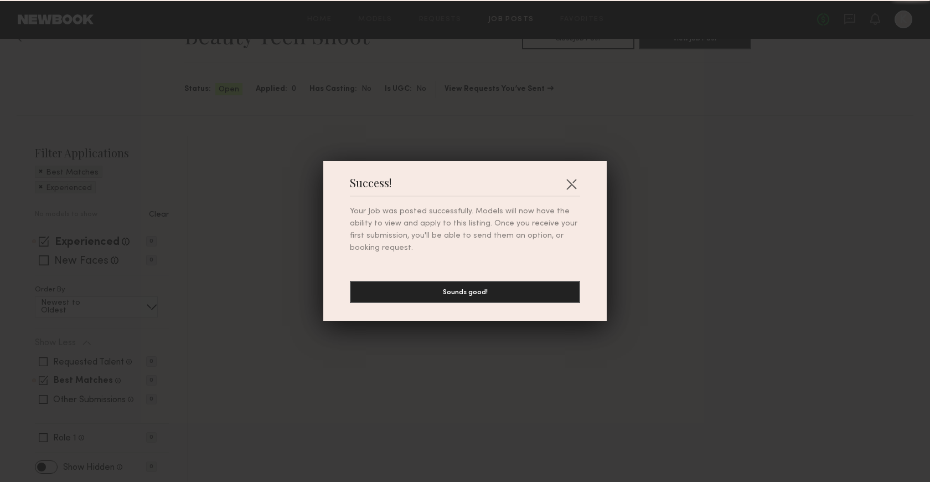
scroll to position [1, 0]
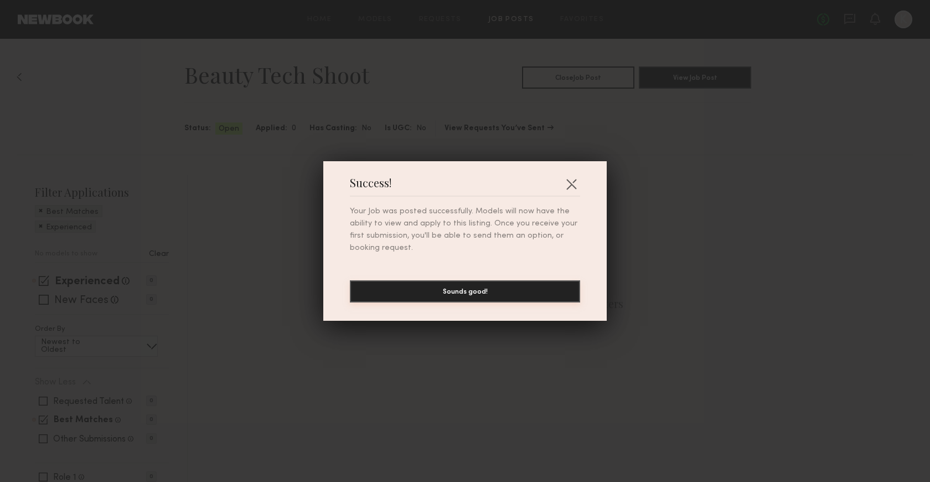
click at [435, 292] on button "Sounds good!" at bounding box center [465, 291] width 230 height 22
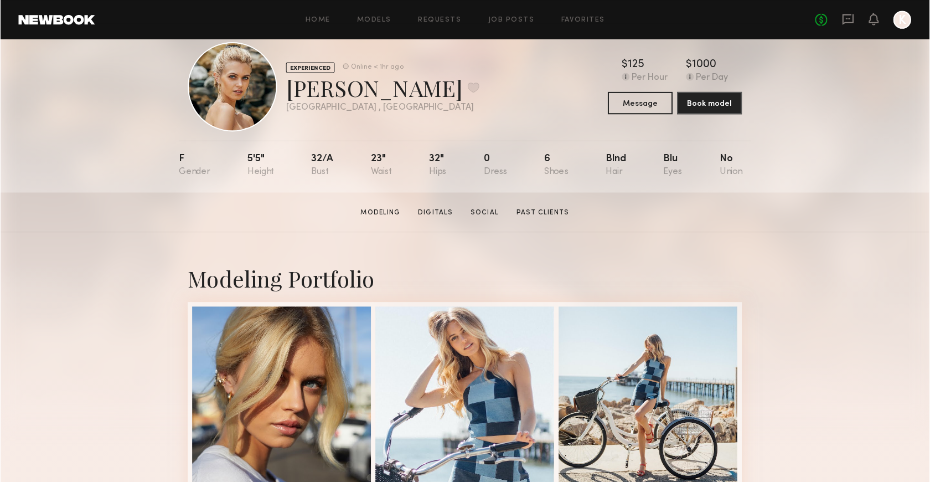
scroll to position [25, 0]
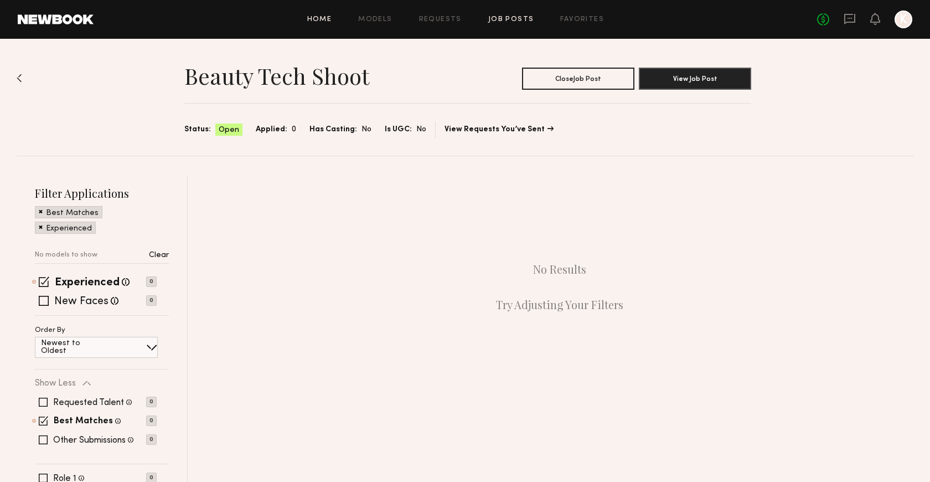
click at [318, 16] on link "Home" at bounding box center [319, 19] width 25 height 7
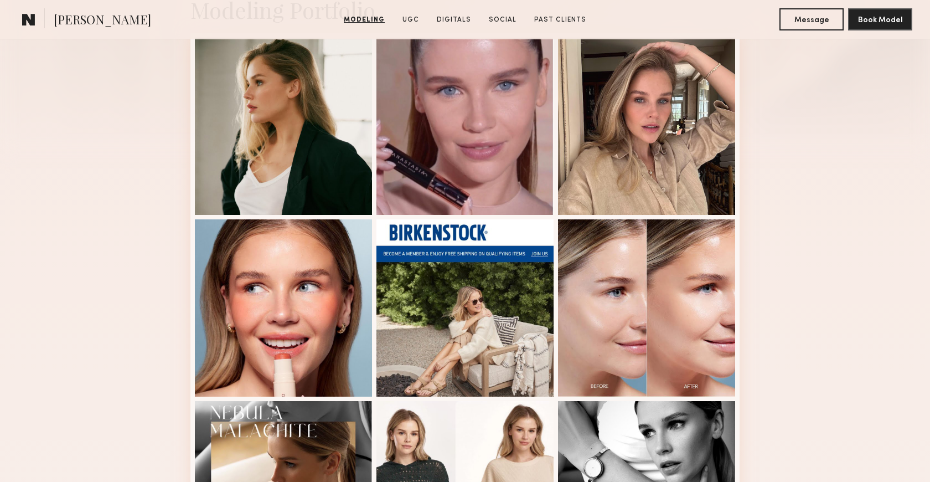
scroll to position [213, 0]
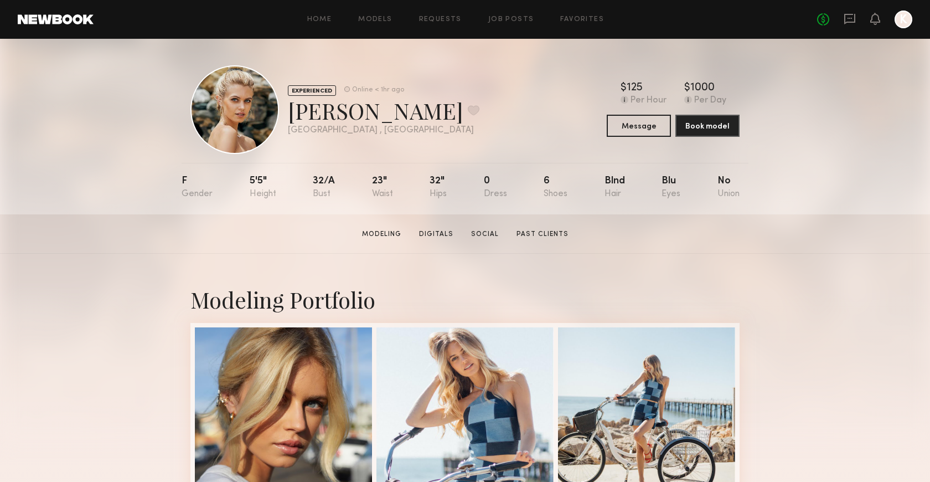
scroll to position [25, 0]
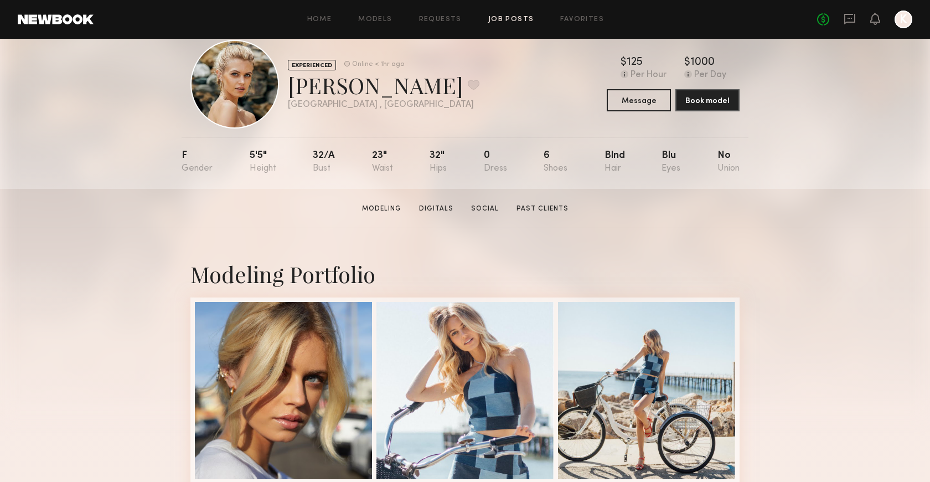
click at [509, 19] on link "Job Posts" at bounding box center [511, 19] width 46 height 7
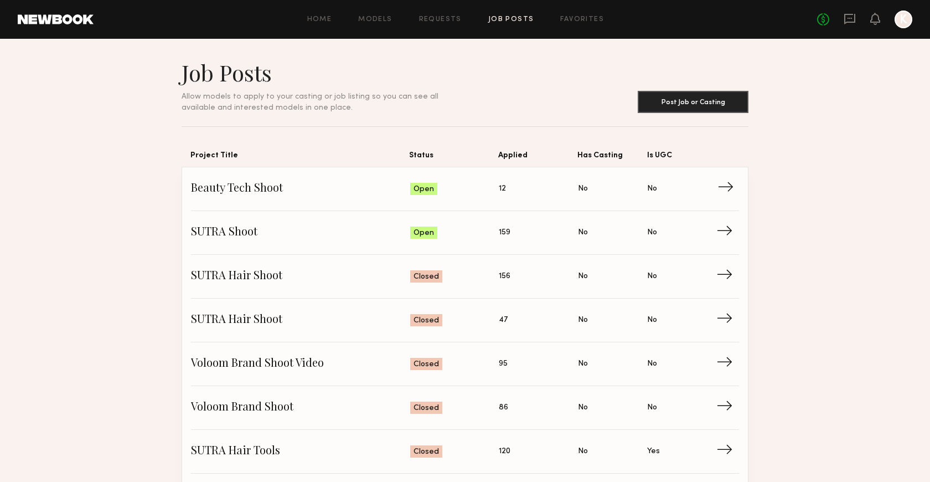
click at [455, 187] on span "Status: Open" at bounding box center [454, 189] width 89 height 17
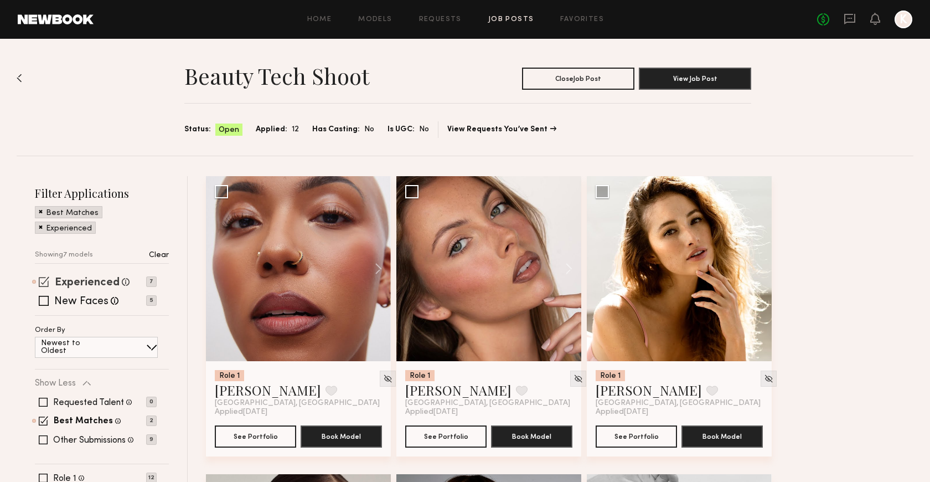
click at [81, 281] on label "Experienced" at bounding box center [87, 282] width 65 height 11
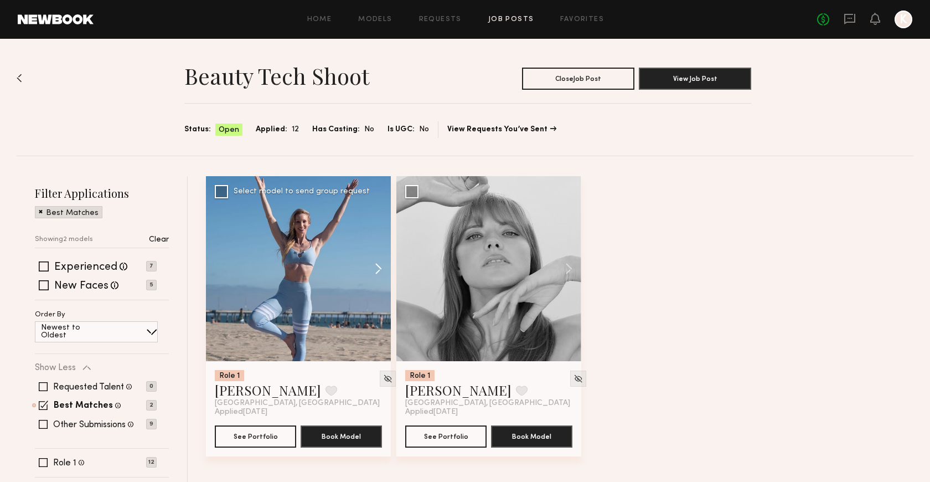
click at [374, 261] on button at bounding box center [373, 268] width 35 height 185
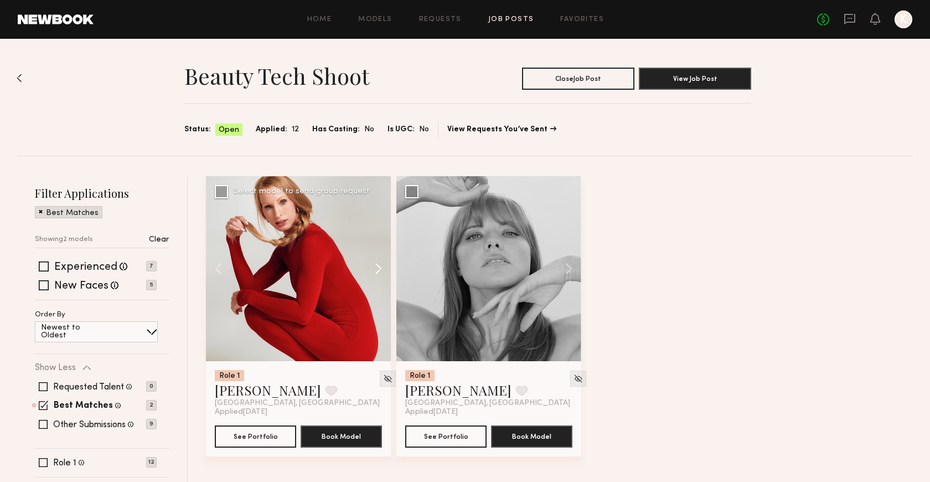
click at [374, 261] on button at bounding box center [373, 268] width 35 height 185
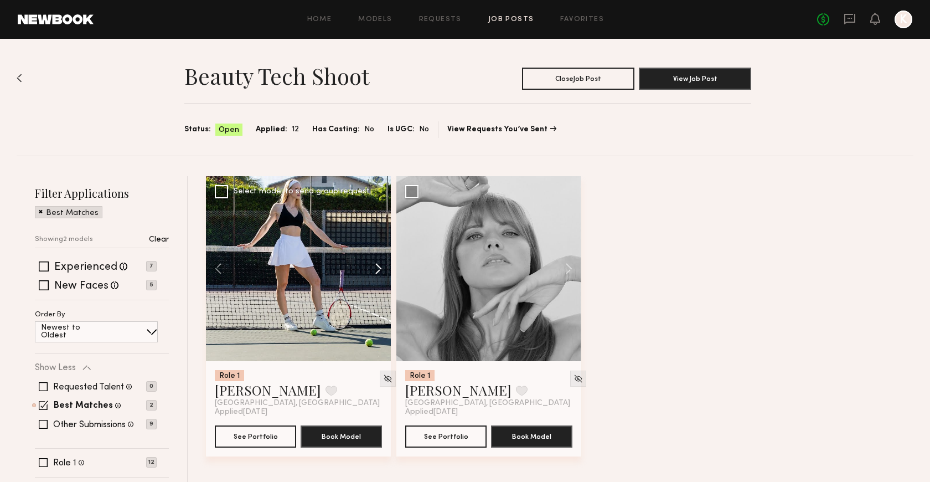
click at [374, 261] on button at bounding box center [373, 268] width 35 height 185
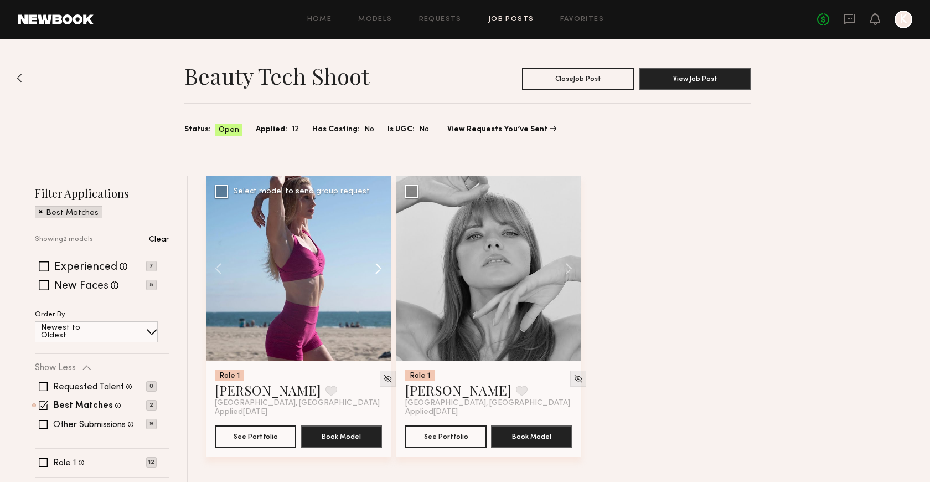
click at [374, 261] on button at bounding box center [373, 268] width 35 height 185
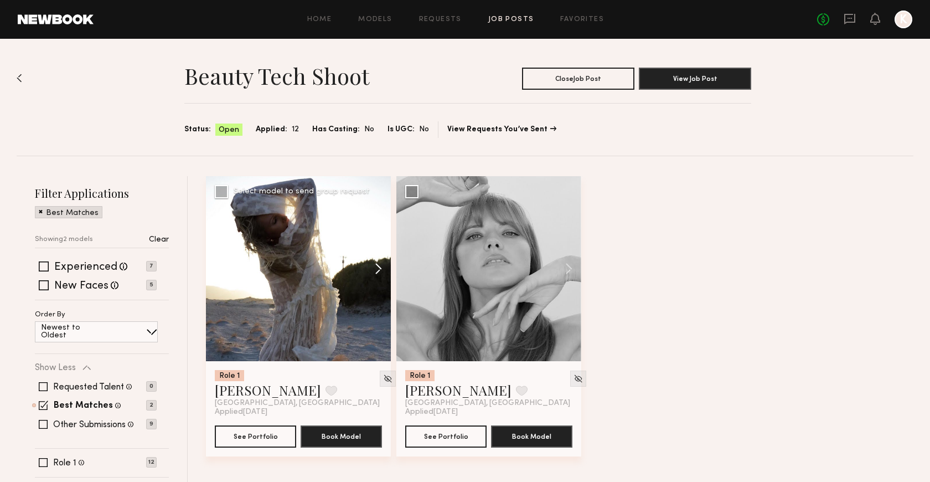
click at [374, 261] on button at bounding box center [373, 268] width 35 height 185
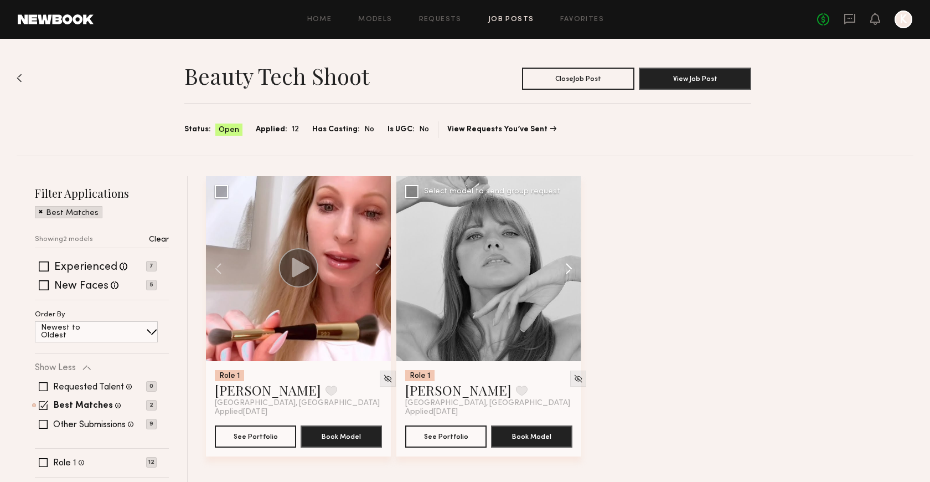
click at [570, 270] on button at bounding box center [563, 268] width 35 height 185
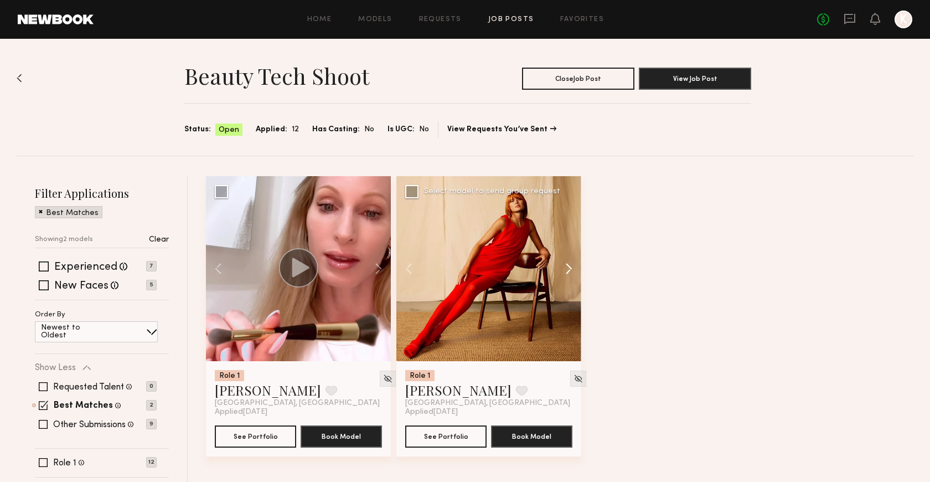
click at [570, 268] on button at bounding box center [563, 268] width 35 height 185
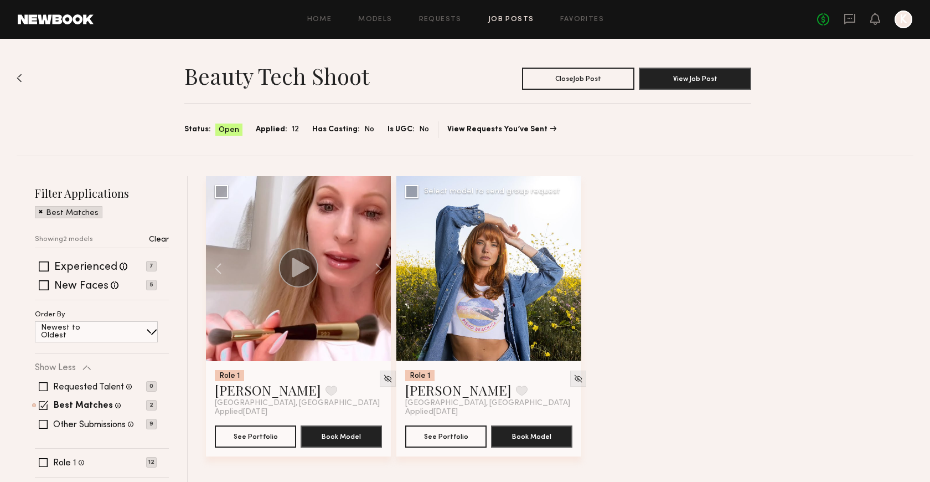
click at [570, 268] on button at bounding box center [563, 268] width 35 height 185
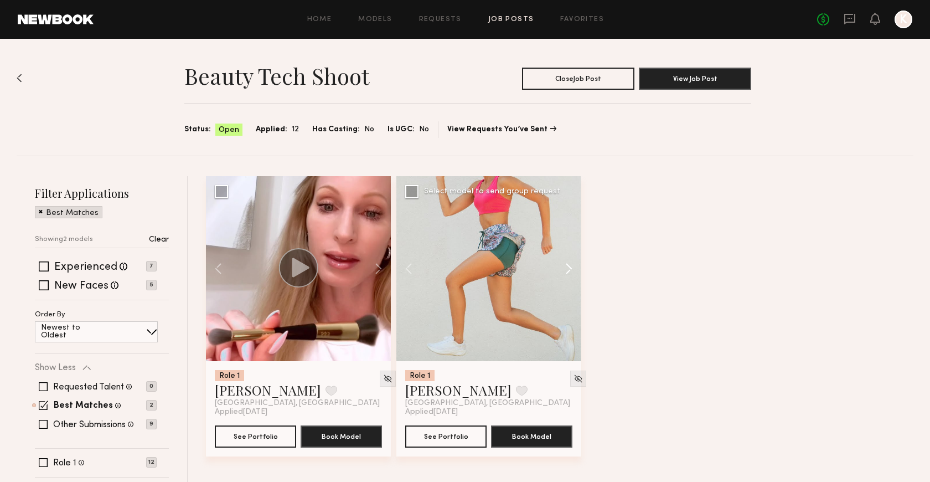
click at [570, 269] on button at bounding box center [563, 268] width 35 height 185
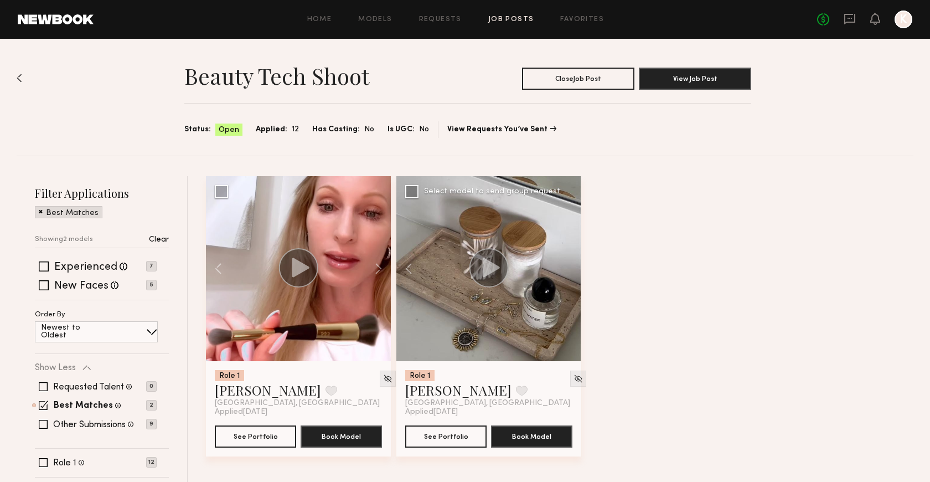
click at [571, 269] on div at bounding box center [489, 268] width 185 height 185
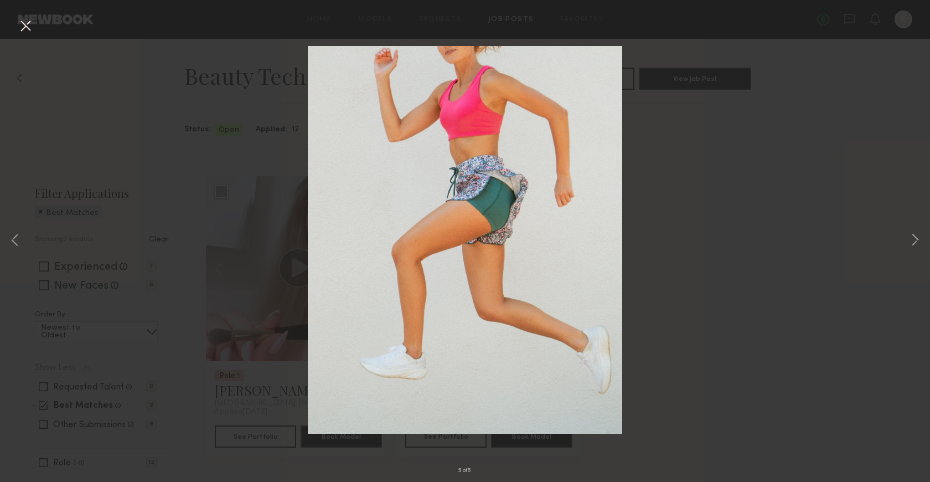
click at [695, 222] on div "5 of 5" at bounding box center [465, 241] width 930 height 482
click at [18, 28] on button at bounding box center [26, 27] width 18 height 20
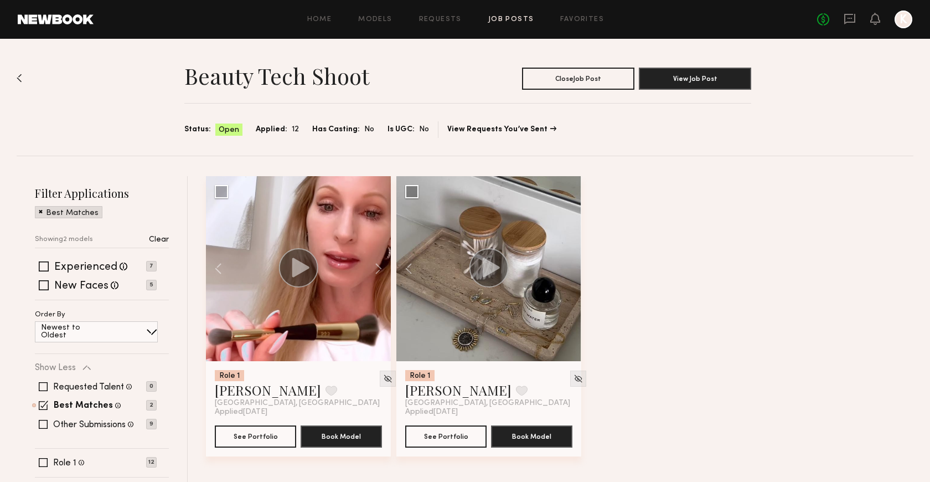
click at [78, 398] on div "Requested Talent Models you have reached out to with requests 0 Best Matches Mo…" at bounding box center [96, 405] width 122 height 66
click at [78, 404] on label "Best Matches" at bounding box center [83, 406] width 59 height 9
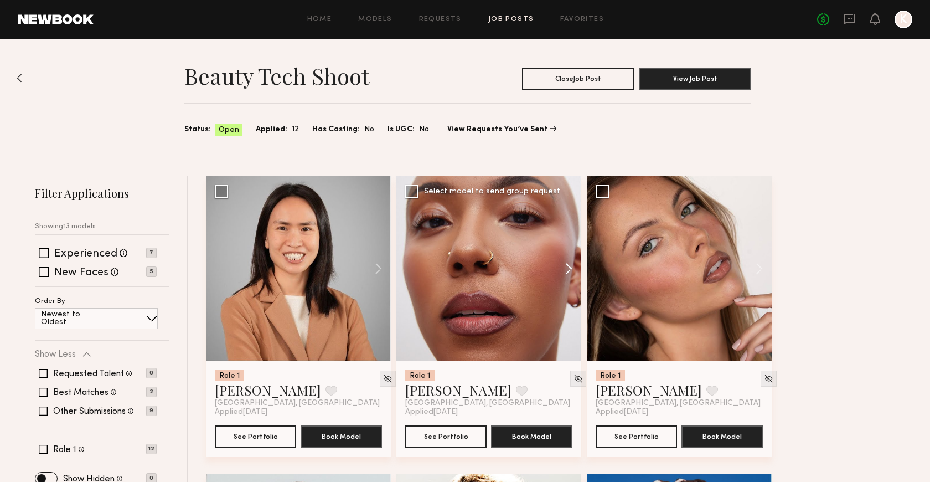
click at [568, 262] on button at bounding box center [563, 268] width 35 height 185
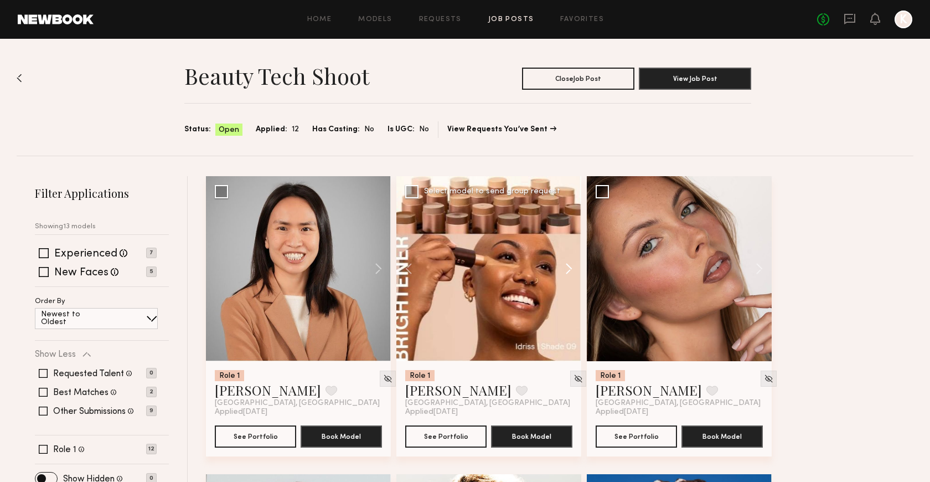
click at [568, 262] on button at bounding box center [563, 268] width 35 height 185
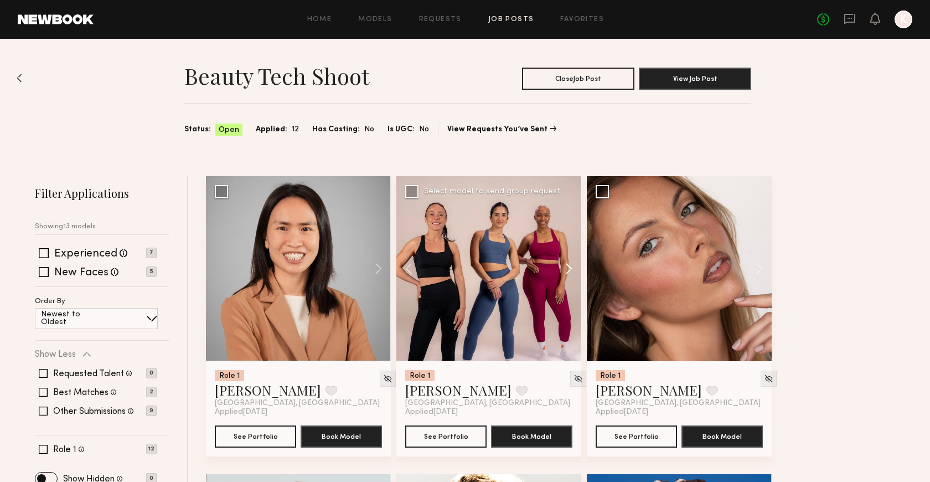
scroll to position [32, 0]
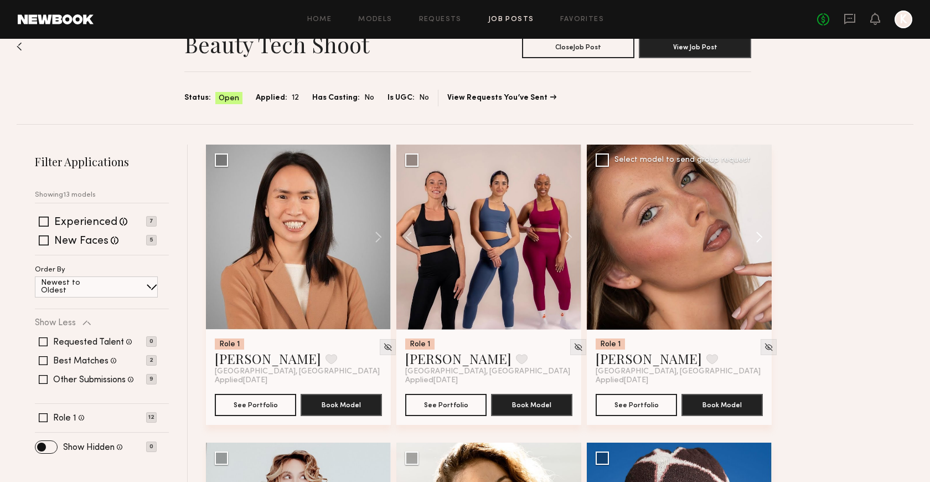
click at [754, 233] on button at bounding box center [754, 237] width 35 height 185
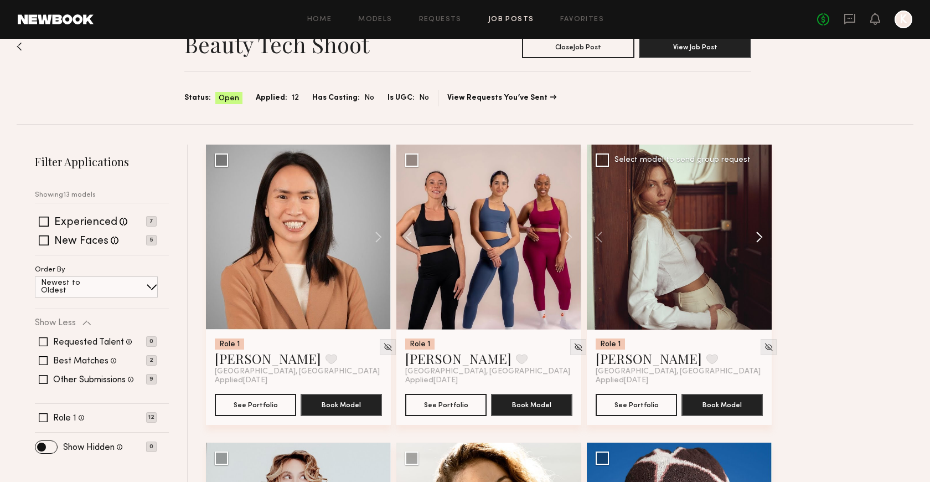
click at [754, 233] on button at bounding box center [754, 237] width 35 height 185
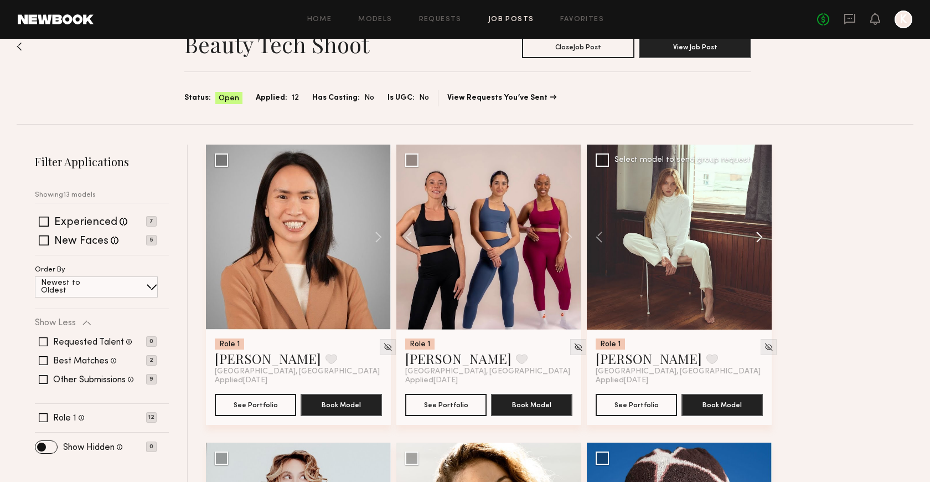
click at [754, 233] on button at bounding box center [754, 237] width 35 height 185
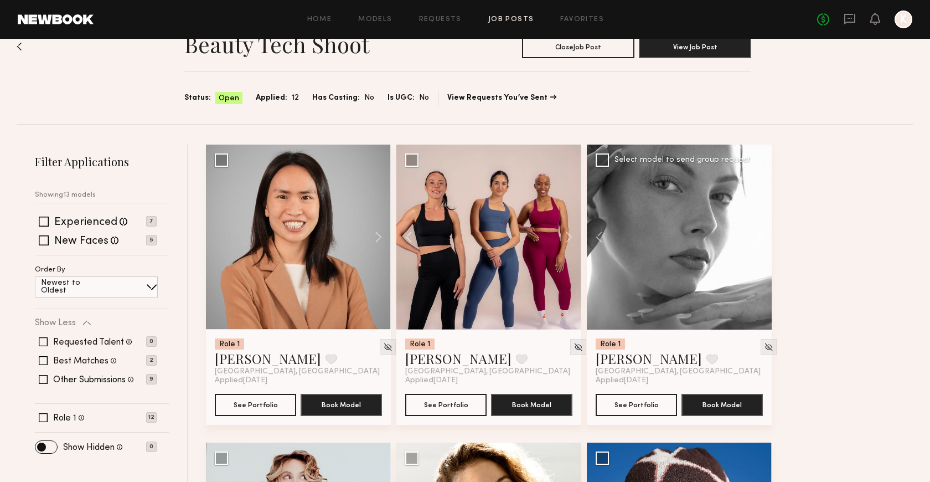
click at [754, 233] on button at bounding box center [754, 237] width 35 height 185
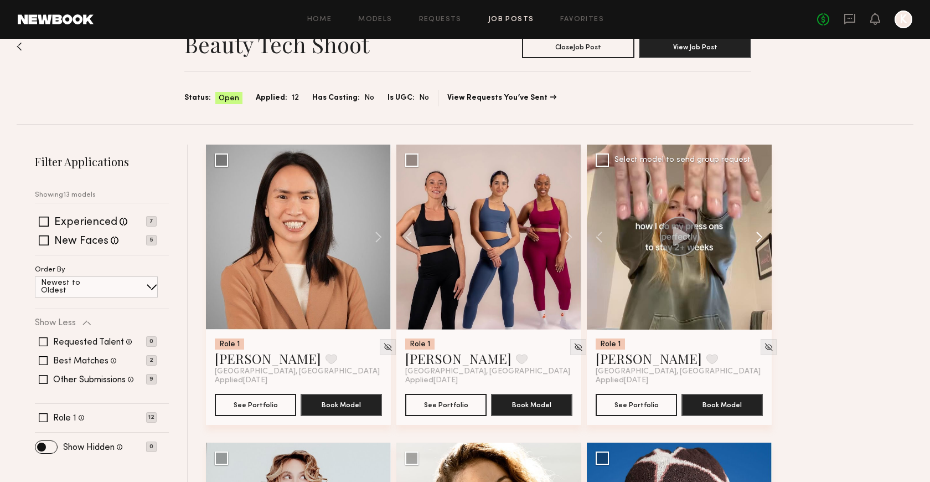
click at [754, 233] on button at bounding box center [754, 237] width 35 height 185
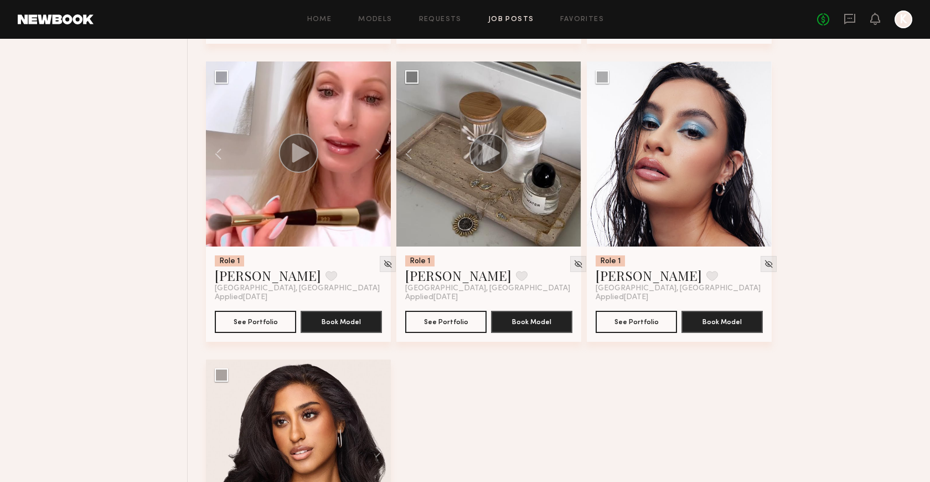
scroll to position [914, 0]
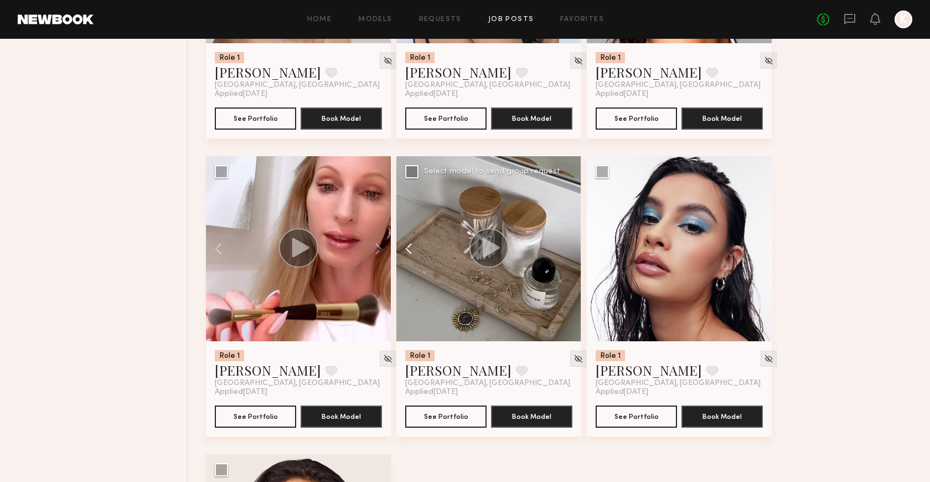
click at [409, 244] on button at bounding box center [414, 248] width 35 height 185
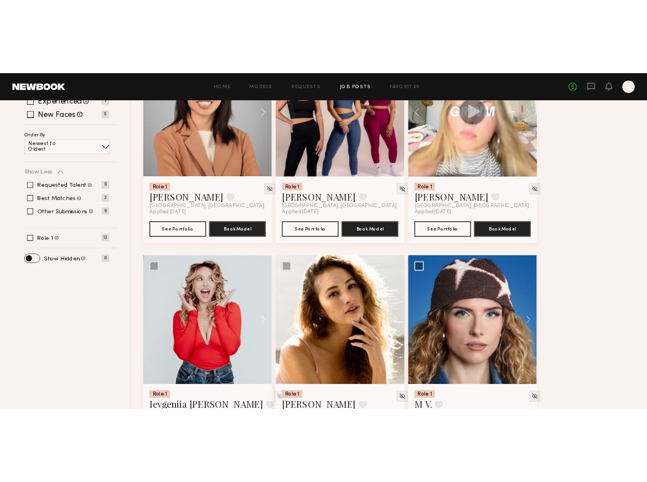
scroll to position [100, 0]
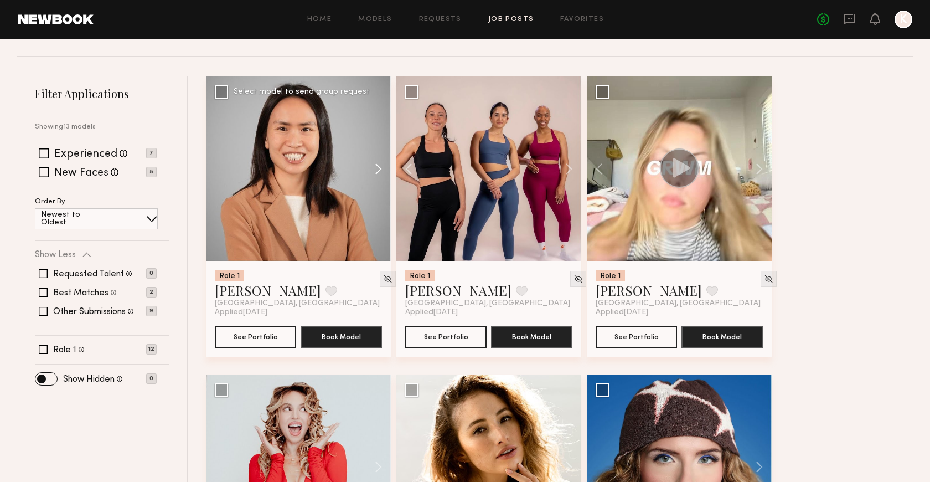
click at [371, 164] on button at bounding box center [373, 168] width 35 height 185
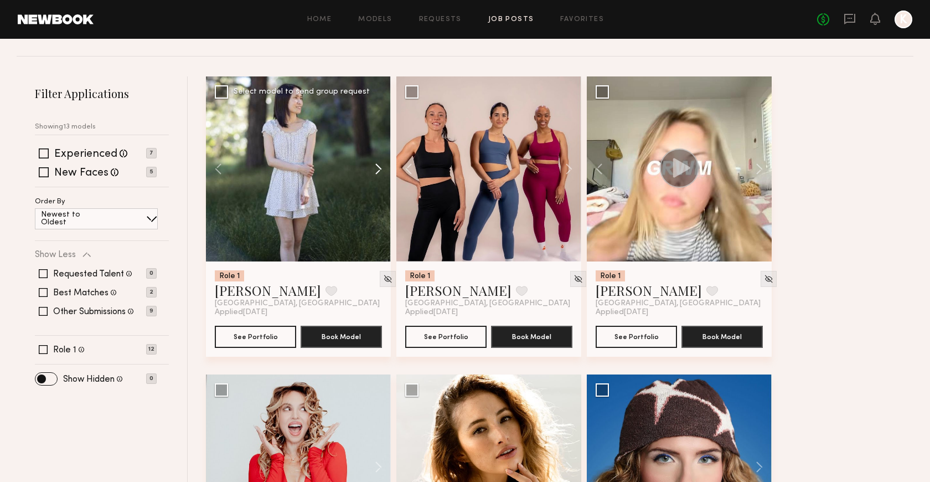
click at [371, 164] on button at bounding box center [373, 168] width 35 height 185
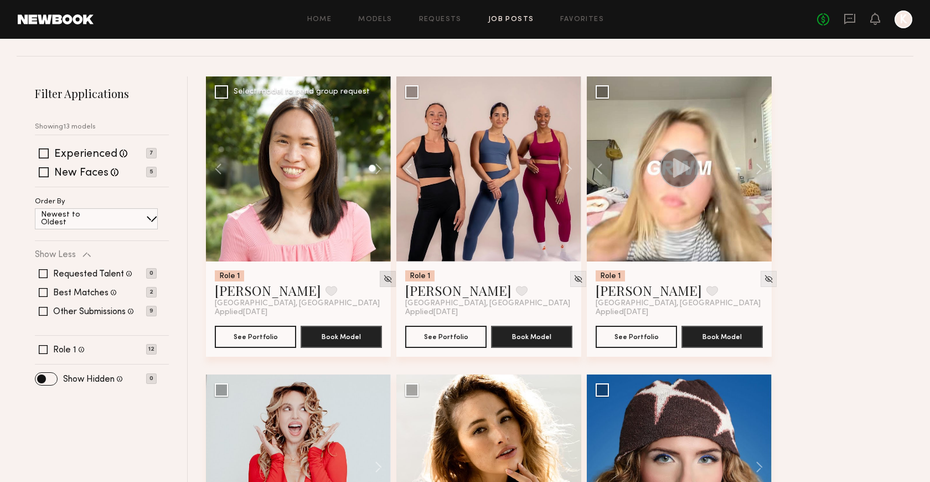
click at [383, 276] on img at bounding box center [387, 278] width 9 height 9
